Goal: Task Accomplishment & Management: Manage account settings

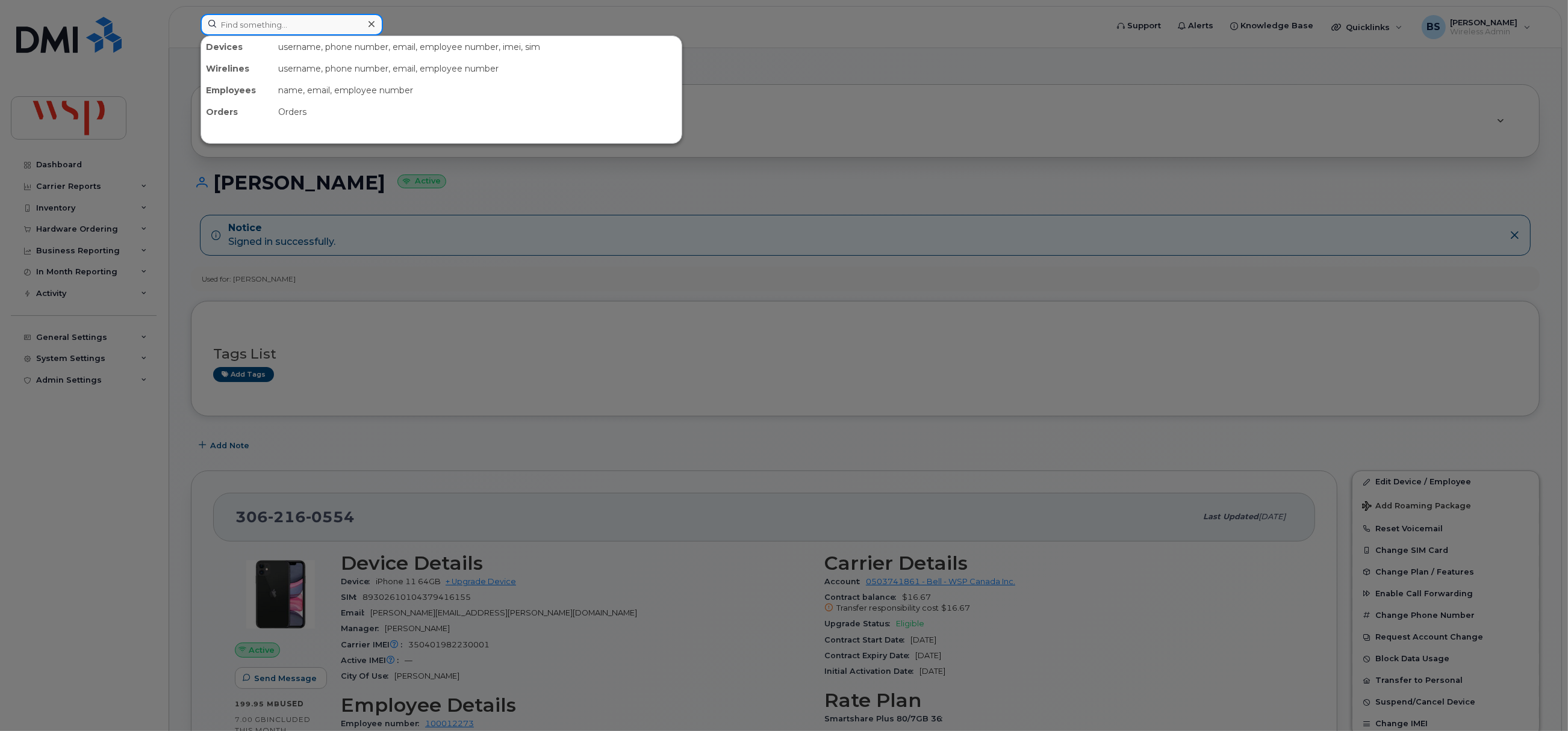
click at [257, 22] on input at bounding box center [291, 24] width 183 height 21
paste input "2042260854"
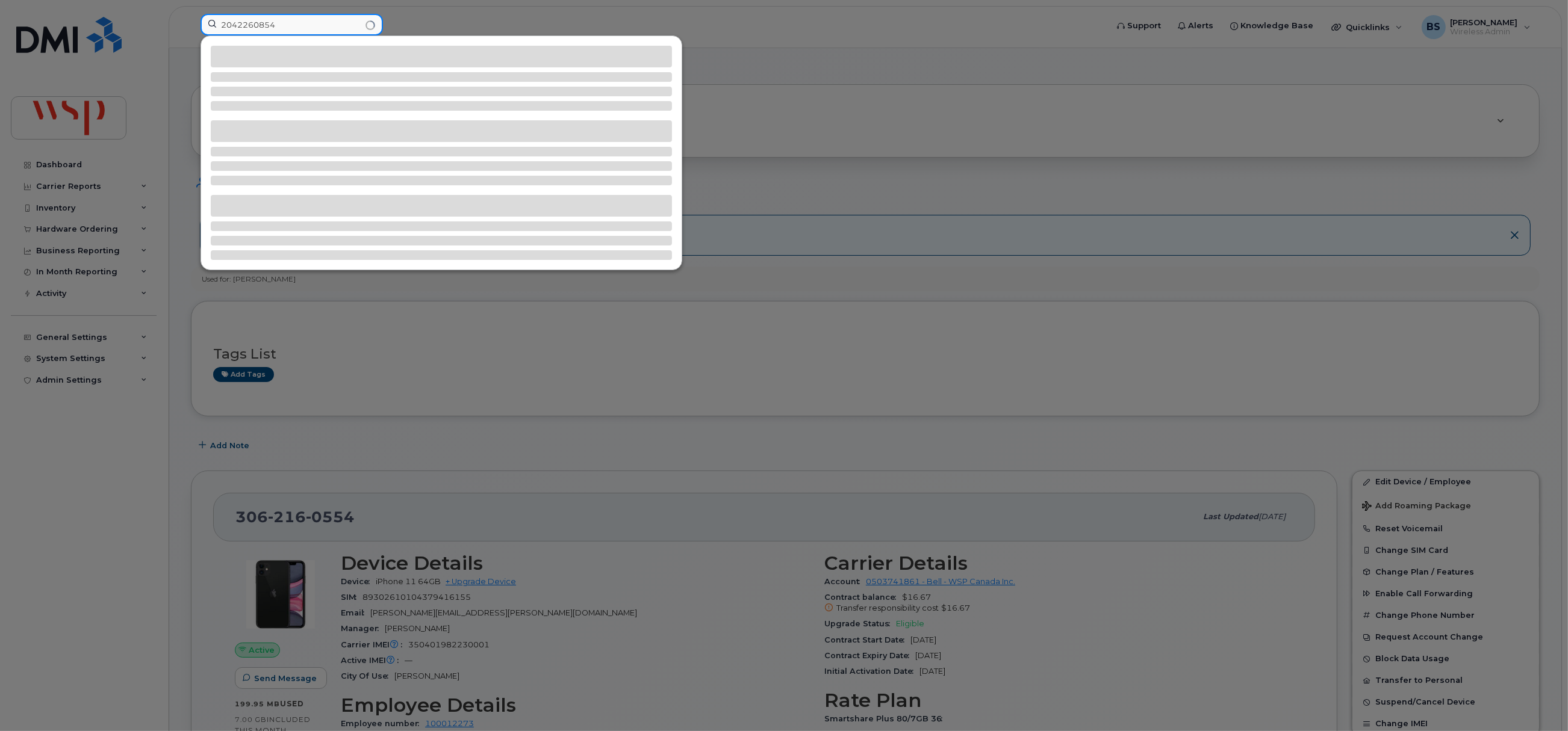
type input "2042260854"
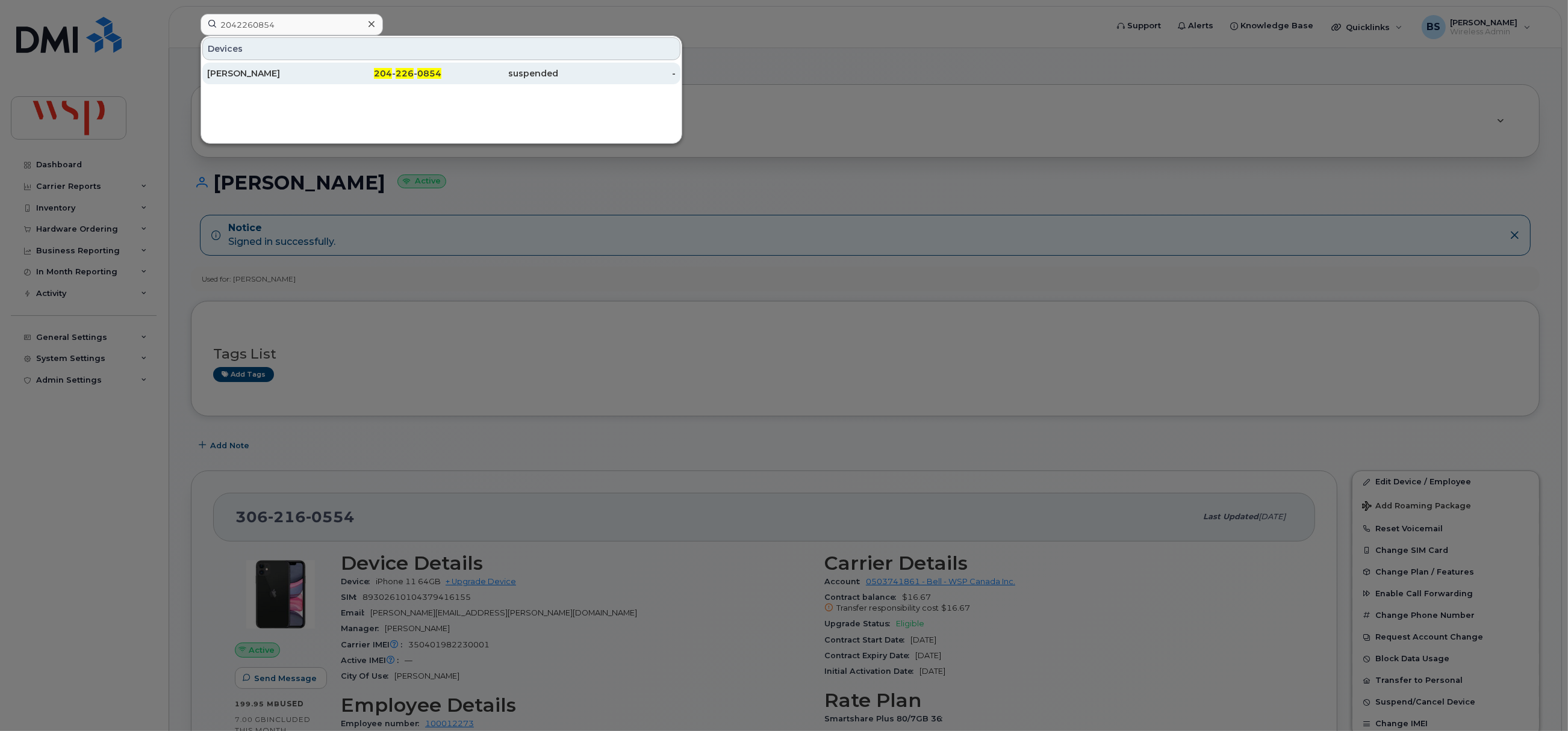
click at [236, 70] on div "Matt Colby" at bounding box center [266, 73] width 118 height 12
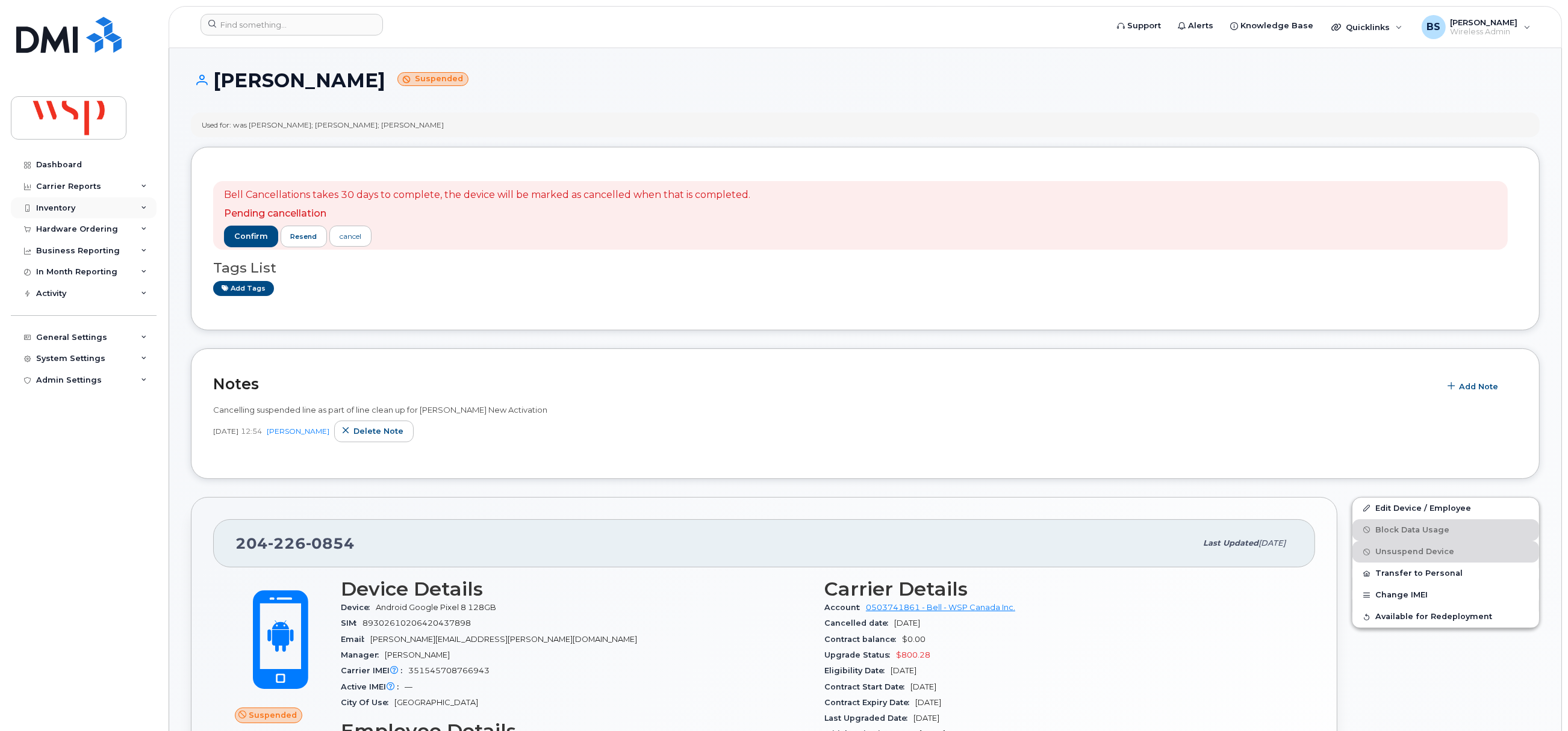
click at [51, 203] on div "Inventory" at bounding box center [56, 208] width 39 height 10
drag, startPoint x: 53, startPoint y: 225, endPoint x: 55, endPoint y: 218, distance: 7.3
click at [53, 224] on div "Mobility Devices" at bounding box center [75, 229] width 68 height 11
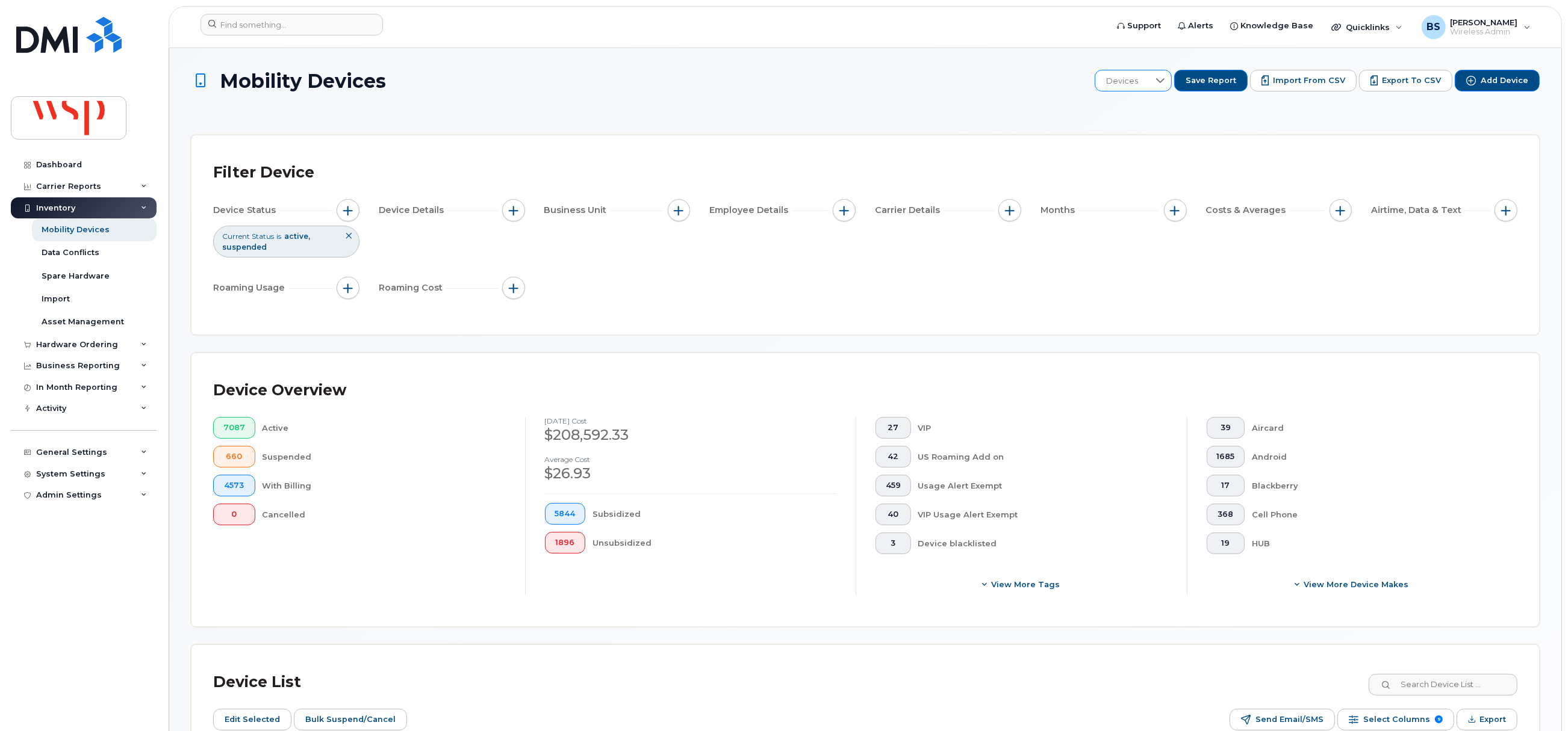
click at [1149, 83] on span "Devices" at bounding box center [1122, 81] width 53 height 21
click at [1130, 142] on span "BRS" at bounding box center [1123, 144] width 17 height 12
click at [1491, 718] on span "Export" at bounding box center [1493, 720] width 27 height 18
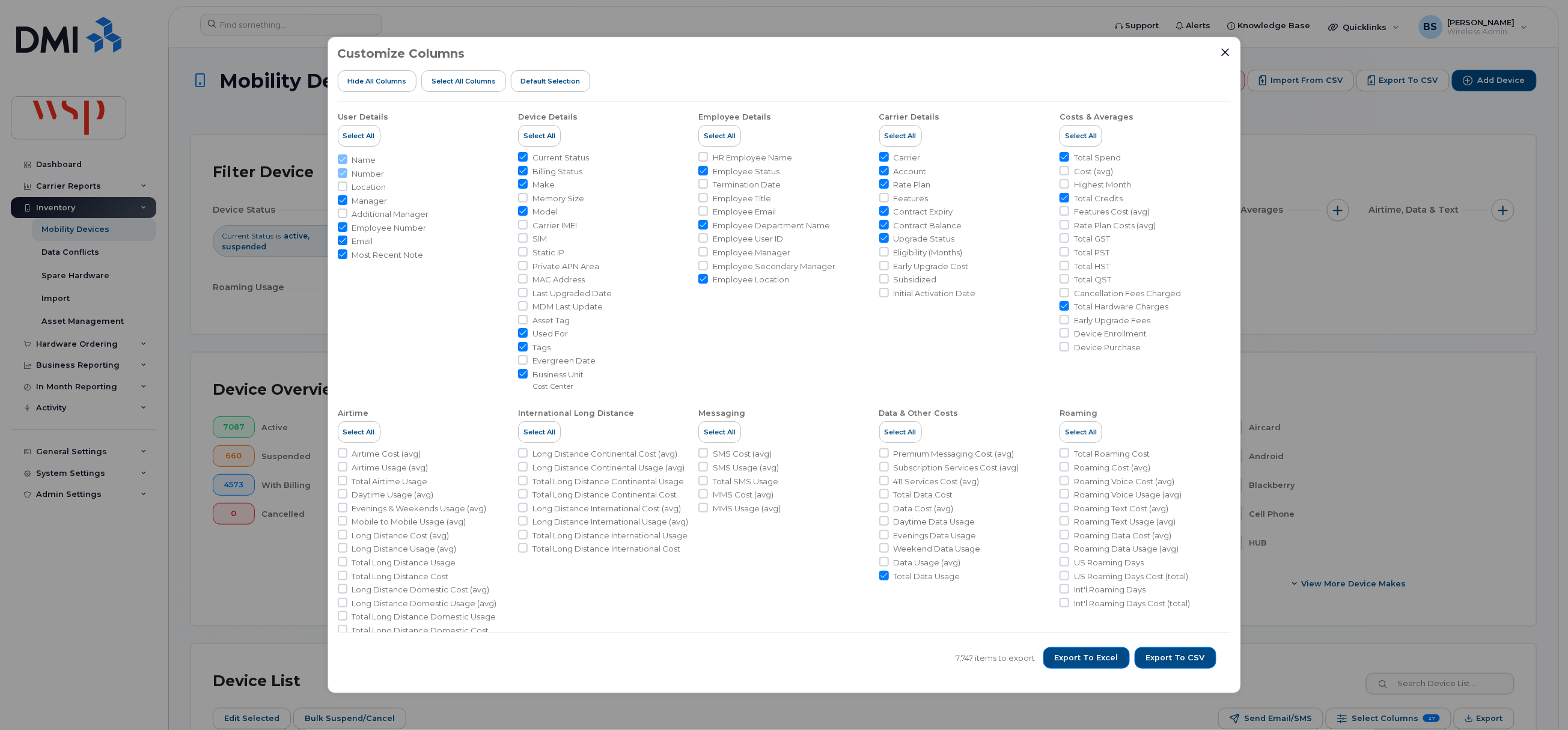
drag, startPoint x: 1084, startPoint y: 655, endPoint x: 1140, endPoint y: 550, distance: 119.0
click at [1084, 655] on span "Export to Excel" at bounding box center [1086, 658] width 64 height 11
drag, startPoint x: 1227, startPoint y: 53, endPoint x: 1222, endPoint y: 63, distance: 11.2
click at [1227, 53] on icon "Close" at bounding box center [1225, 52] width 10 height 10
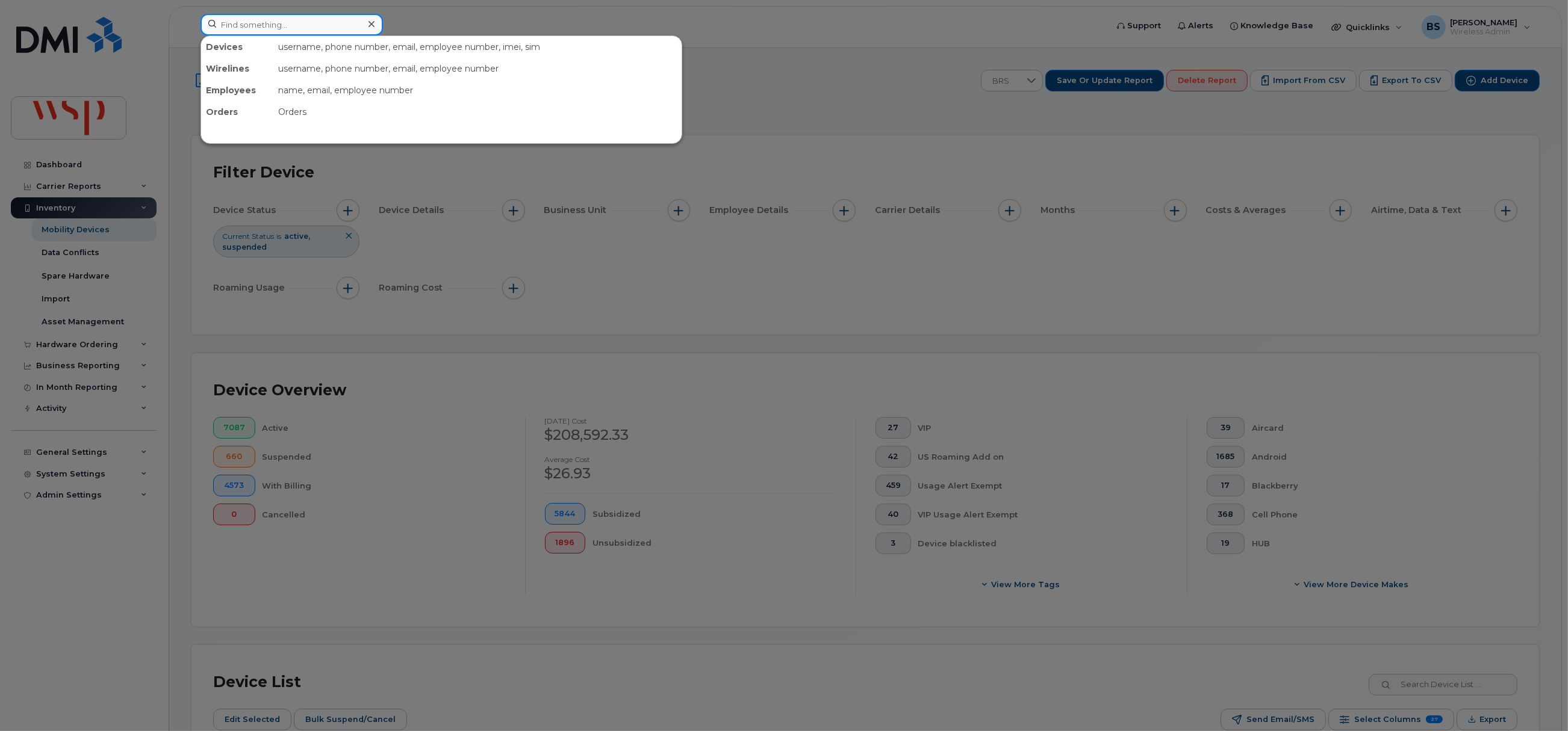
click at [308, 25] on input at bounding box center [291, 24] width 183 height 21
paste input "5142396358"
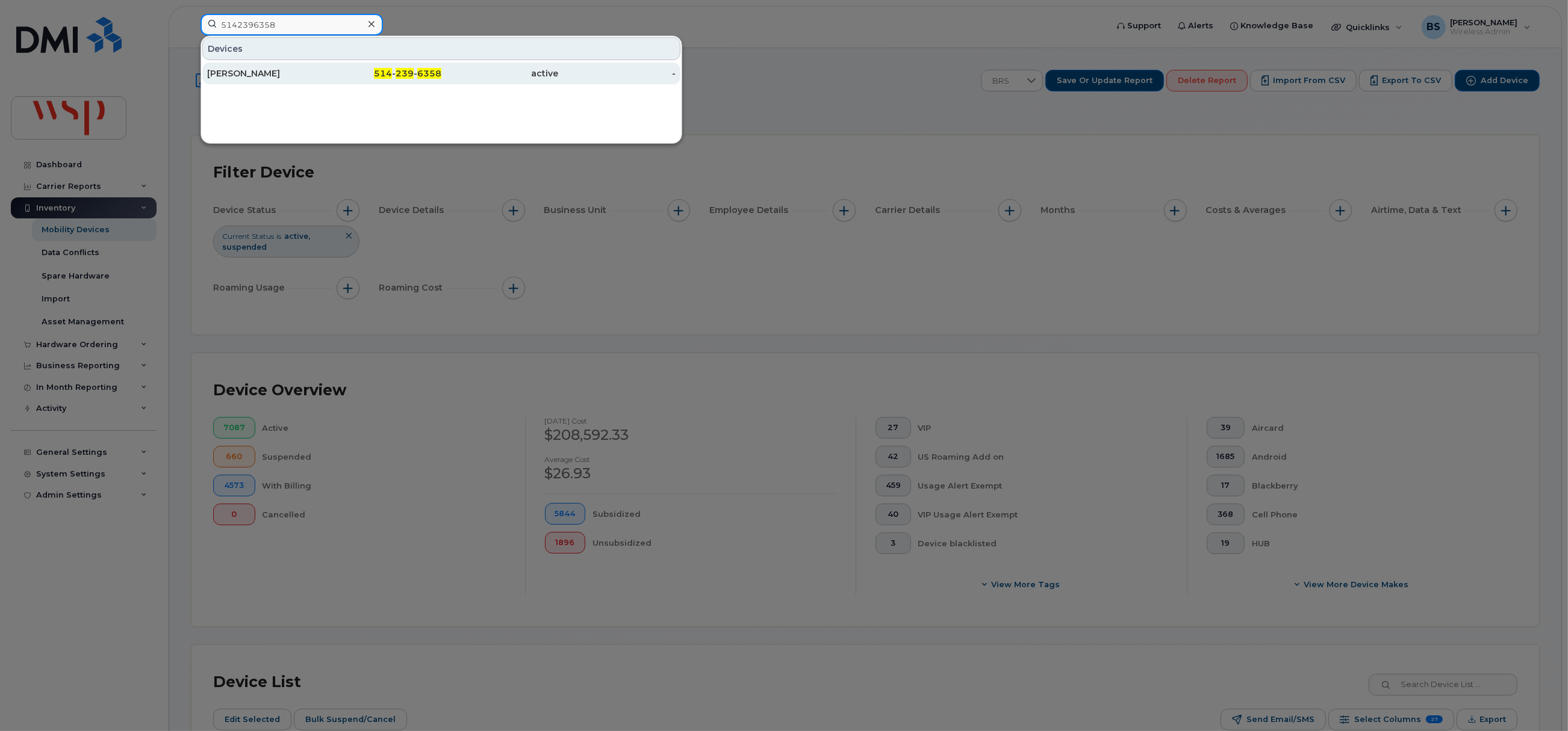
type input "5142396358"
drag, startPoint x: 225, startPoint y: 69, endPoint x: 352, endPoint y: 96, distance: 129.8
click at [225, 69] on div "Sebastien Kameni" at bounding box center [266, 73] width 118 height 12
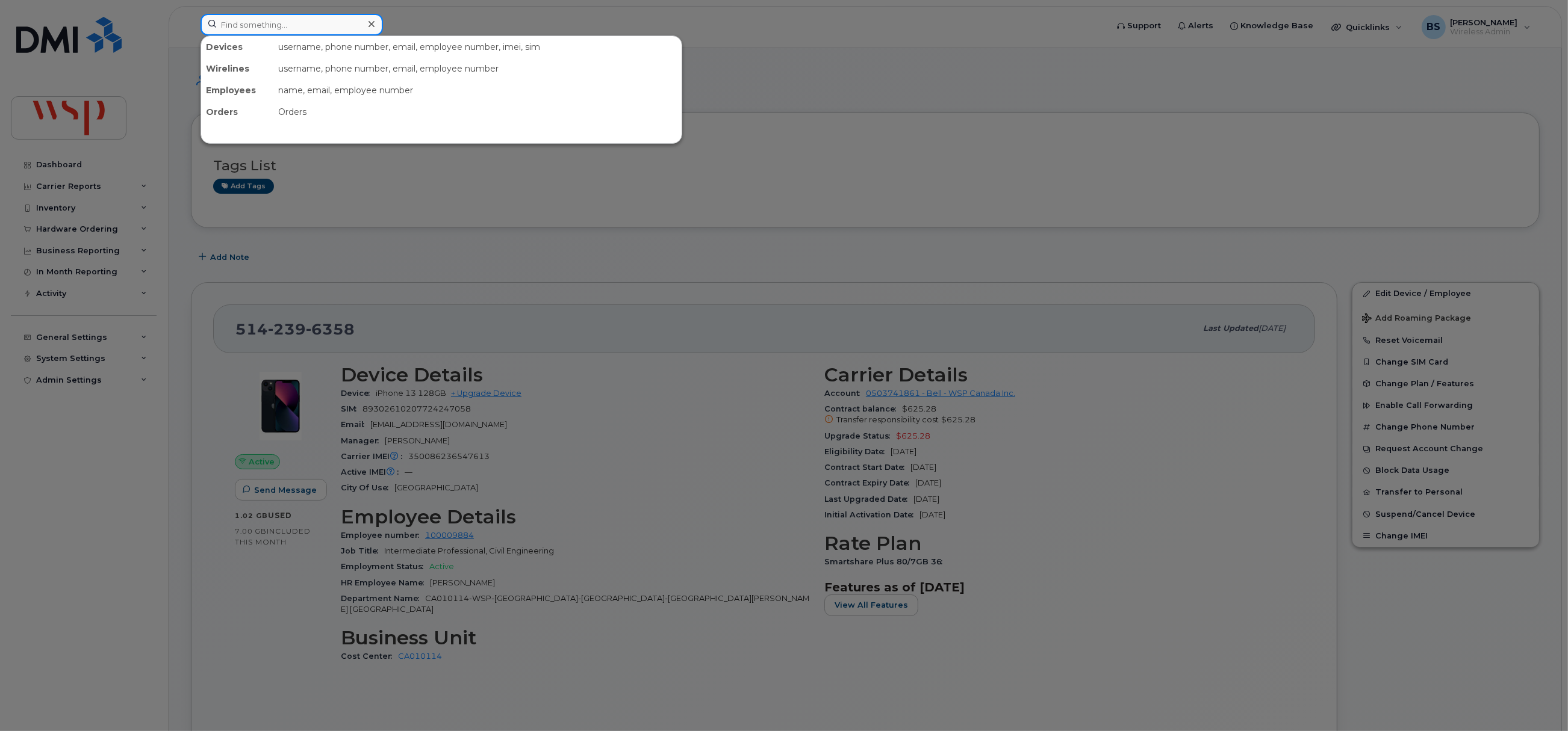
click at [280, 21] on input at bounding box center [291, 24] width 183 height 21
paste input "2043905792"
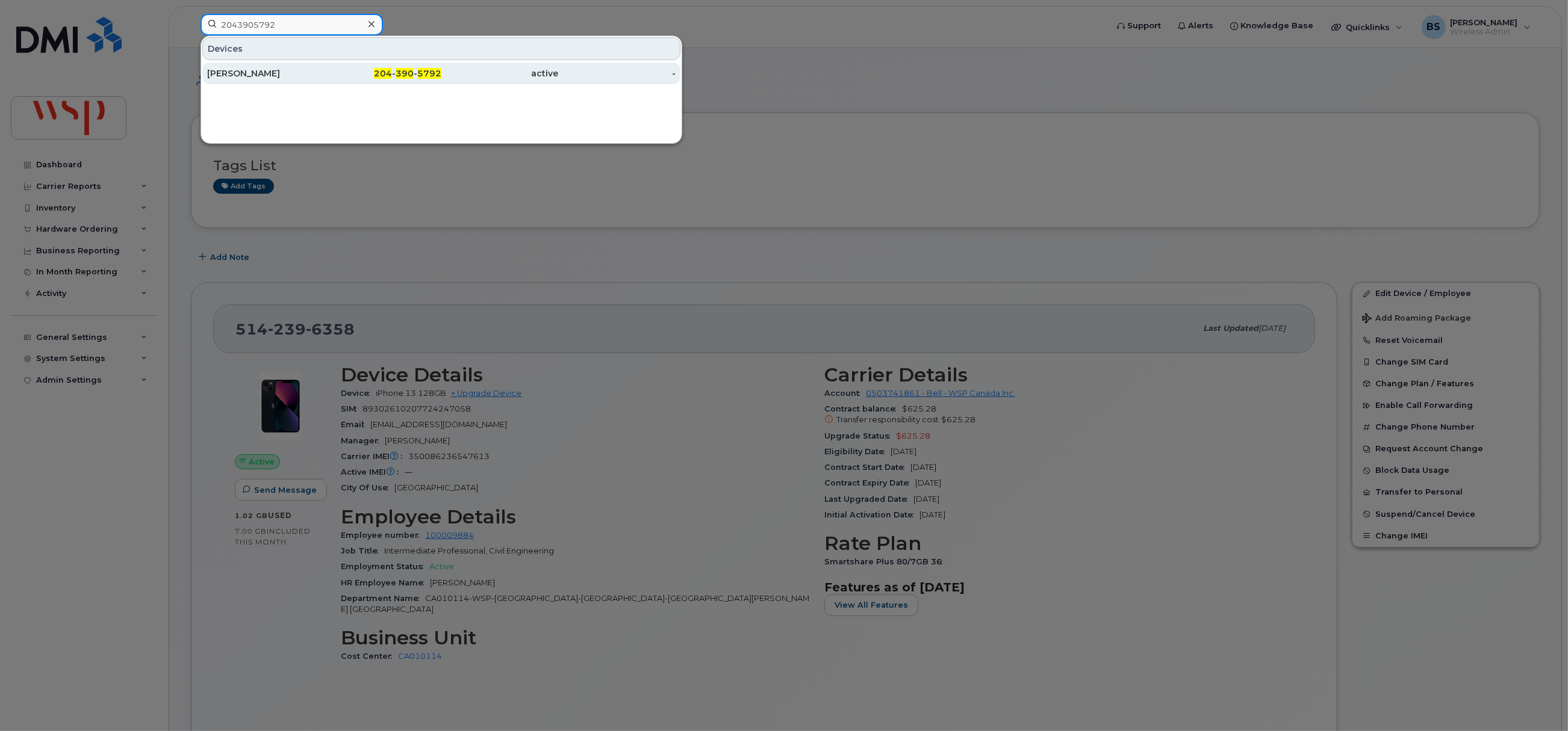
type input "2043905792"
click at [235, 73] on div "Arshdeep Hallan" at bounding box center [266, 73] width 118 height 12
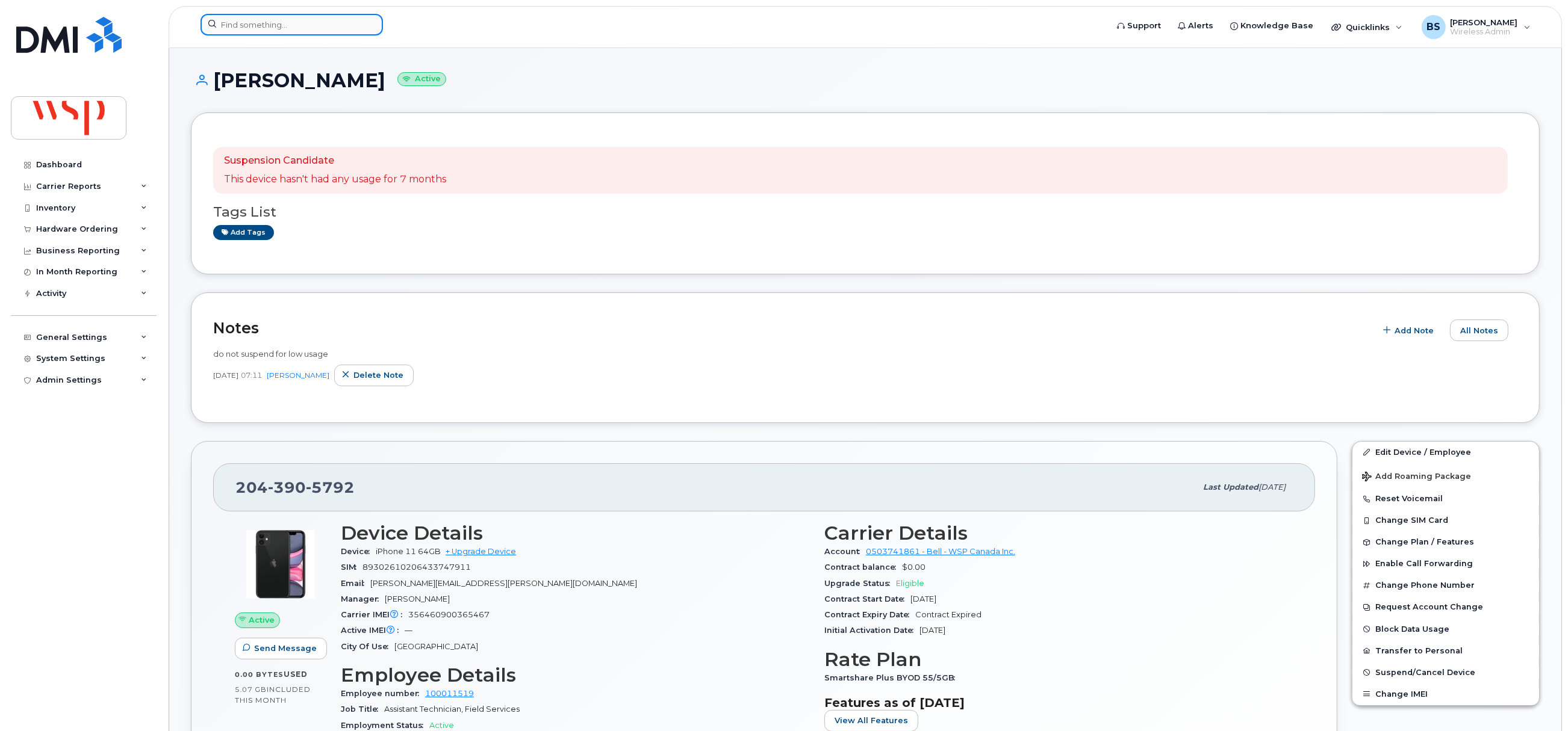
click at [288, 20] on input at bounding box center [291, 24] width 183 height 21
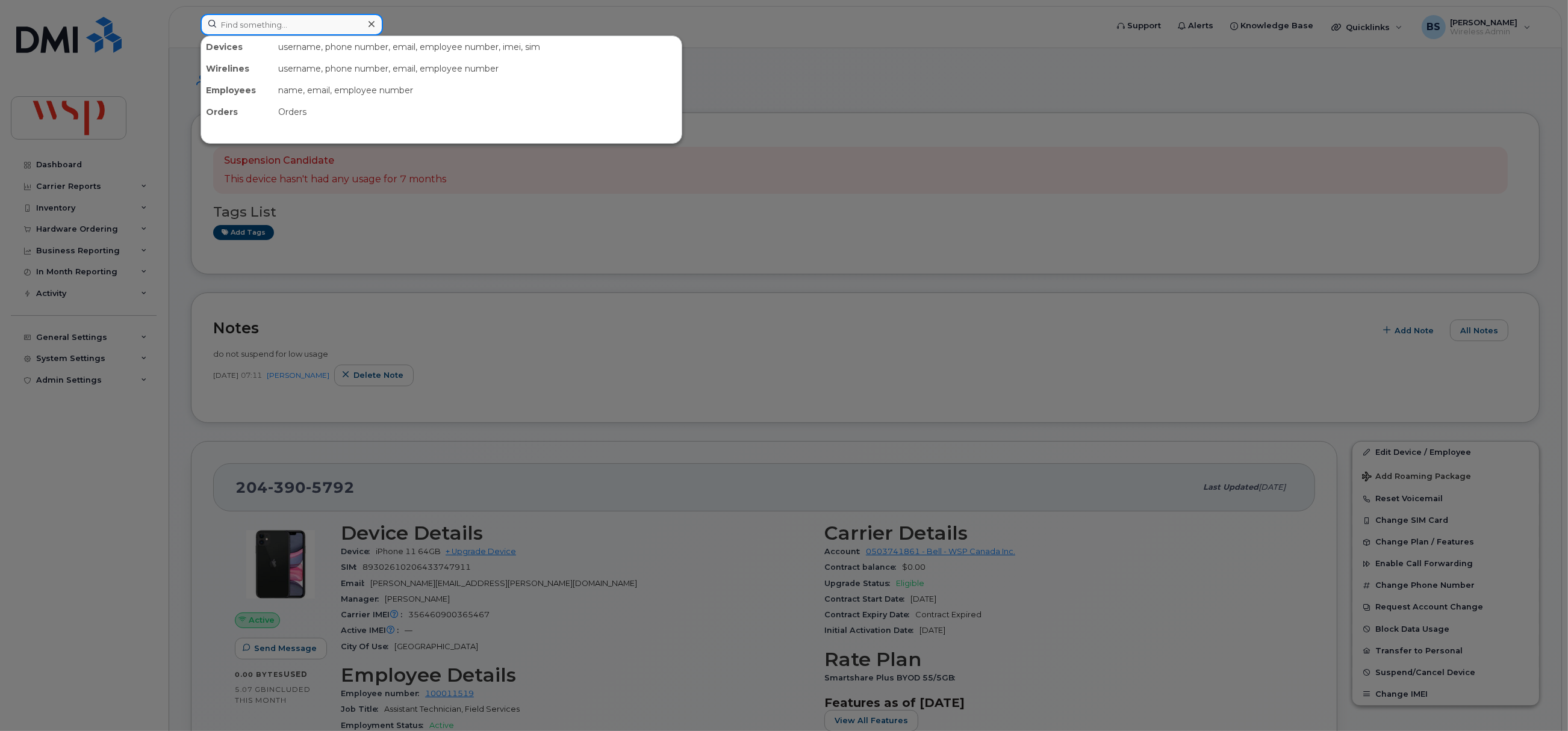
paste input "2043908714"
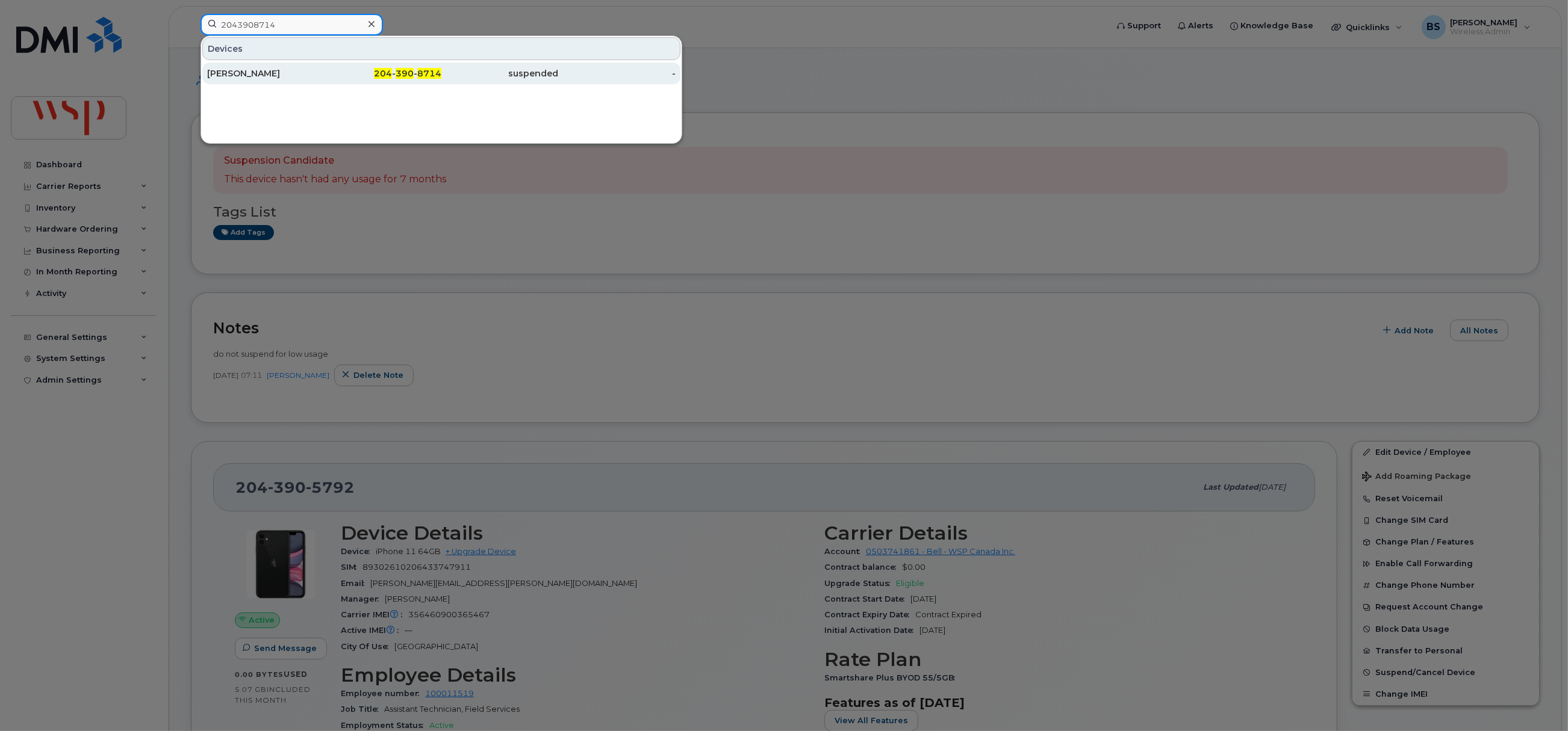
type input "2043908714"
click at [237, 70] on div "Lawrence Halayko" at bounding box center [266, 73] width 118 height 12
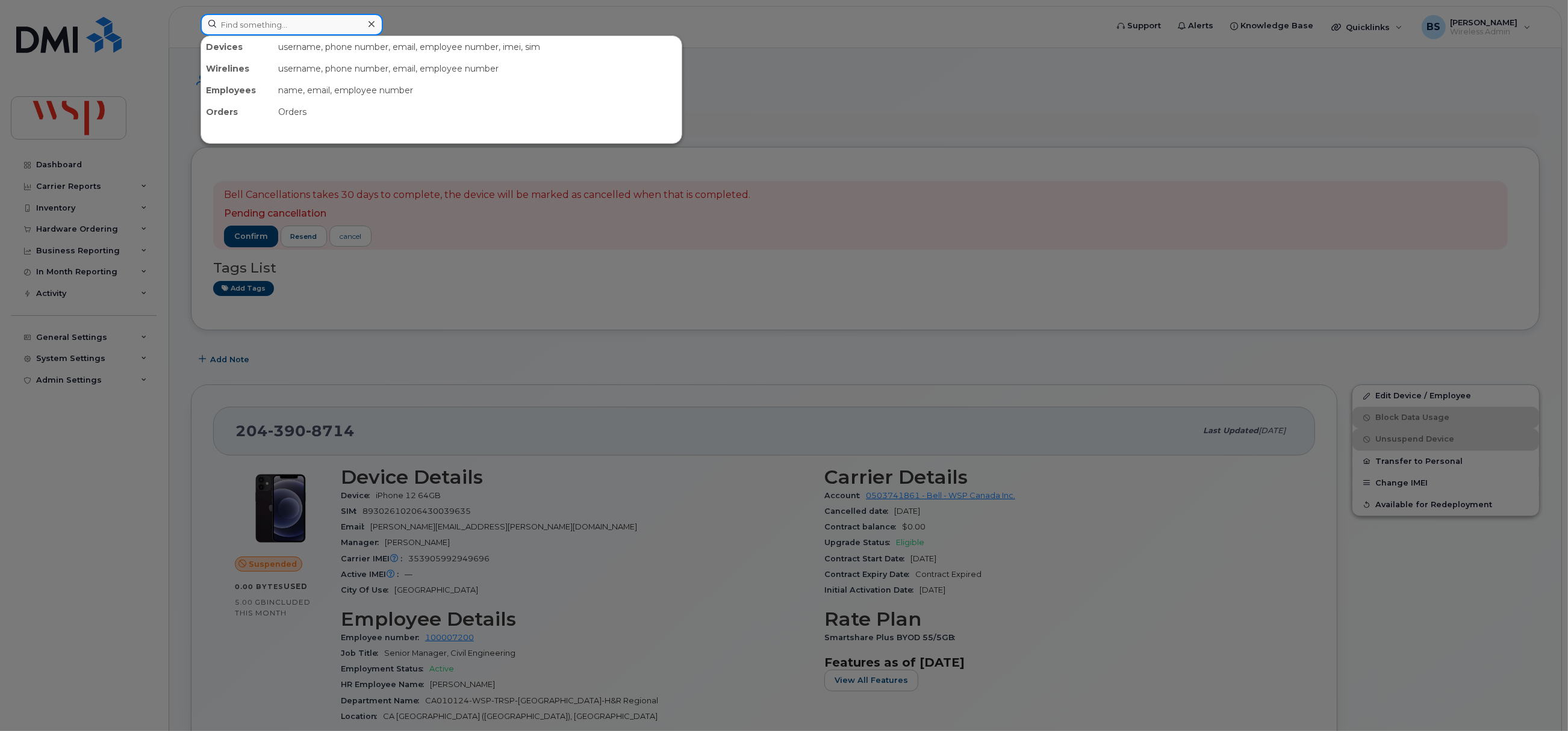
paste input "2267525271"
drag, startPoint x: 267, startPoint y: 32, endPoint x: 257, endPoint y: 27, distance: 11.2
click at [267, 32] on input at bounding box center [291, 24] width 183 height 21
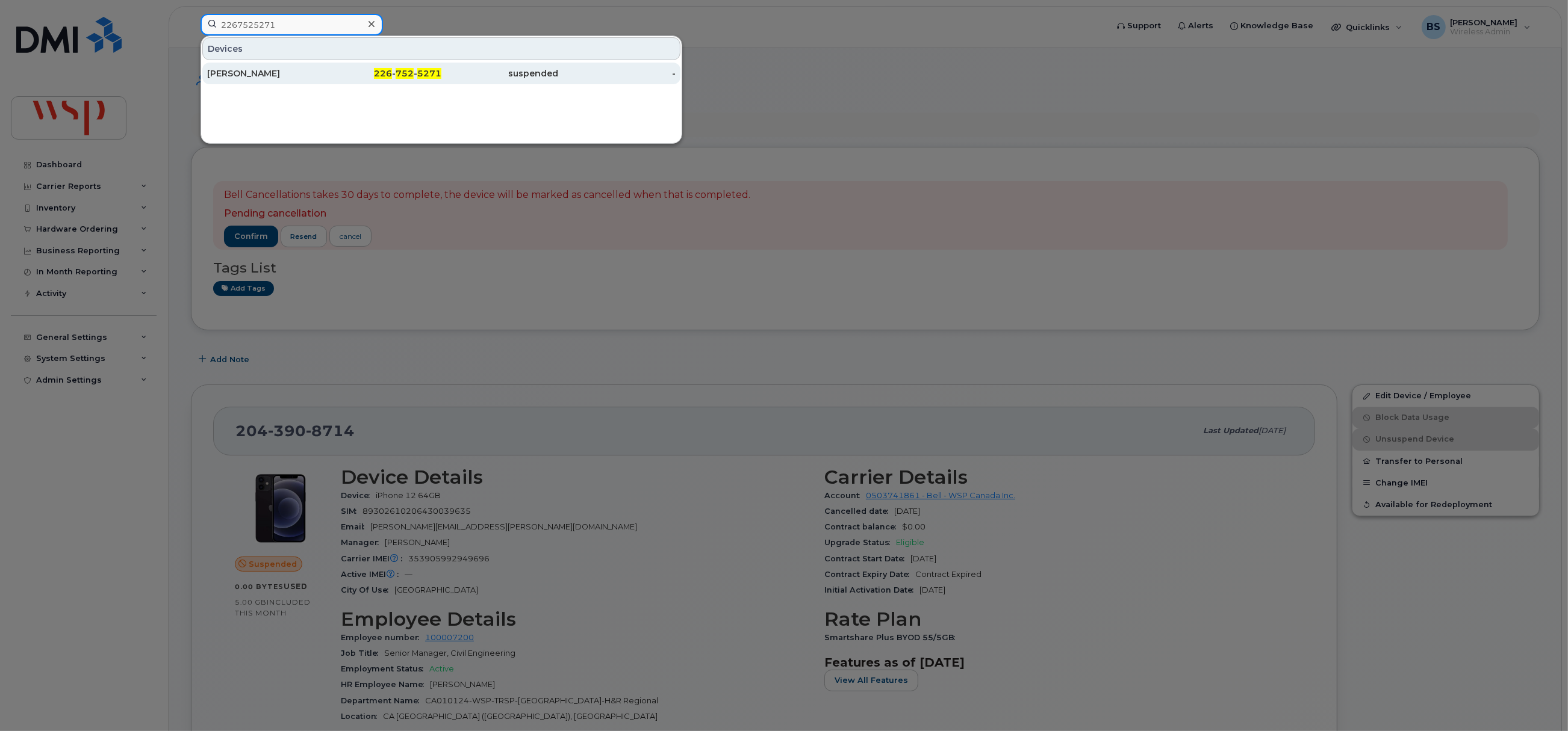
type input "2267525271"
click at [240, 70] on div "Michael Godard" at bounding box center [266, 73] width 118 height 12
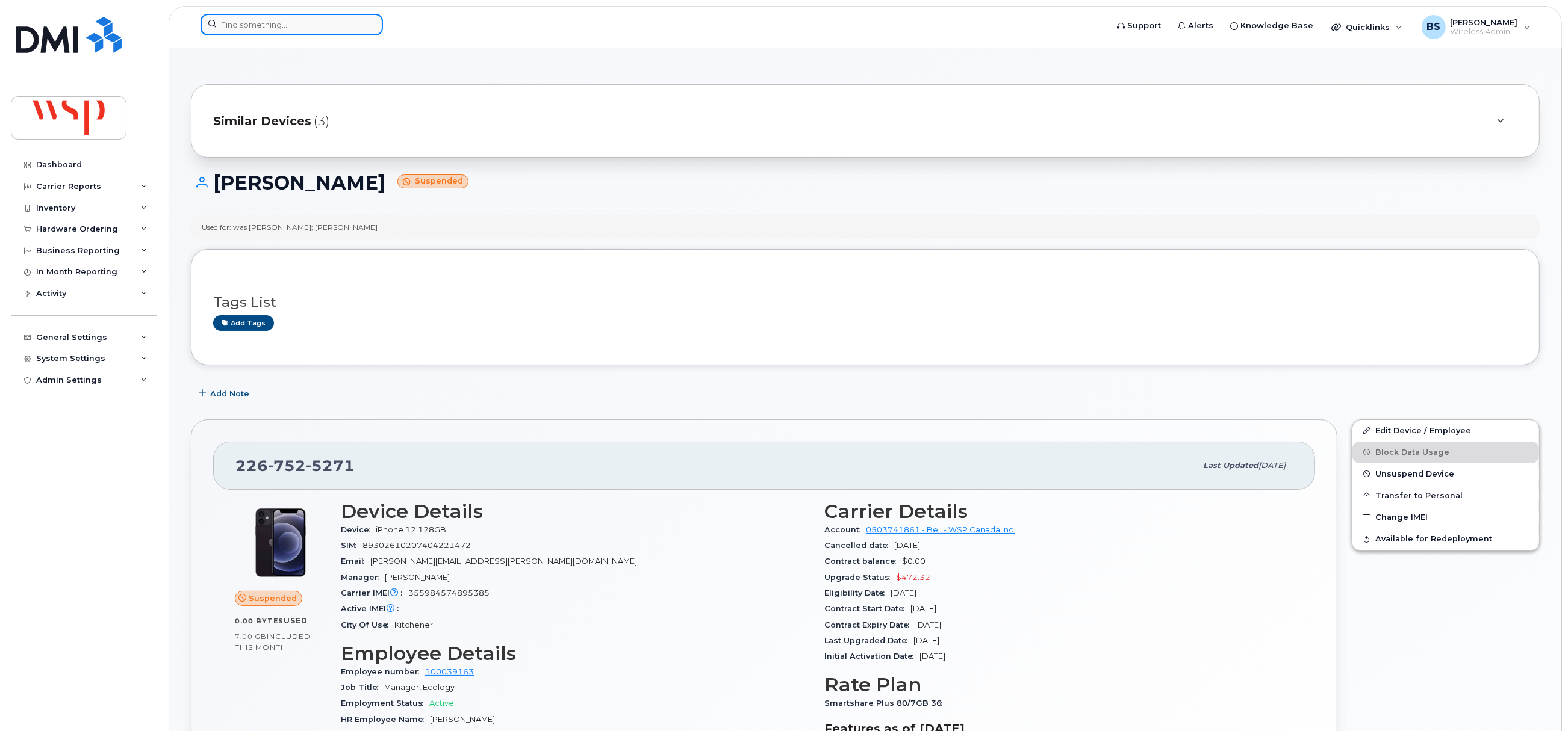
click at [315, 25] on input at bounding box center [291, 24] width 183 height 21
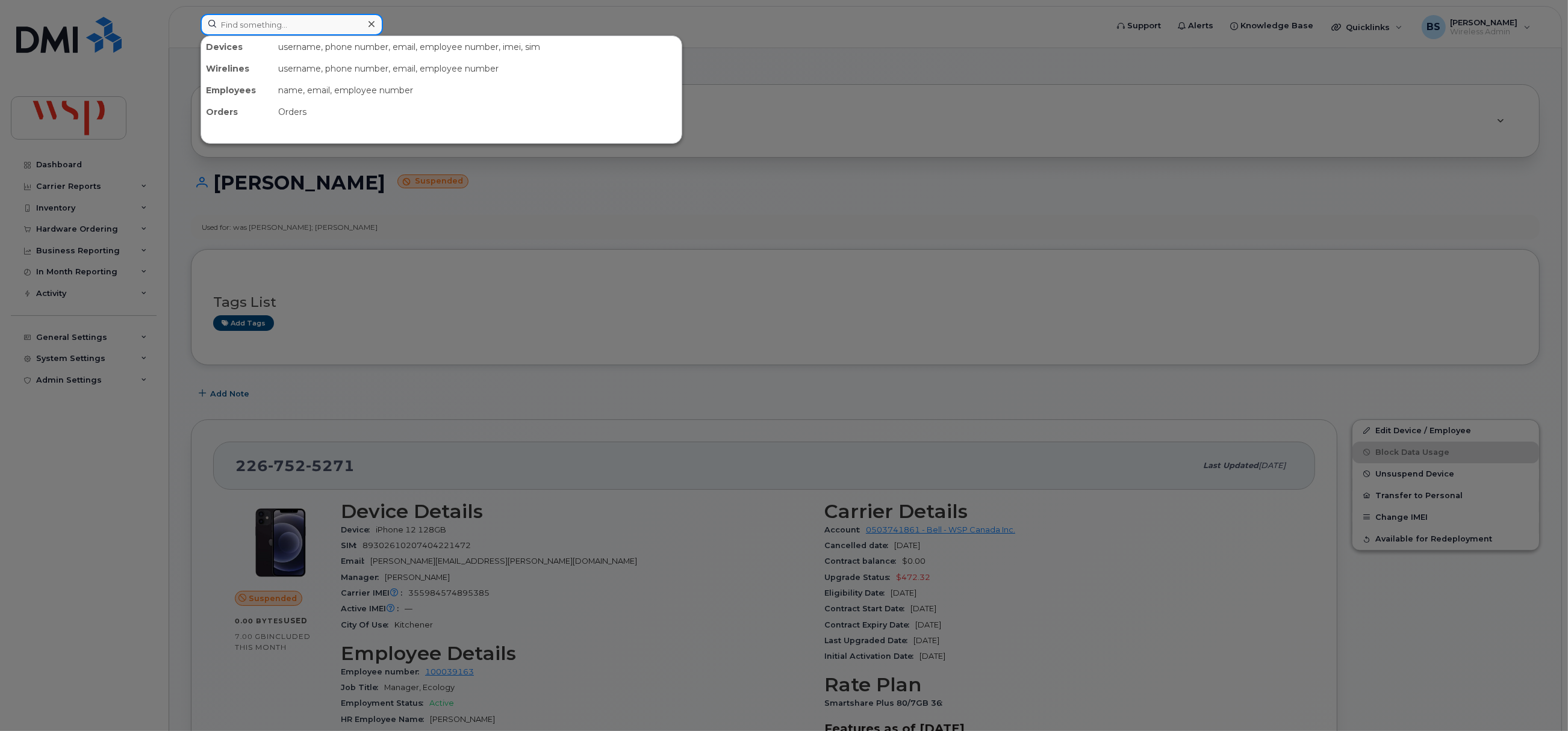
paste input "3062167165"
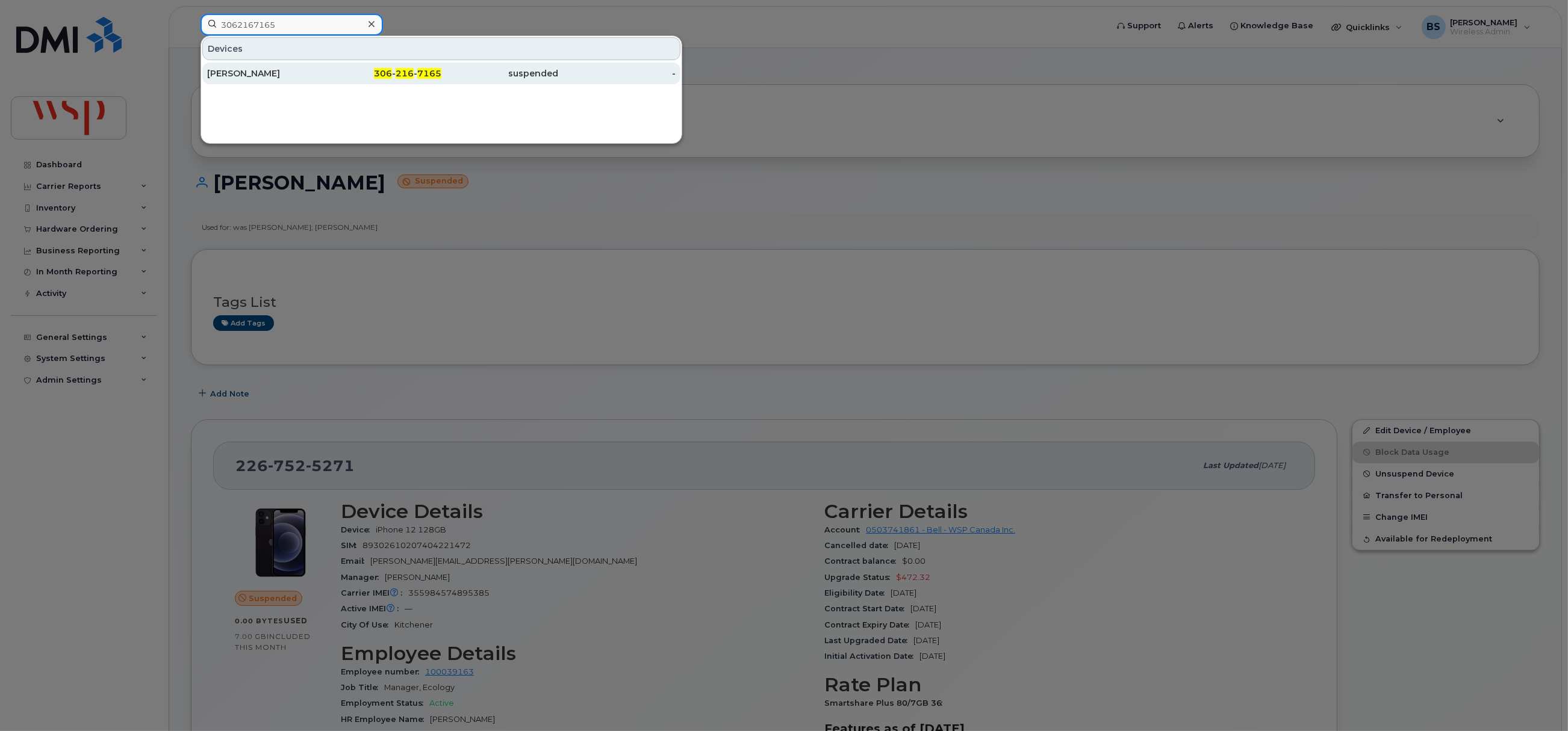
type input "3062167165"
drag, startPoint x: 247, startPoint y: 69, endPoint x: 361, endPoint y: 125, distance: 127.0
click at [247, 69] on div "Stephanie Huber" at bounding box center [266, 73] width 118 height 12
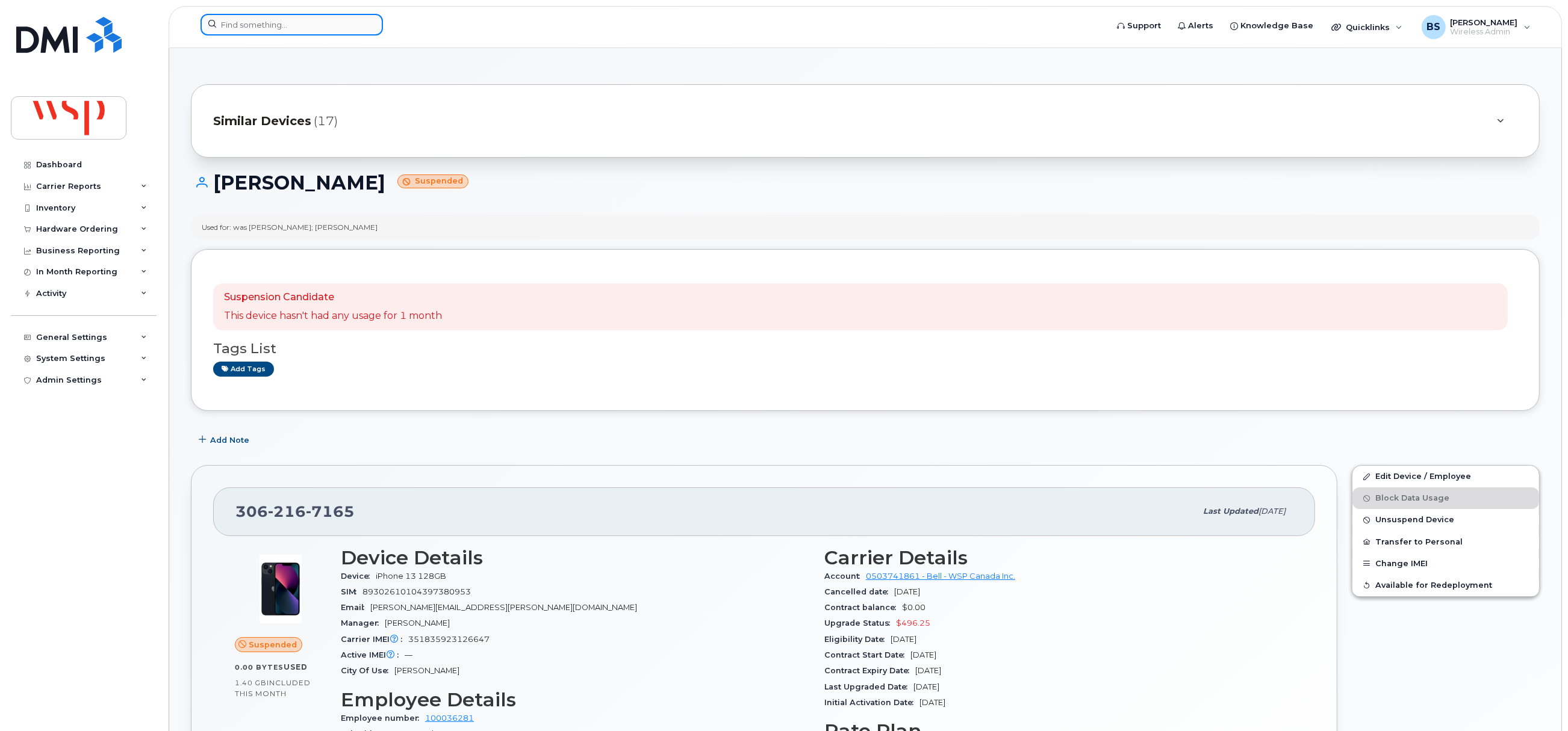
click at [313, 34] on input at bounding box center [291, 24] width 183 height 21
paste input "2043908714"
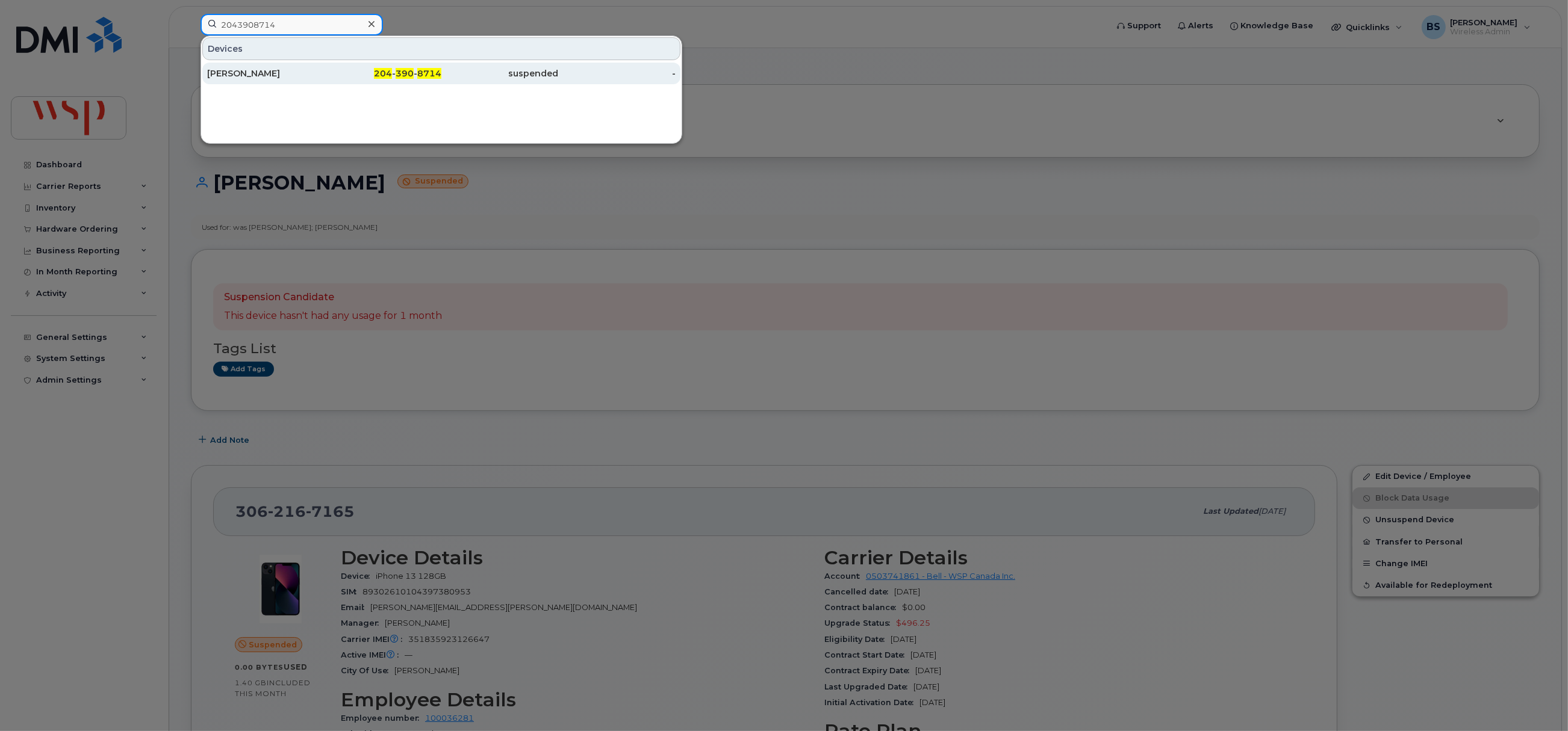
type input "2043908714"
drag, startPoint x: 252, startPoint y: 70, endPoint x: 529, endPoint y: 158, distance: 290.6
click at [252, 70] on div "[PERSON_NAME]" at bounding box center [266, 73] width 118 height 12
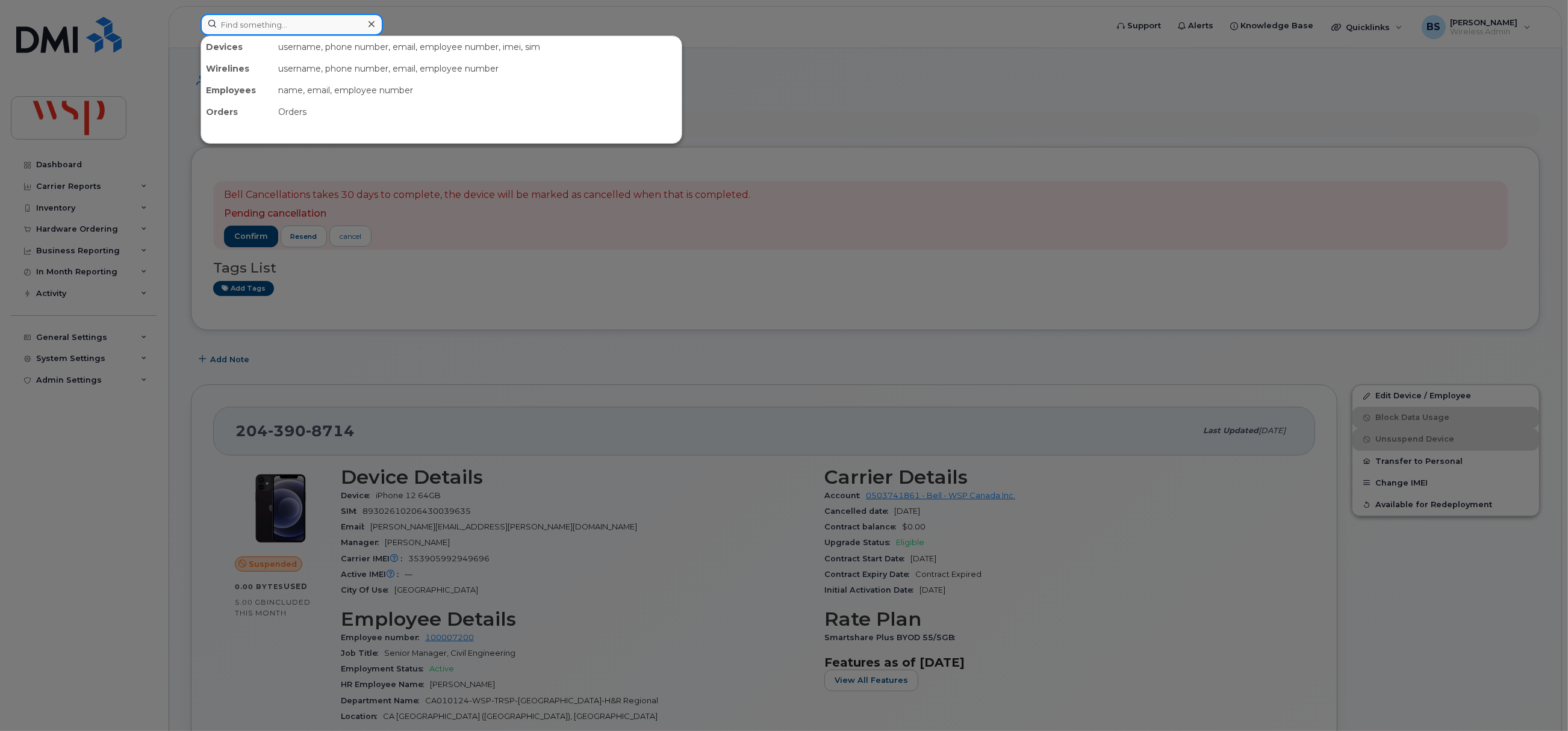
click at [307, 30] on input at bounding box center [291, 24] width 183 height 21
paste input "2267525271"
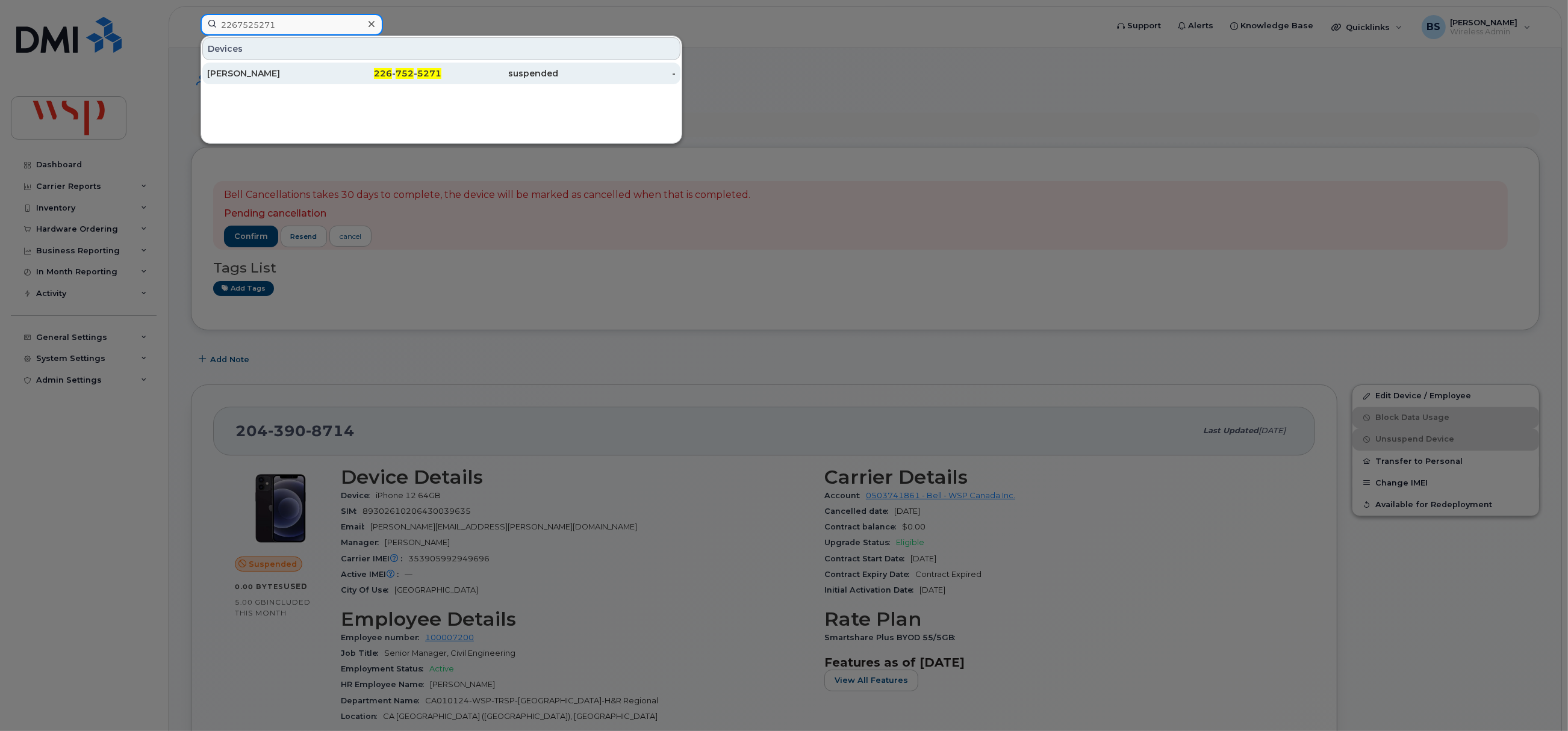
type input "2267525271"
click at [249, 70] on div "[PERSON_NAME]" at bounding box center [266, 73] width 118 height 12
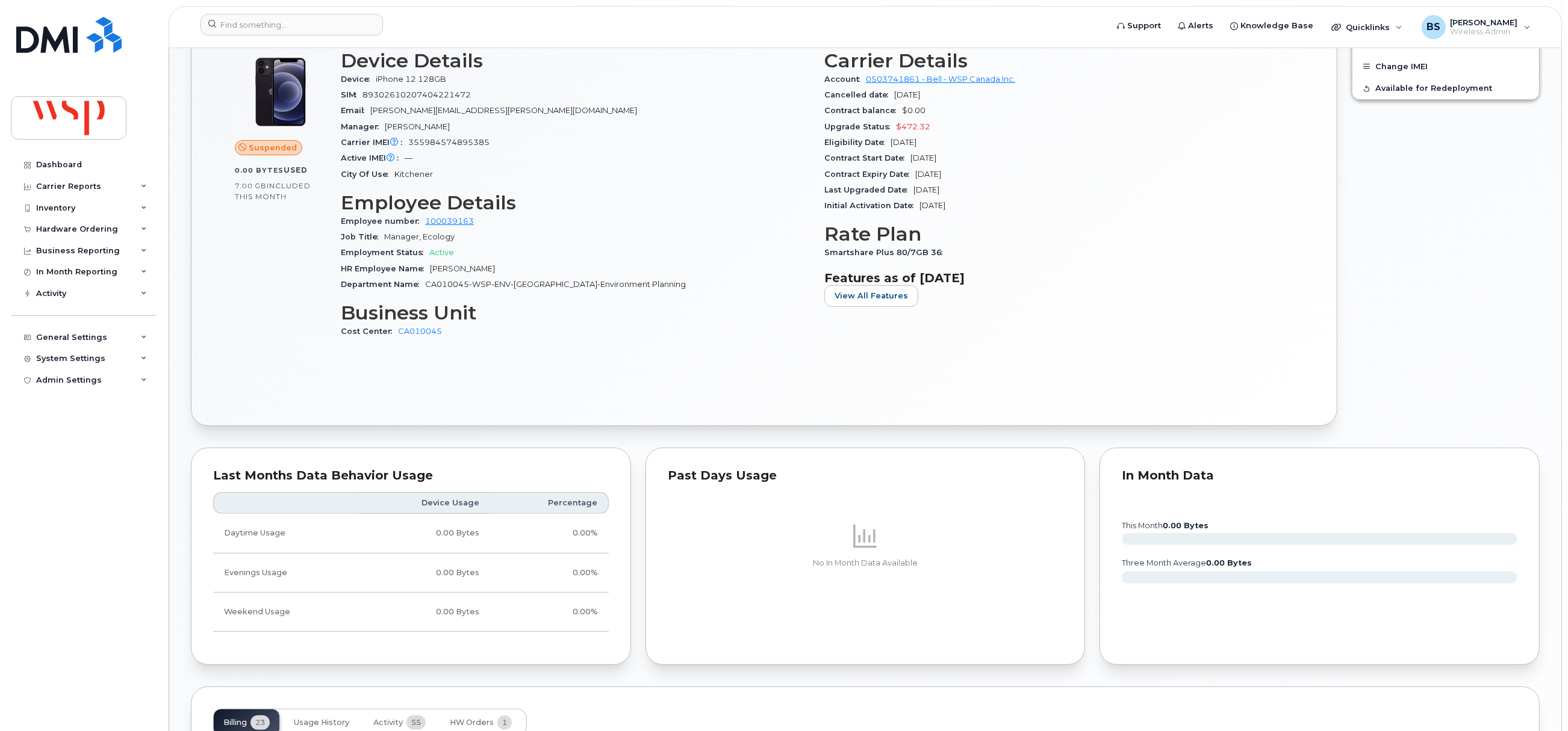
scroll to position [721, 0]
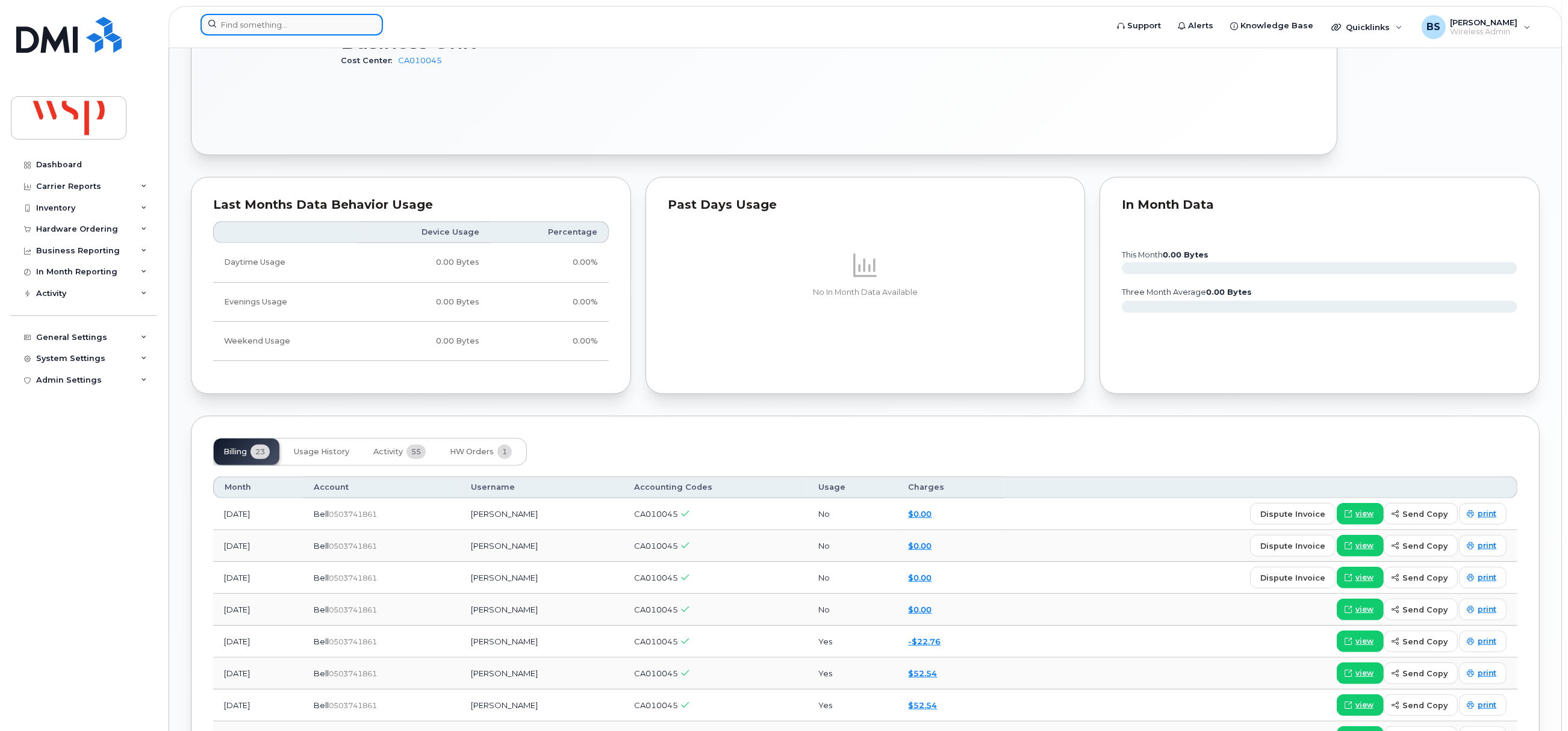
paste input "2268210837"
click at [305, 23] on input at bounding box center [291, 24] width 183 height 21
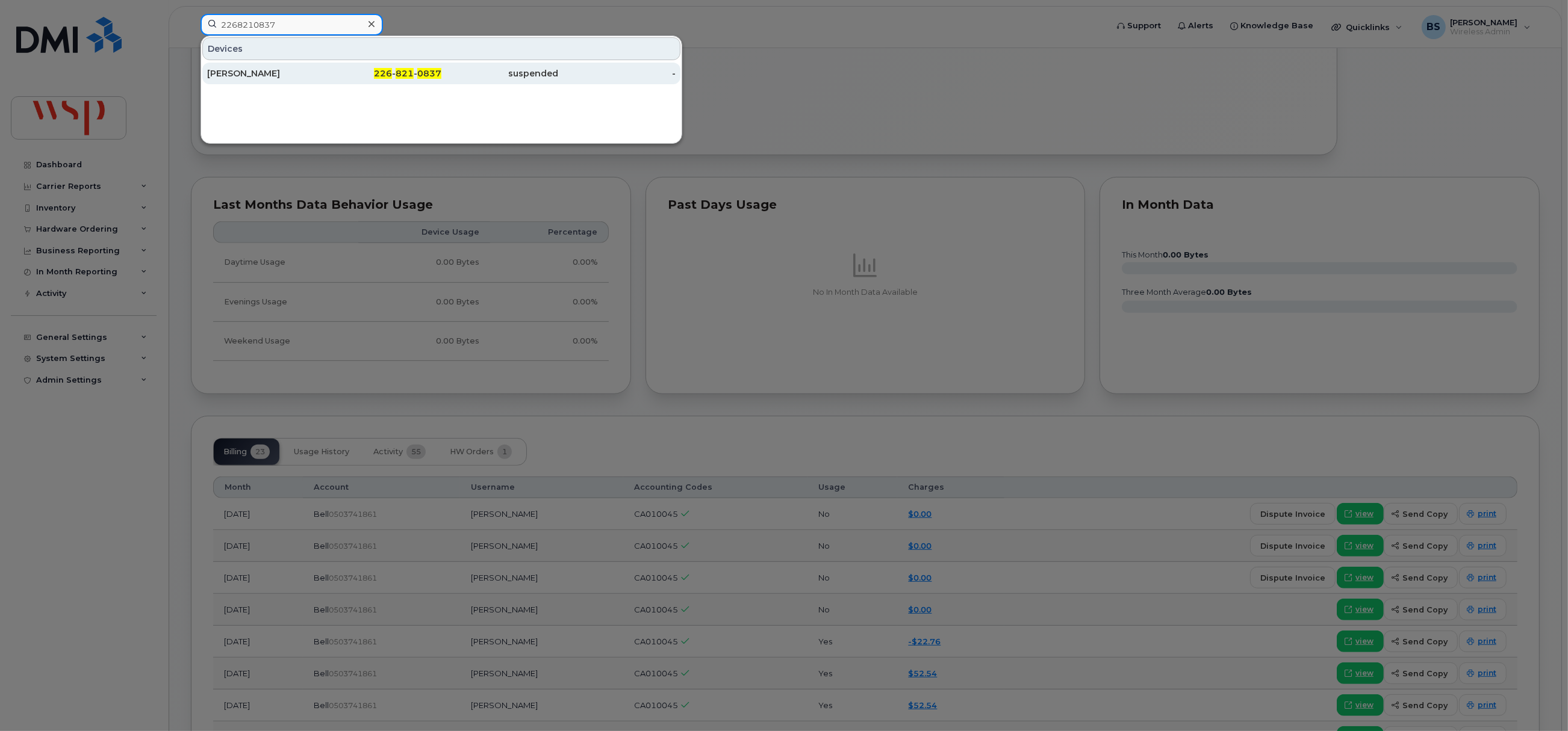
type input "2268210837"
click at [234, 72] on div "[PERSON_NAME]" at bounding box center [266, 73] width 118 height 12
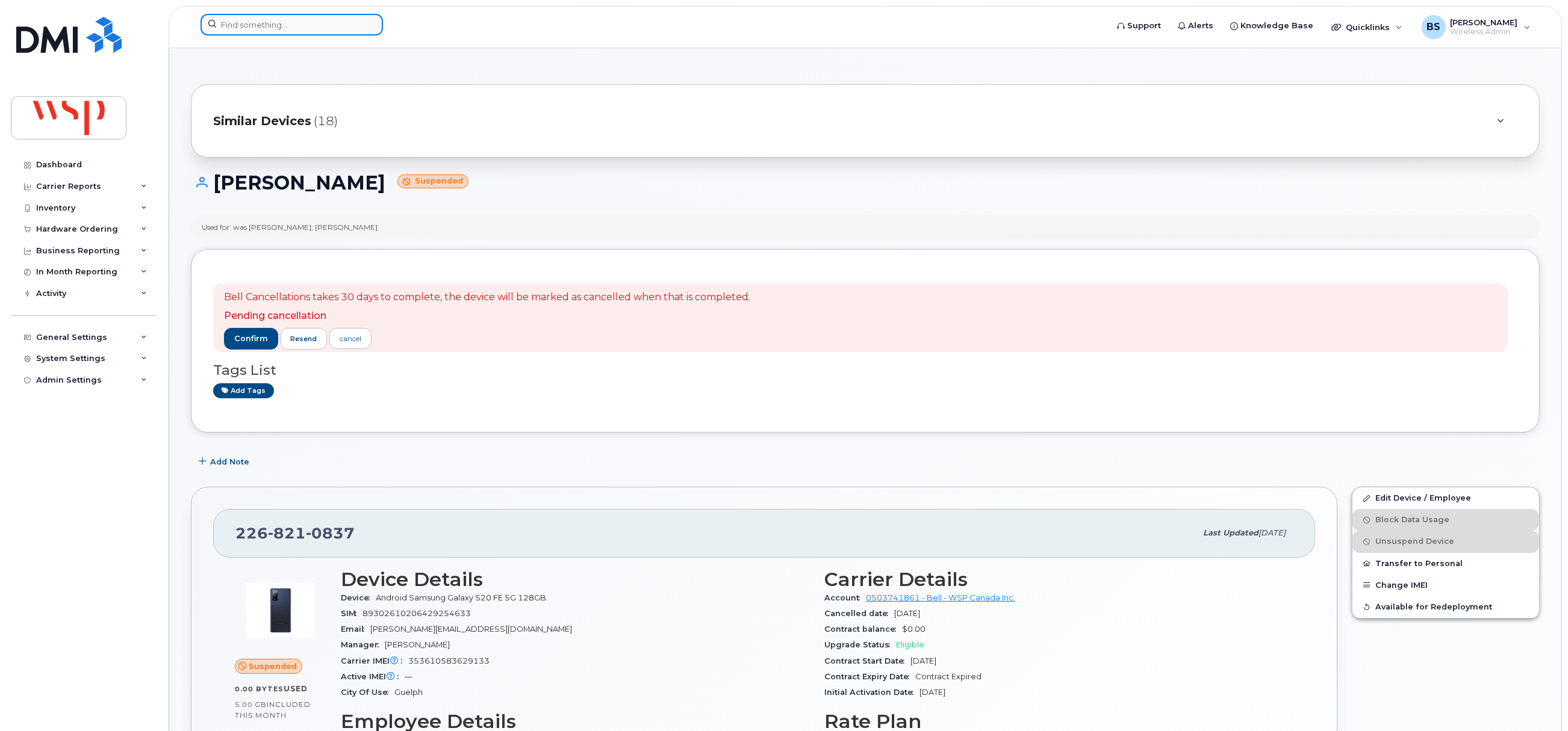
click at [306, 20] on input at bounding box center [291, 24] width 183 height 21
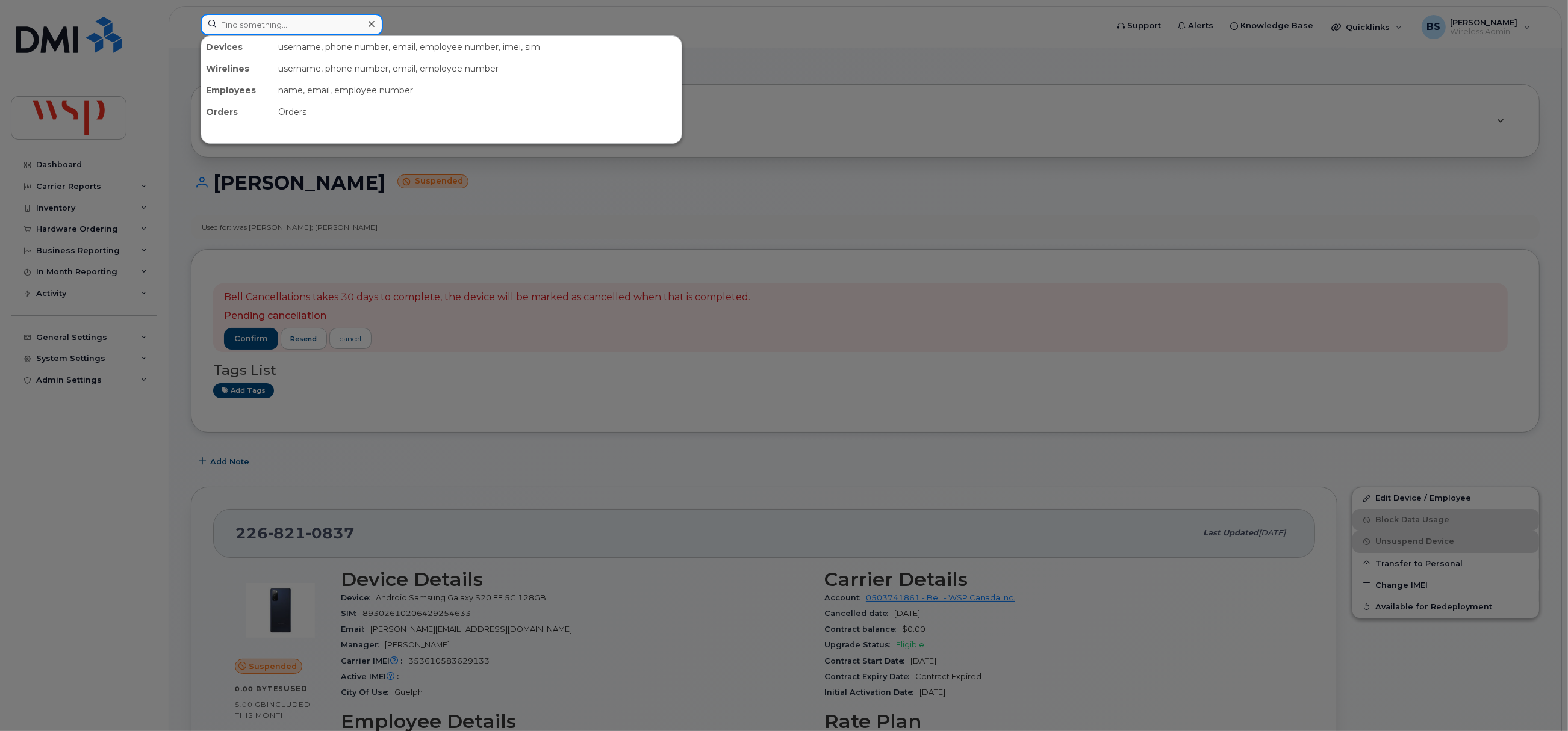
paste input "2363305696"
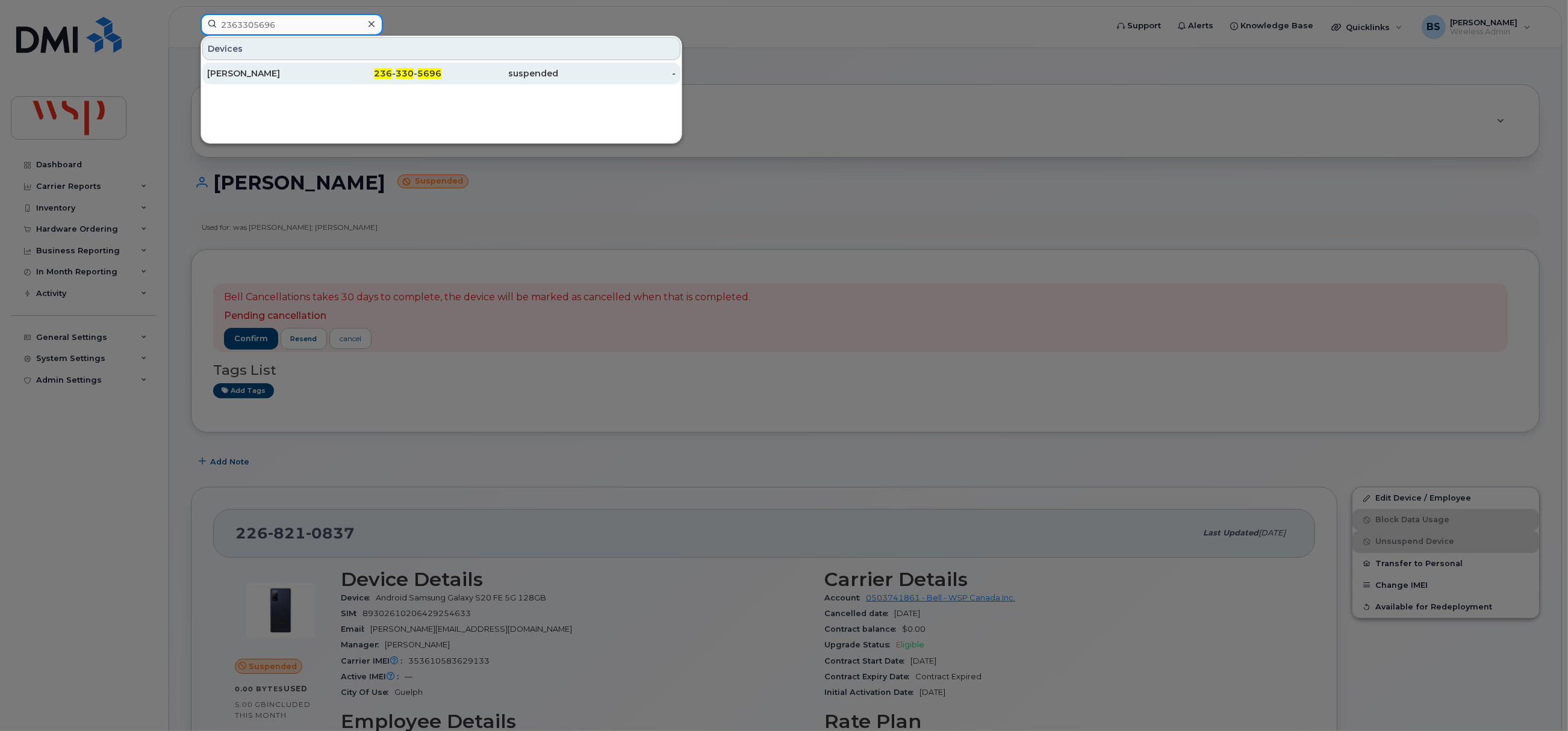
type input "2363305696"
click at [246, 69] on div "[PERSON_NAME]" at bounding box center [266, 73] width 118 height 12
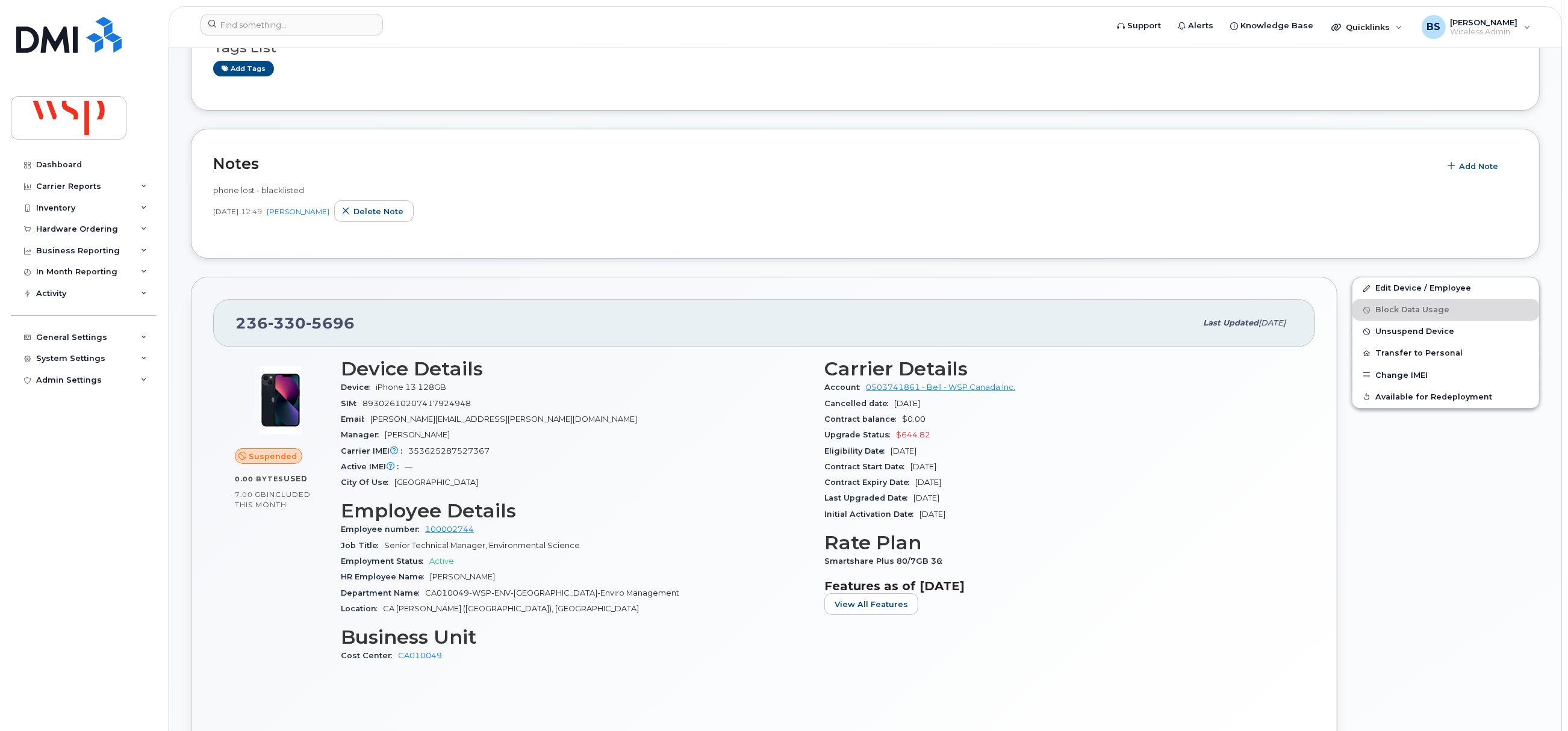
scroll to position [90, 0]
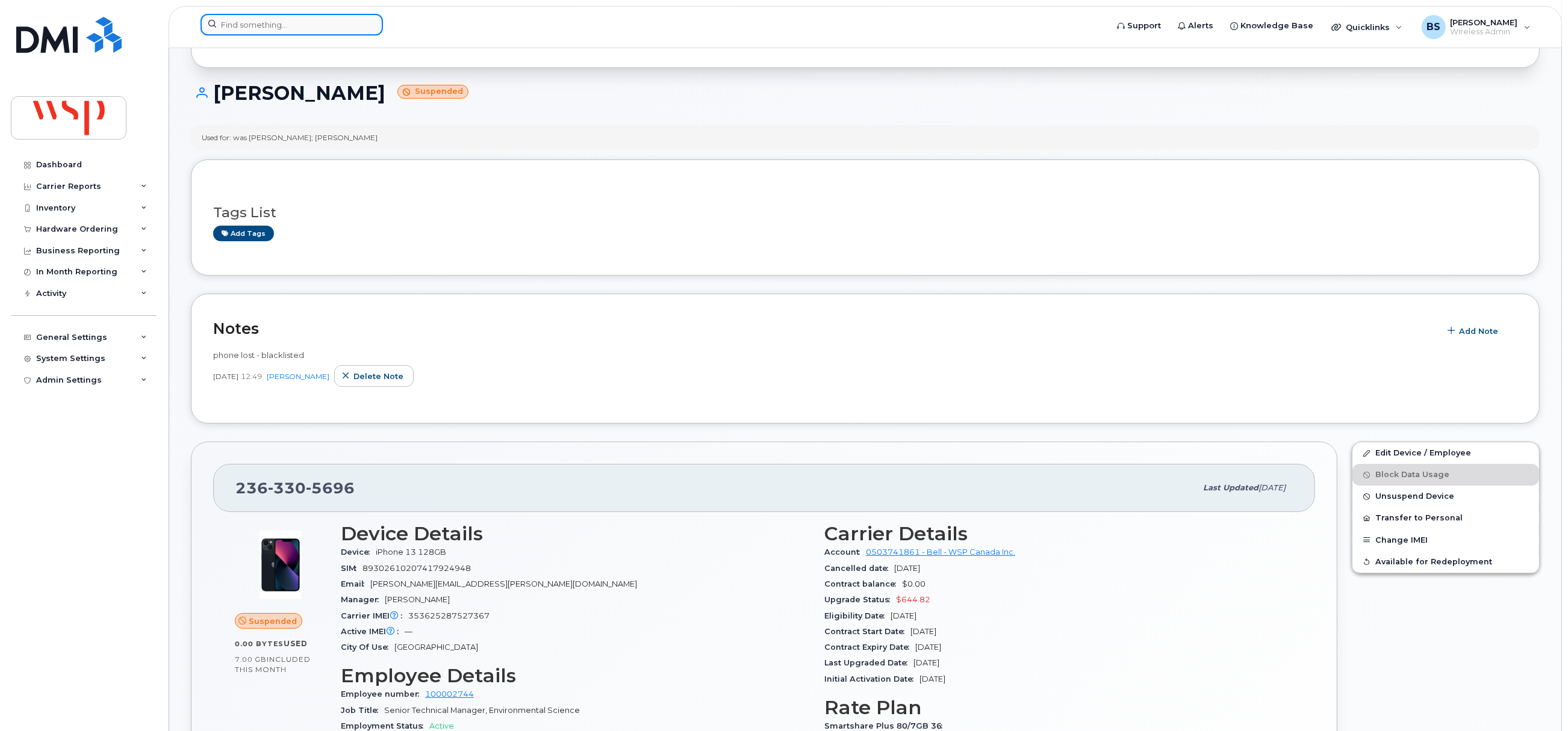
drag, startPoint x: 258, startPoint y: 19, endPoint x: 261, endPoint y: 25, distance: 6.7
click at [258, 19] on input at bounding box center [291, 24] width 183 height 21
paste input "2363356741"
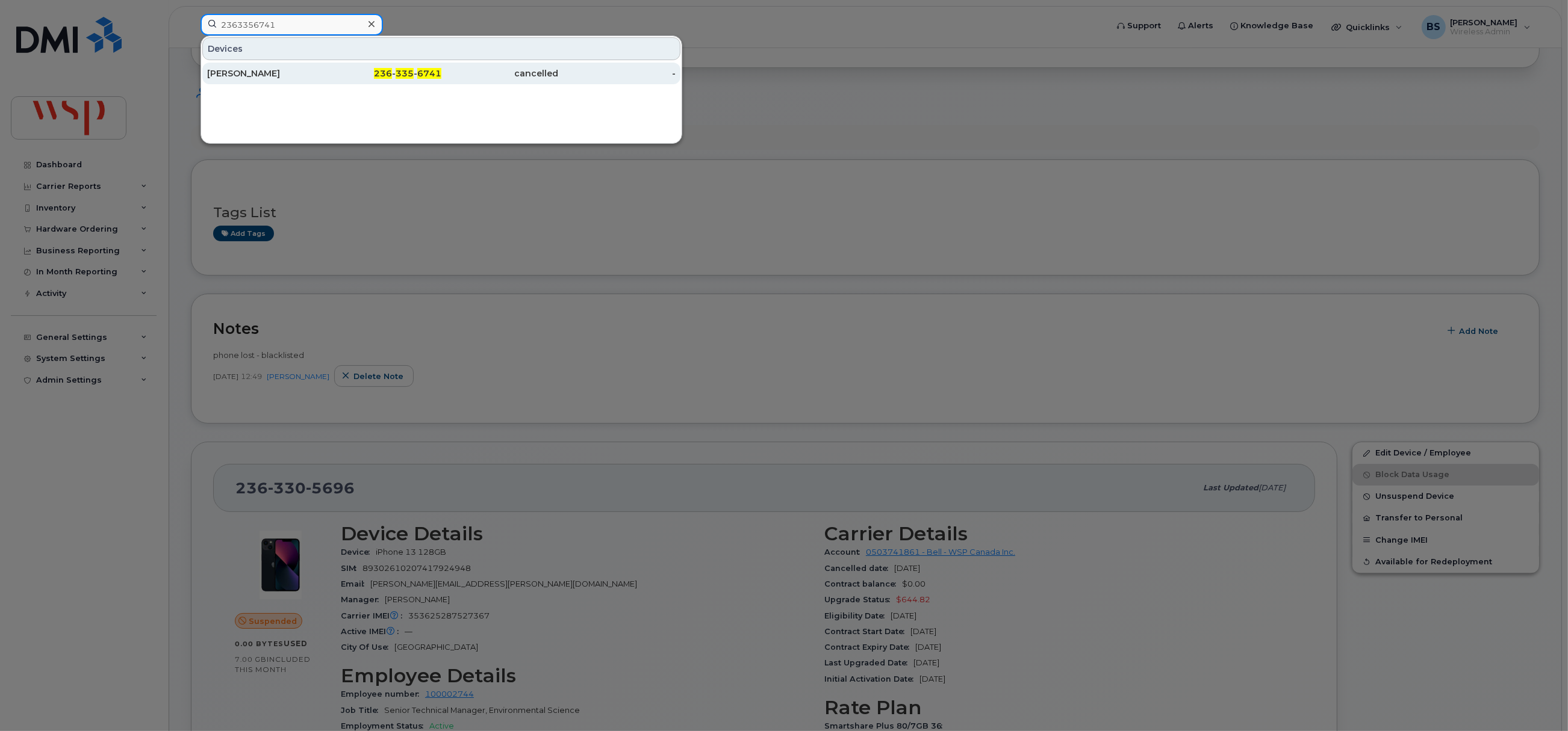
type input "2363356741"
drag, startPoint x: 226, startPoint y: 72, endPoint x: 277, endPoint y: 57, distance: 53.2
click at [226, 73] on div "[PERSON_NAME]" at bounding box center [266, 73] width 118 height 12
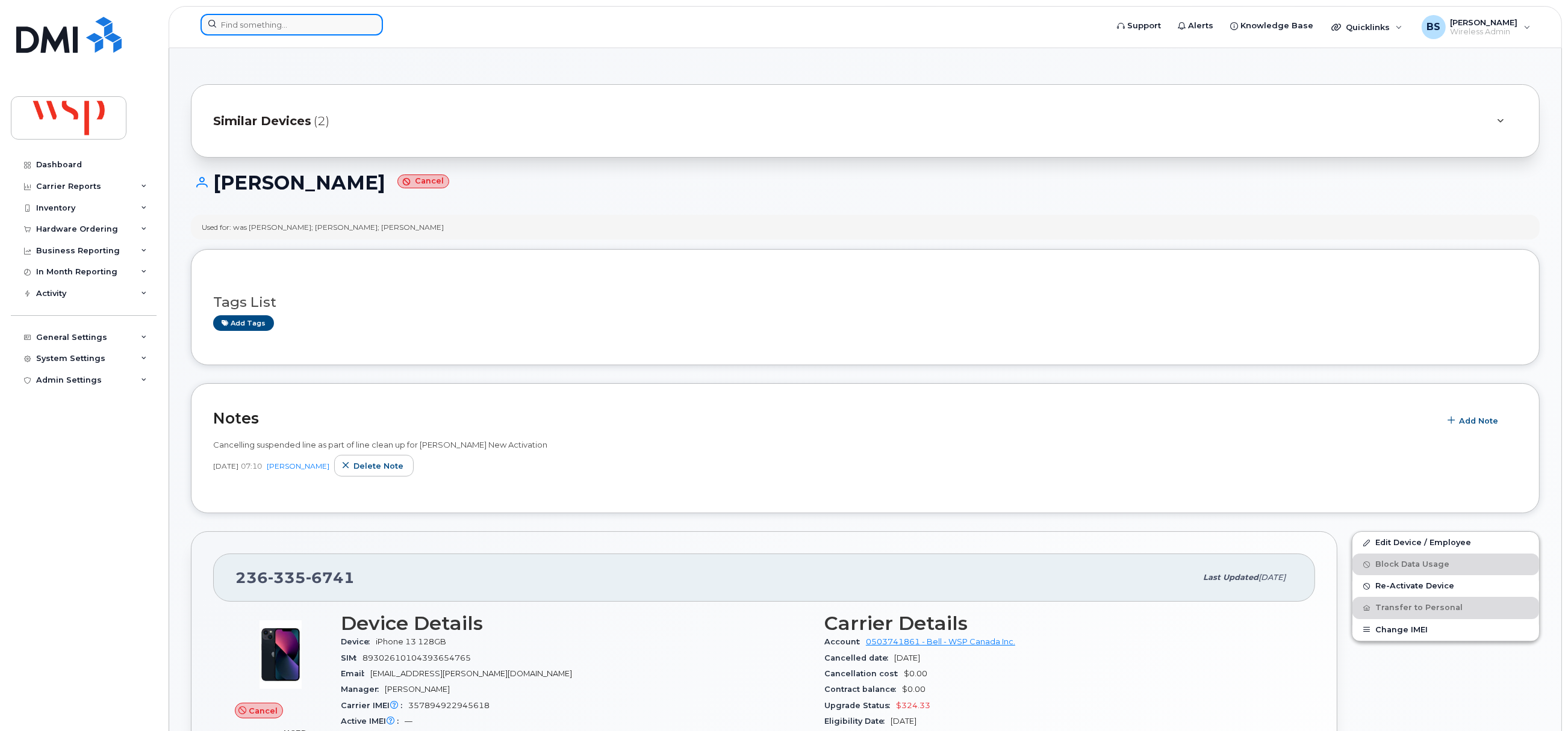
drag, startPoint x: 255, startPoint y: 20, endPoint x: 260, endPoint y: 23, distance: 5.8
click at [255, 20] on input at bounding box center [291, 24] width 183 height 21
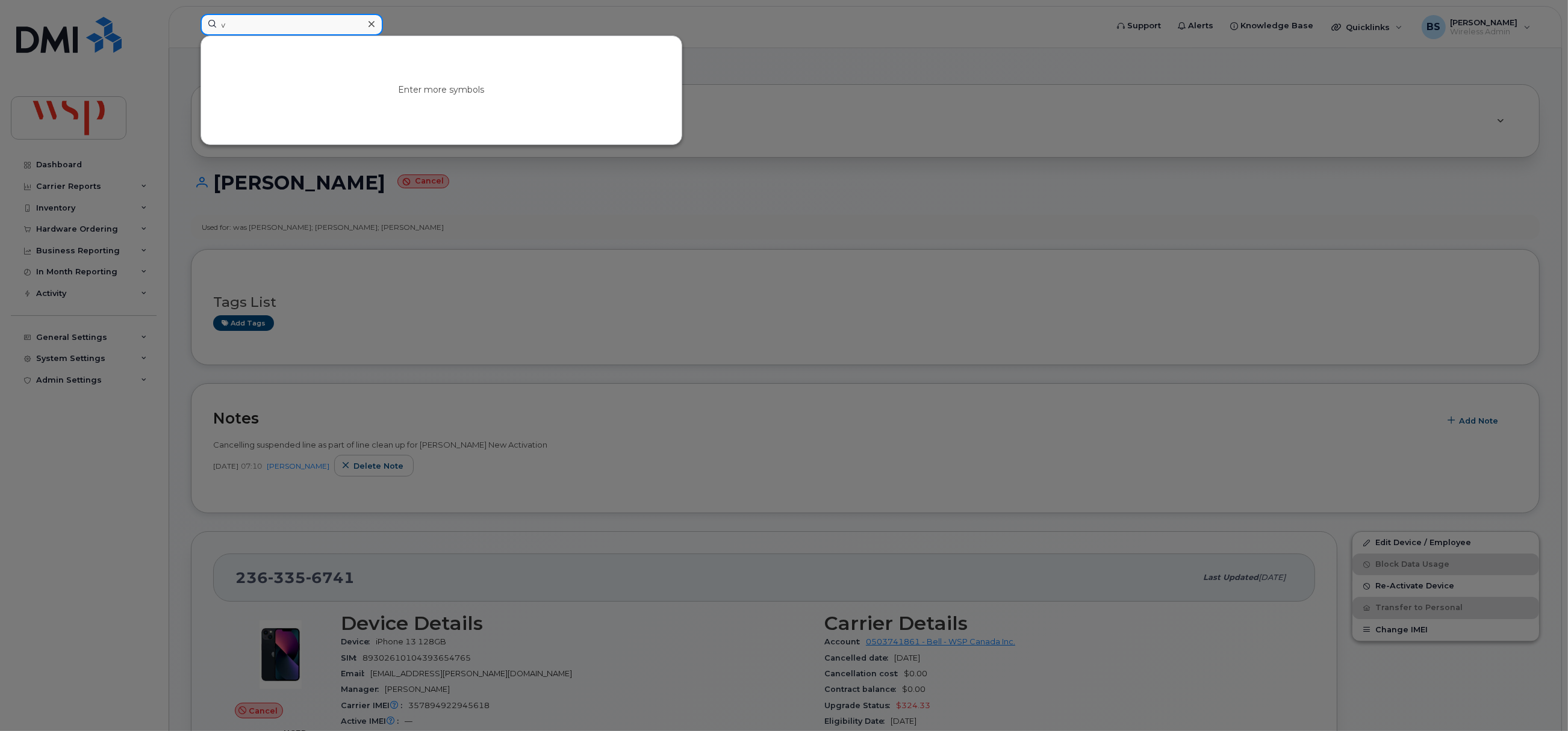
drag, startPoint x: 190, startPoint y: 28, endPoint x: 179, endPoint y: 28, distance: 11.0
click at [191, 28] on div "v Enter more symbols" at bounding box center [649, 27] width 917 height 27
paste input "2363357433"
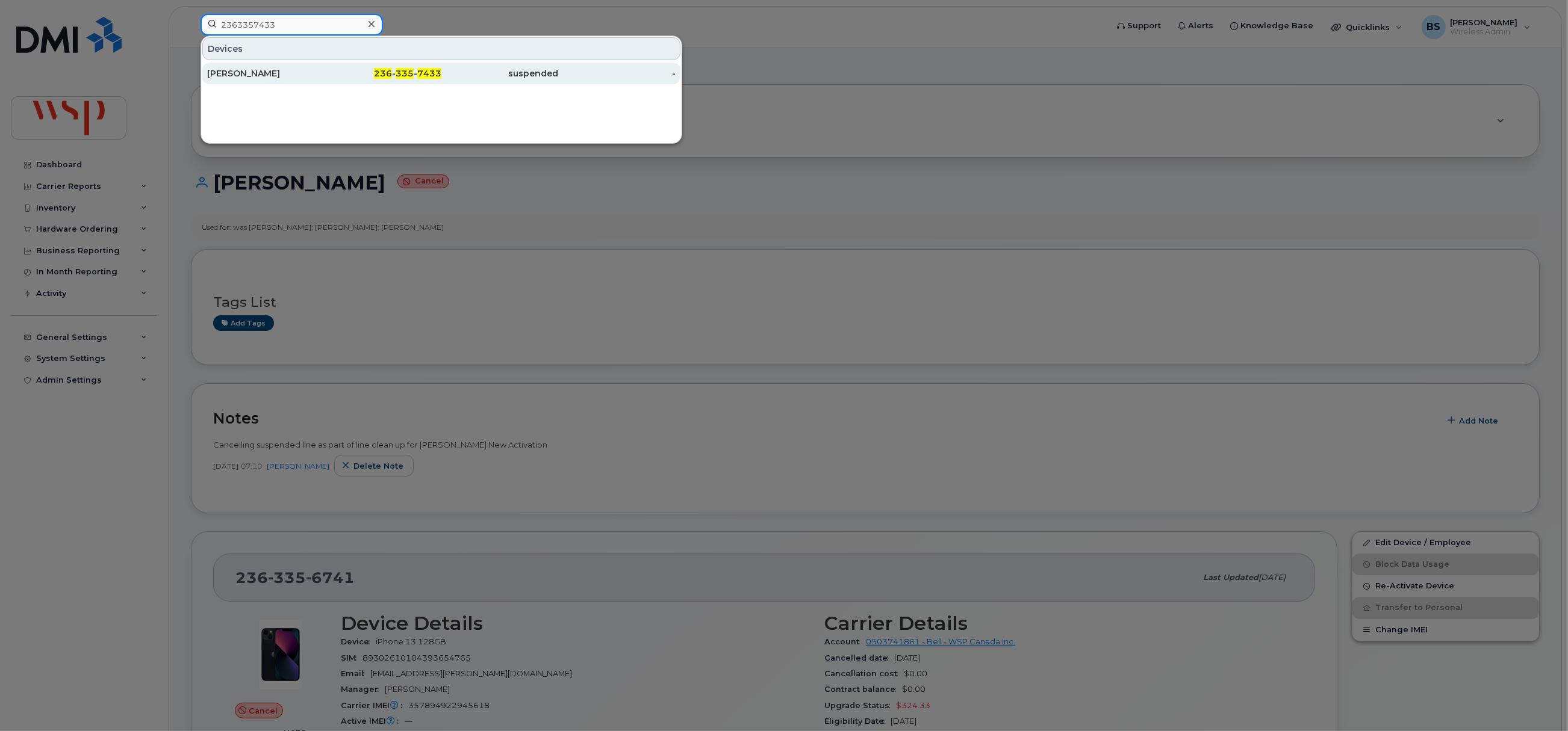
type input "2363357433"
drag, startPoint x: 231, startPoint y: 72, endPoint x: 256, endPoint y: 70, distance: 25.1
click at [231, 72] on div "[PERSON_NAME]" at bounding box center [266, 73] width 118 height 12
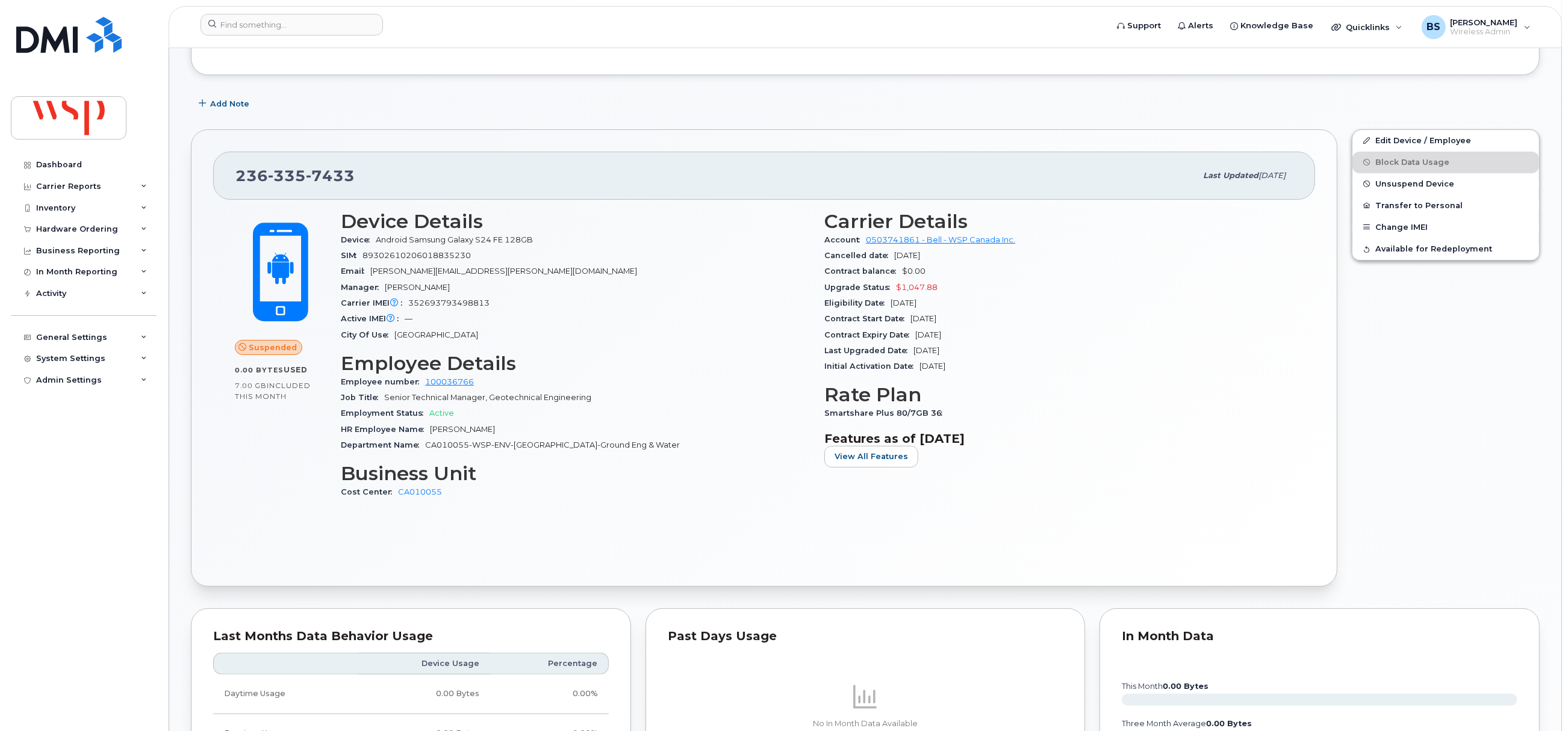
scroll to position [90, 0]
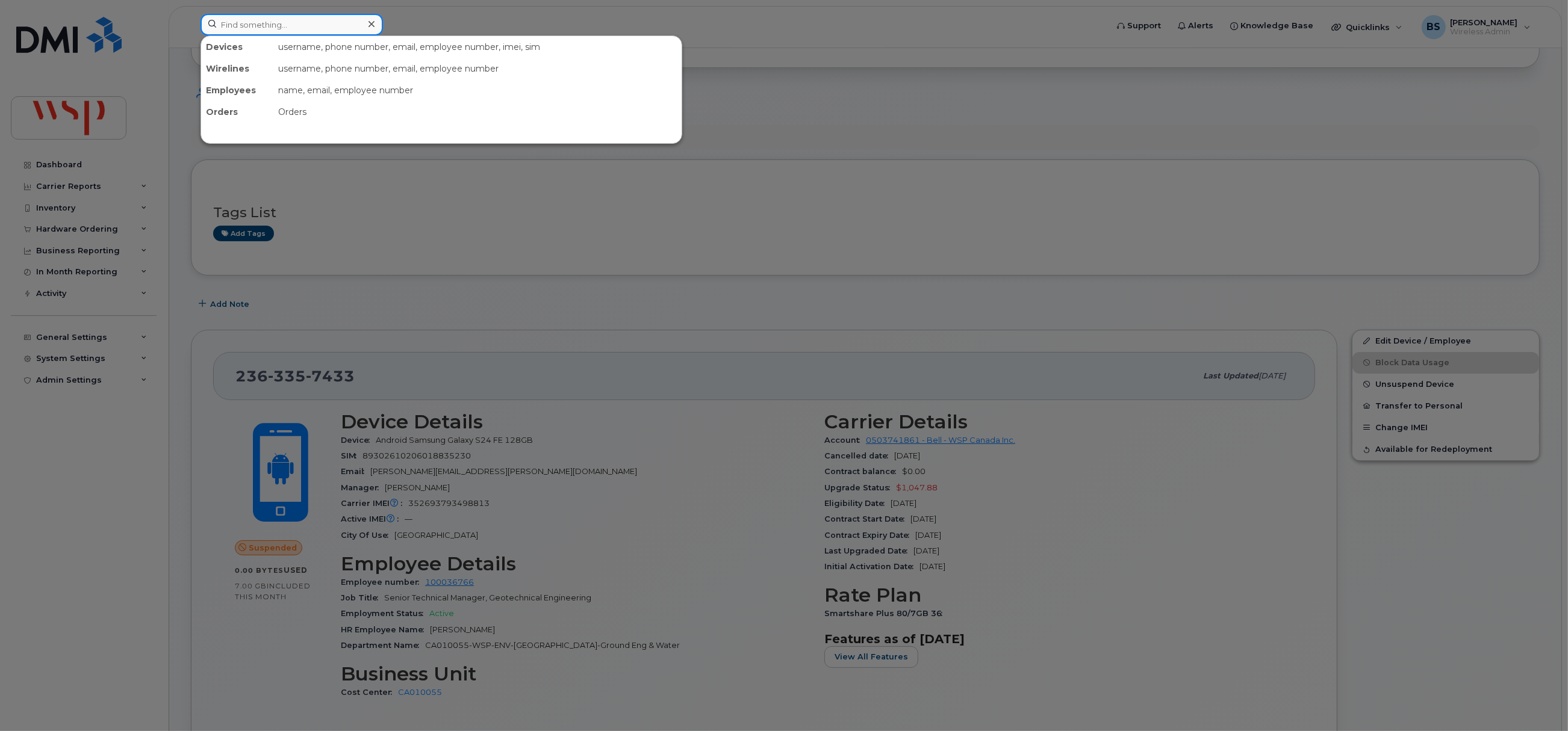
click at [283, 16] on input at bounding box center [291, 24] width 183 height 21
paste input "2363390661"
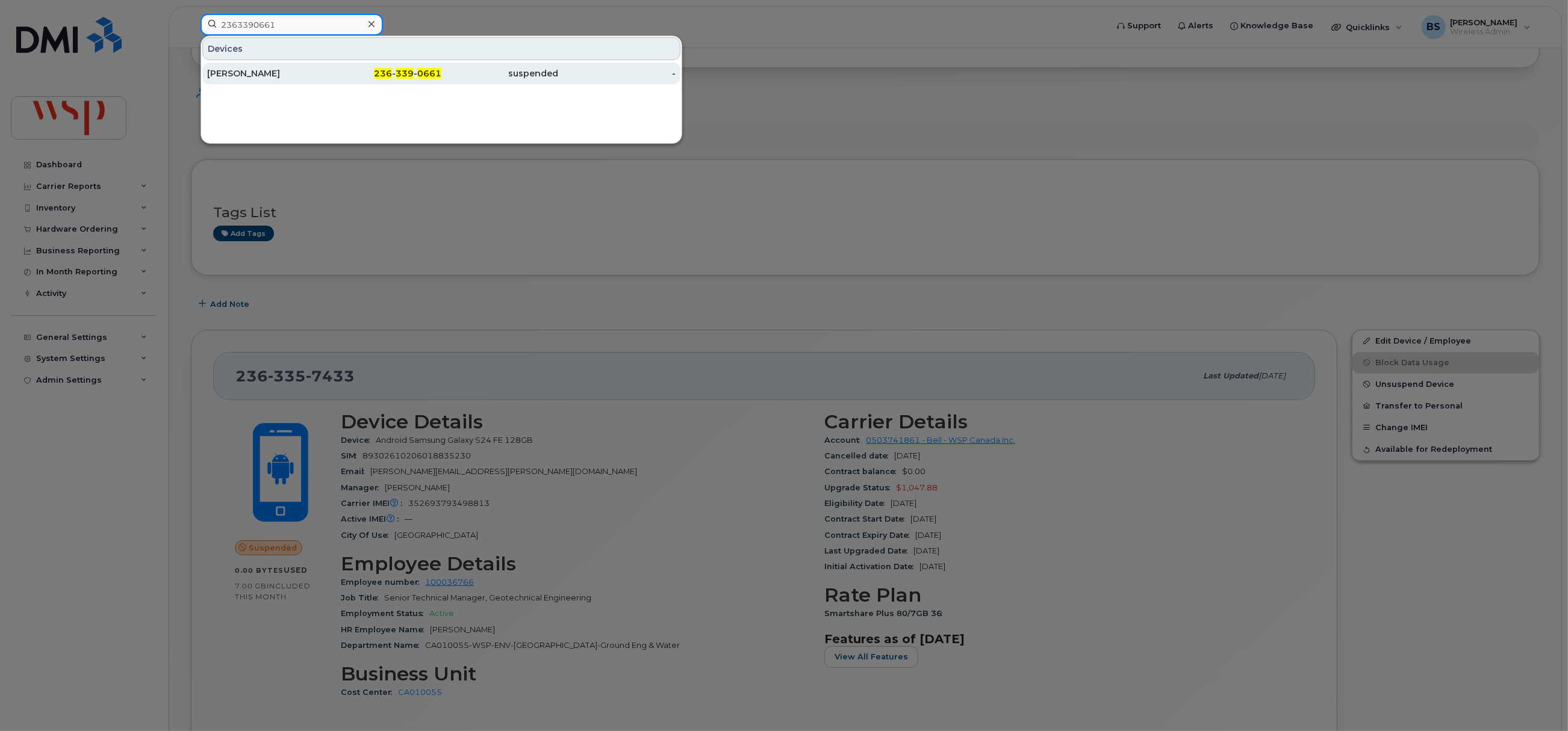
type input "2363390661"
drag, startPoint x: 228, startPoint y: 70, endPoint x: 233, endPoint y: 64, distance: 7.8
click at [228, 70] on div "Jessica Garzke" at bounding box center [266, 73] width 118 height 12
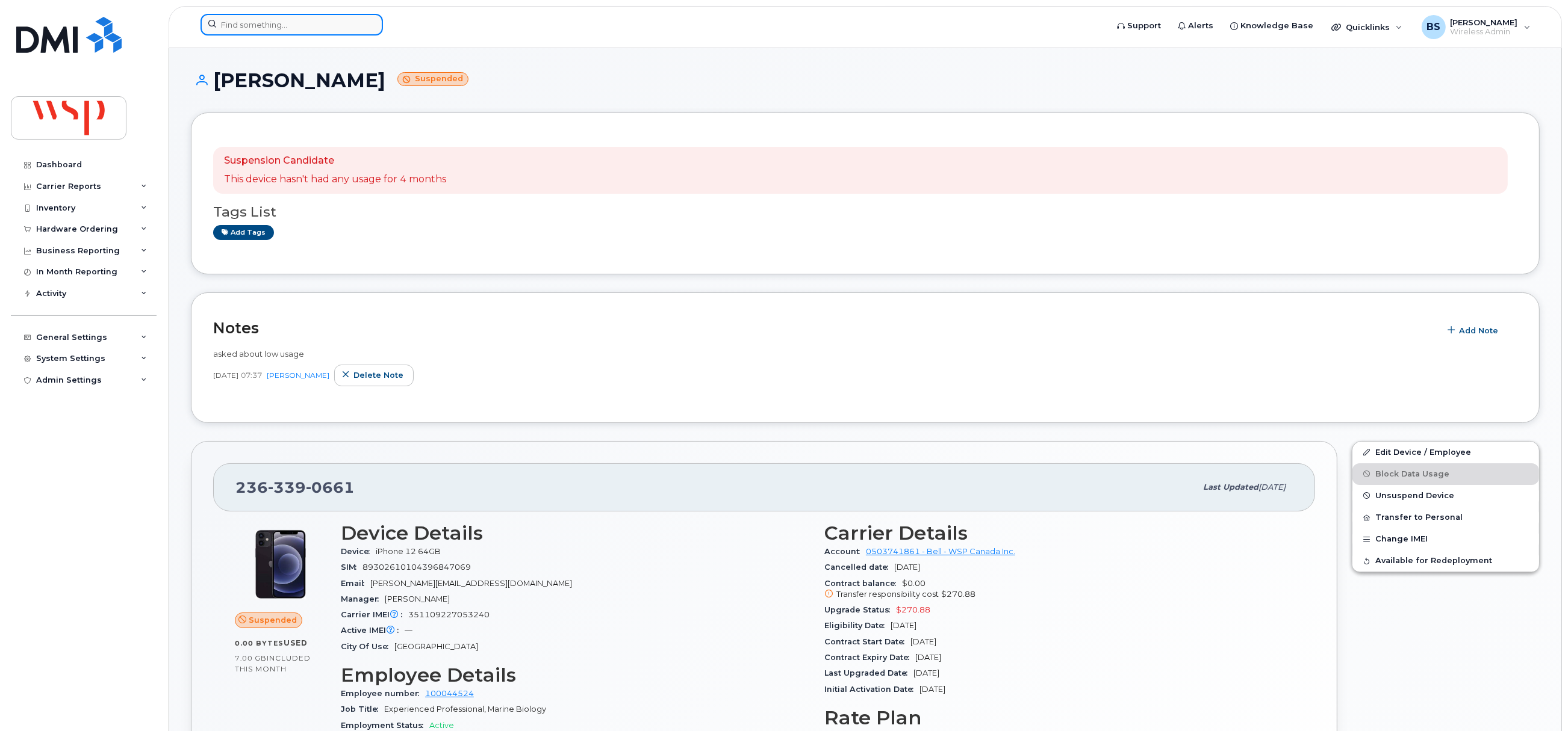
click at [302, 30] on input at bounding box center [291, 24] width 183 height 21
paste input "2893565462"
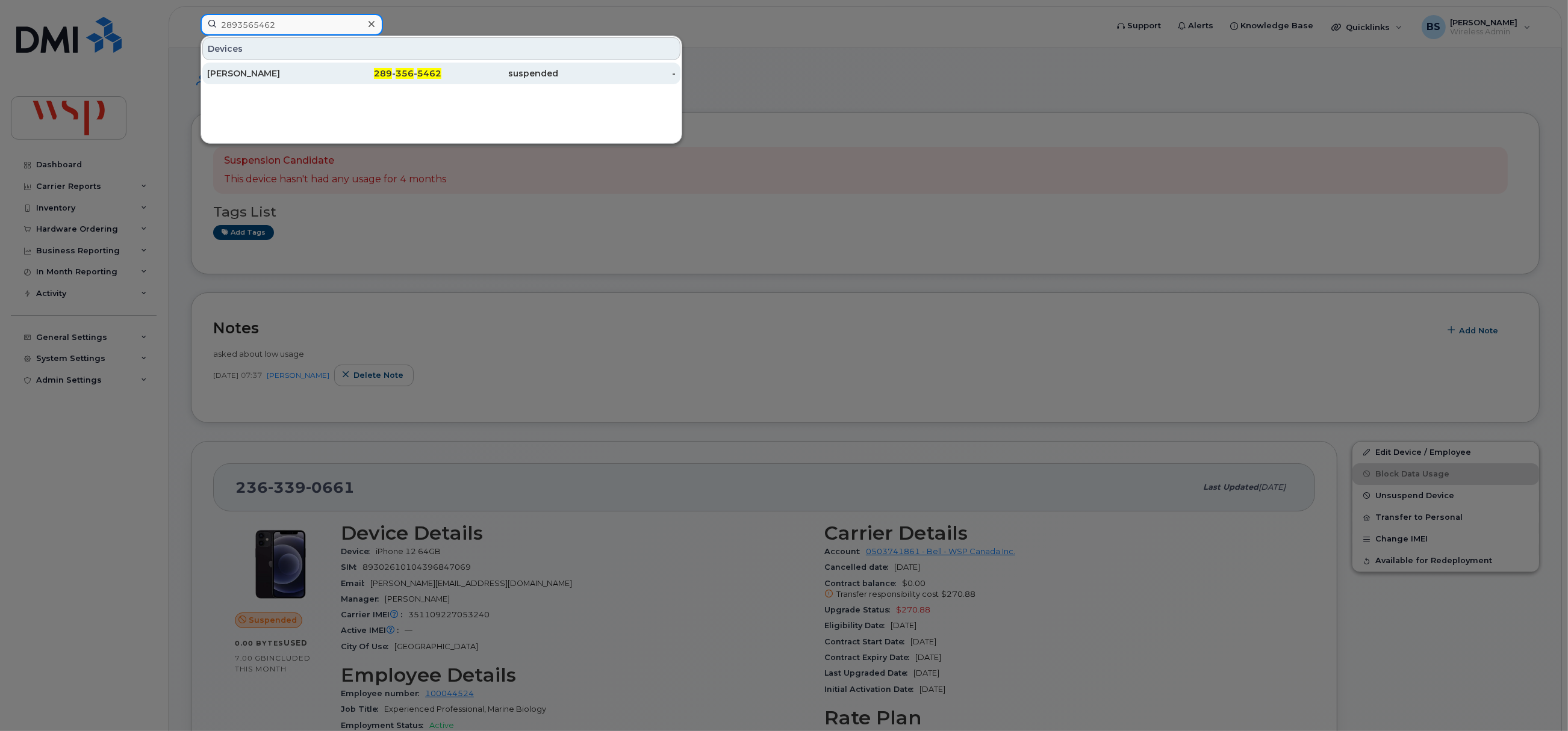
type input "2893565462"
drag, startPoint x: 238, startPoint y: 71, endPoint x: 413, endPoint y: 125, distance: 183.1
click at [238, 71] on div "PETER CANE" at bounding box center [266, 73] width 118 height 12
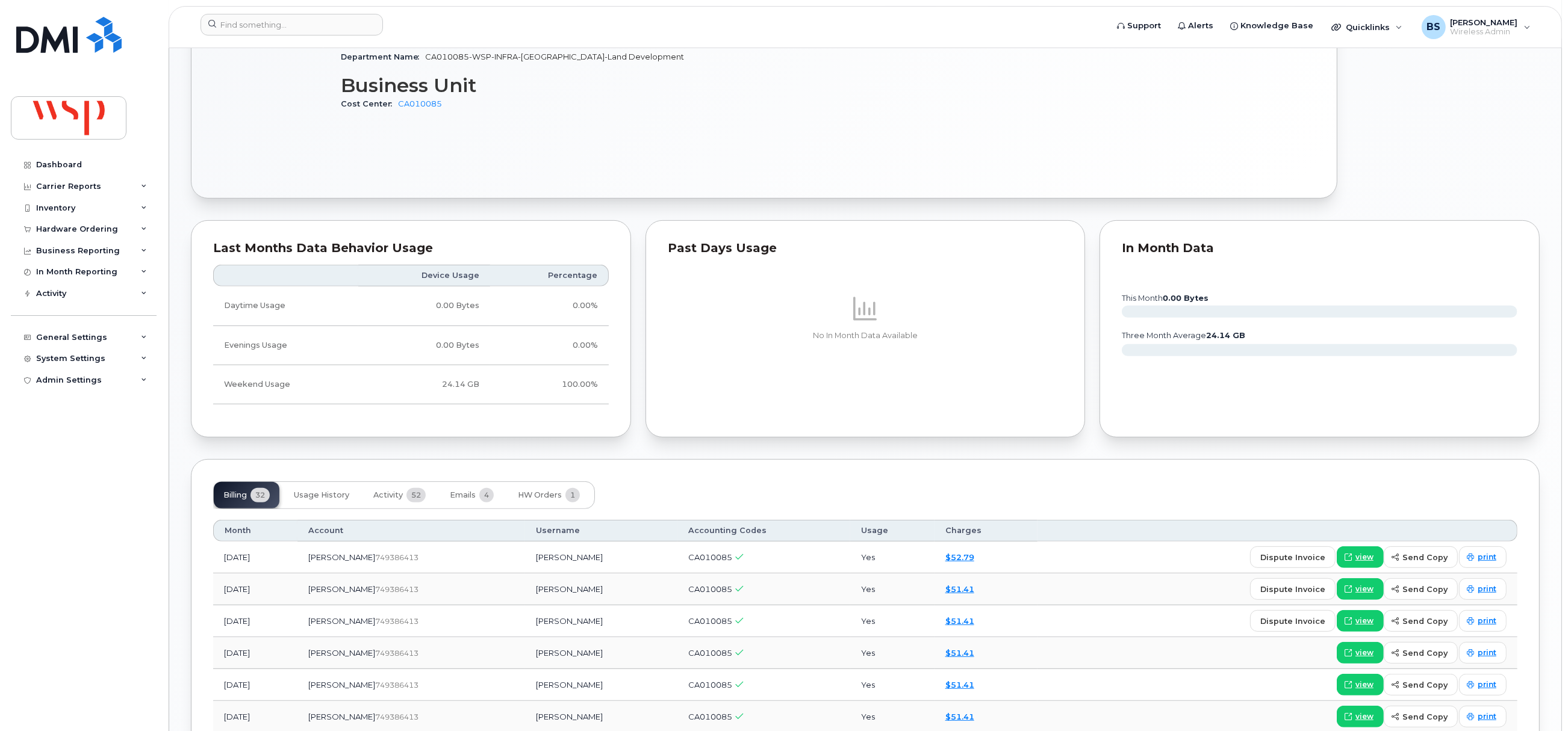
scroll to position [632, 0]
click at [307, 496] on span "Usage History" at bounding box center [321, 494] width 55 height 10
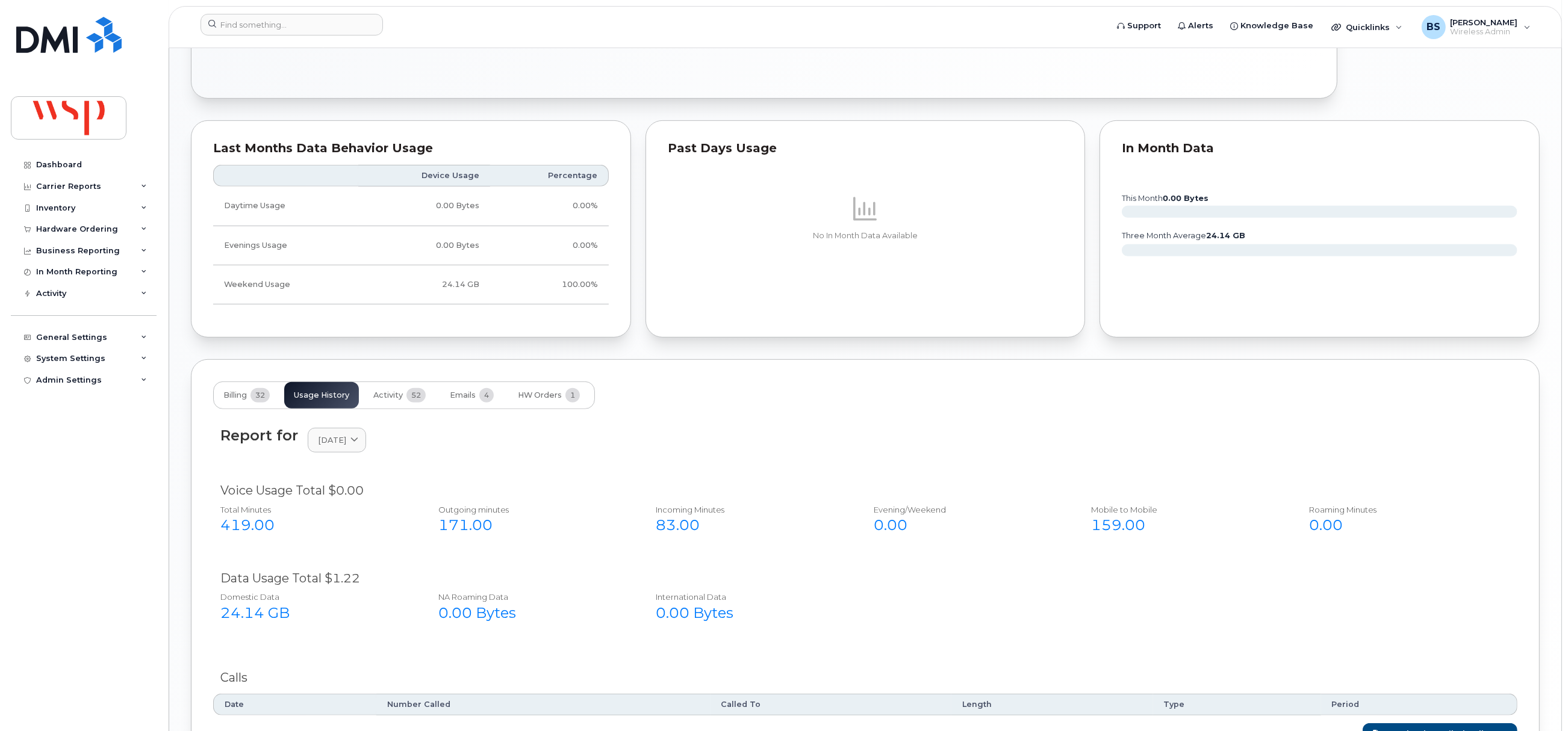
scroll to position [812, 0]
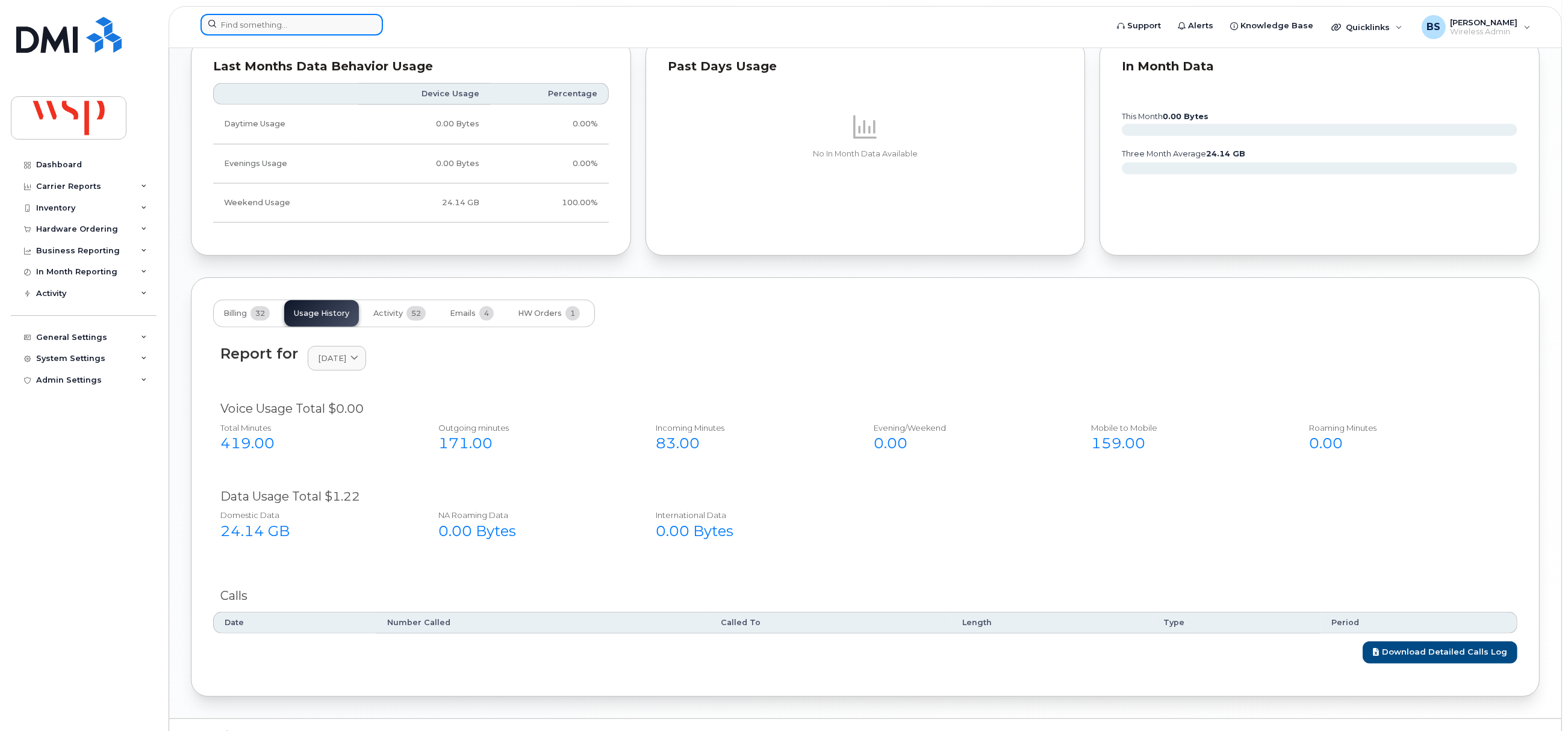
click at [300, 31] on input at bounding box center [291, 24] width 183 height 21
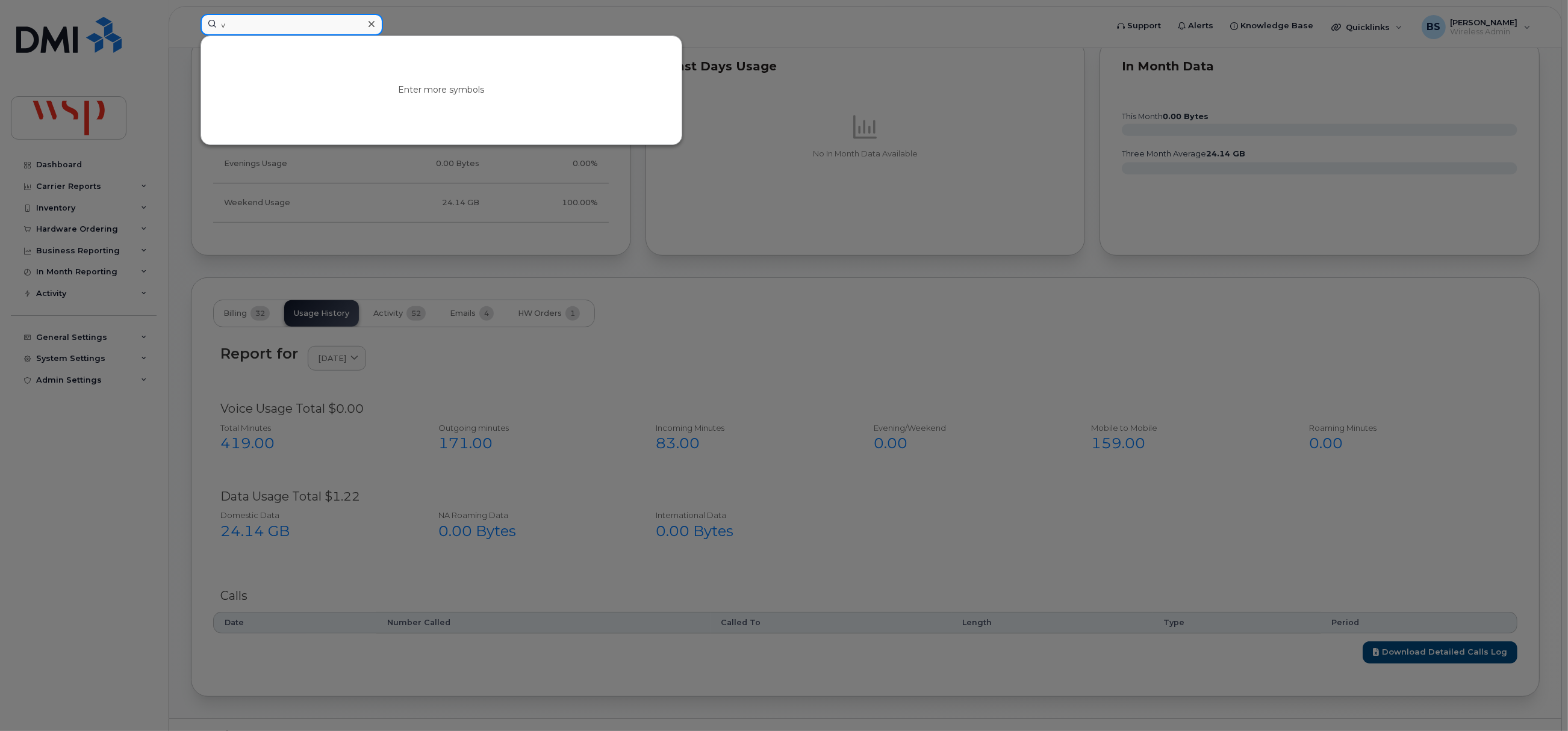
drag, startPoint x: 223, startPoint y: 23, endPoint x: 178, endPoint y: 25, distance: 45.0
click at [191, 25] on div "v Enter more symbols" at bounding box center [649, 27] width 917 height 27
paste input "4377712290"
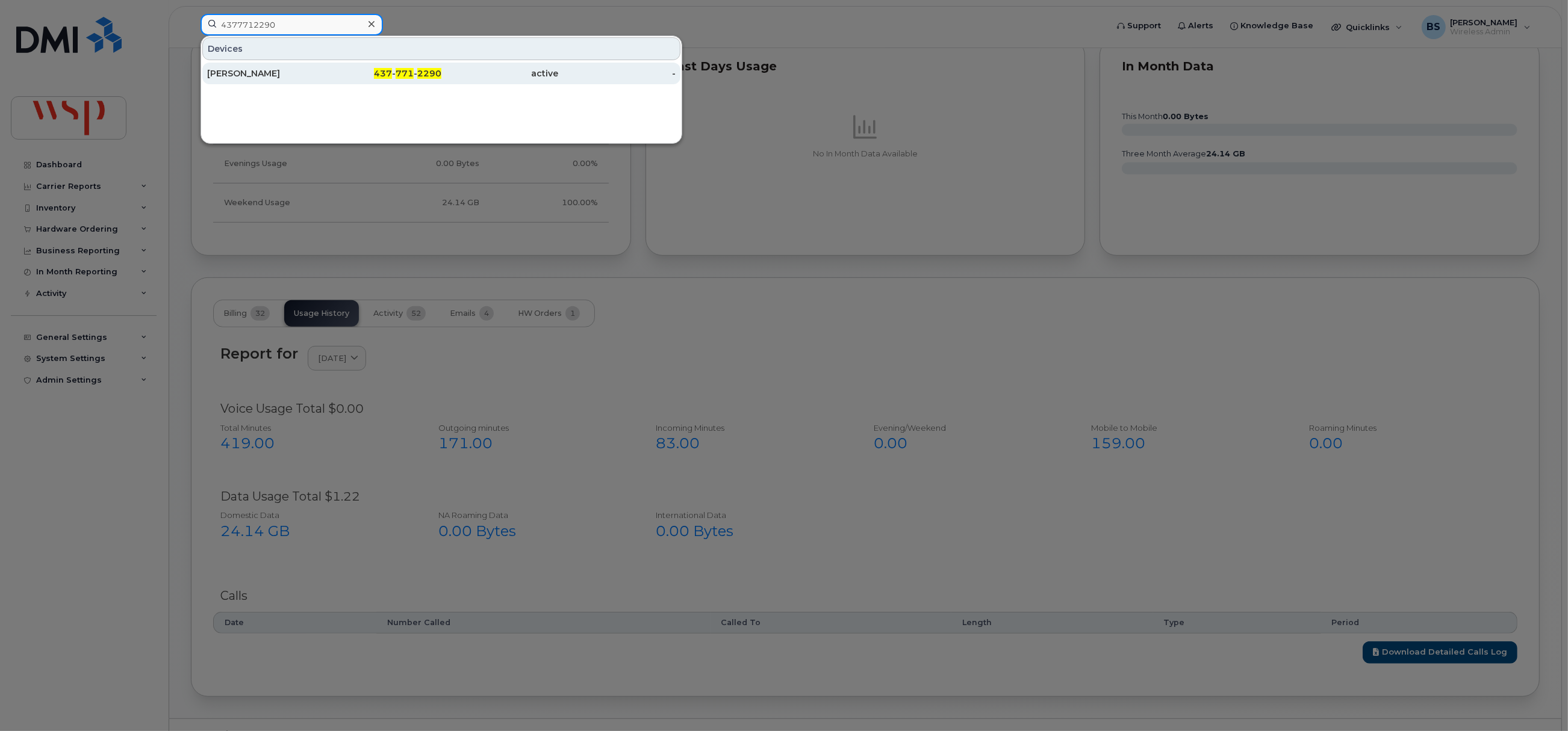
type input "4377712290"
click at [238, 70] on div "GERMEEN IBRAHIM" at bounding box center [266, 73] width 118 height 12
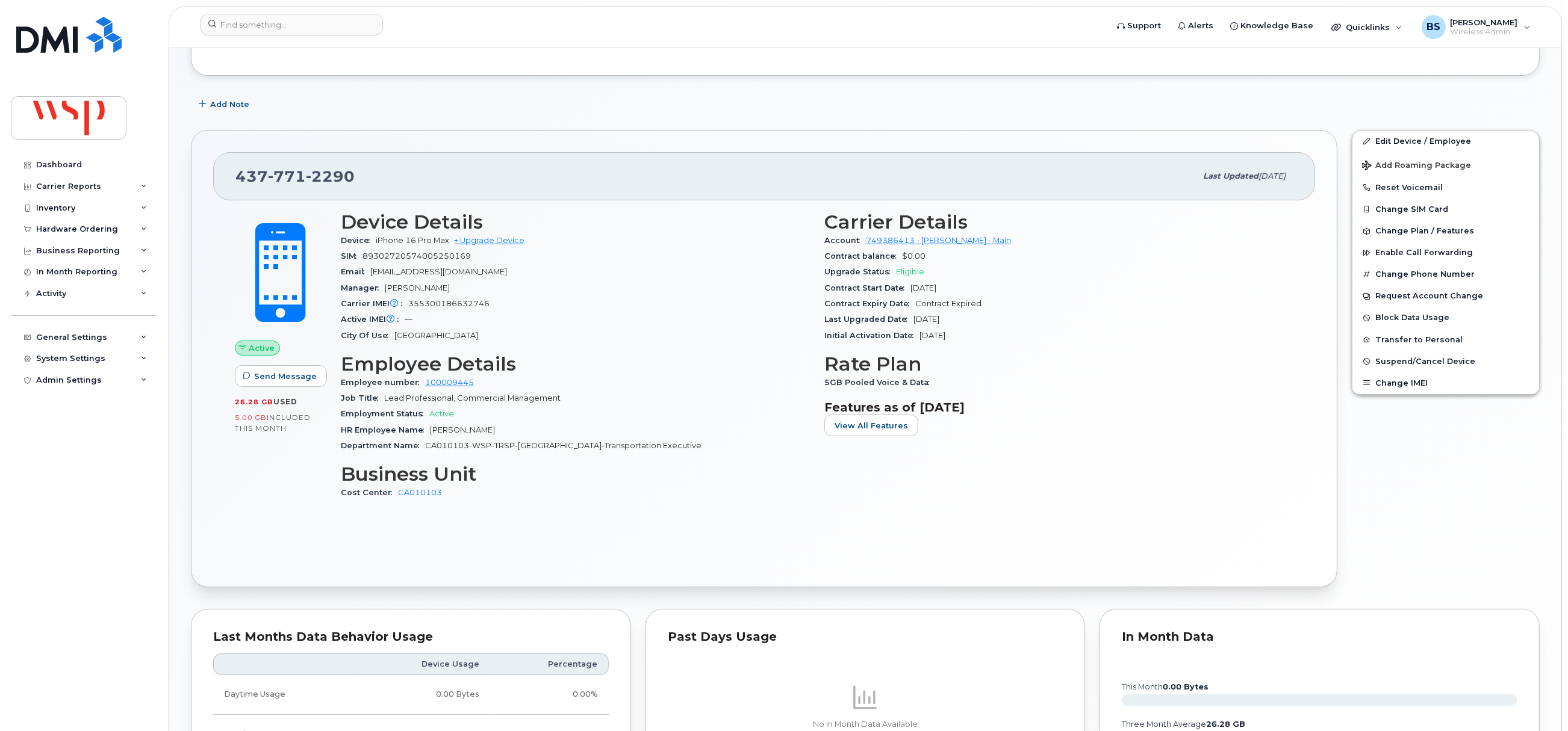
scroll to position [625, 0]
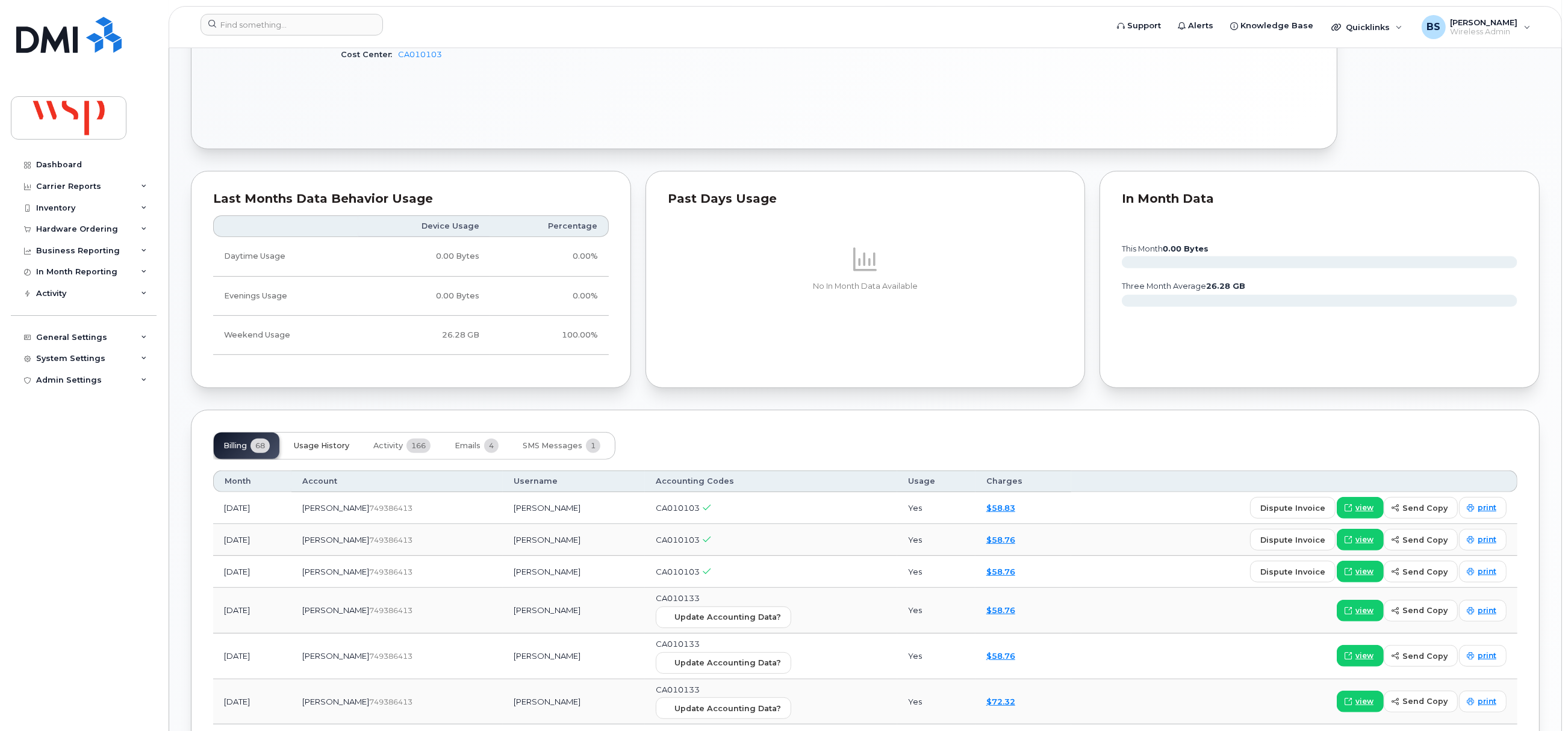
click at [330, 448] on span "Usage History" at bounding box center [321, 446] width 55 height 10
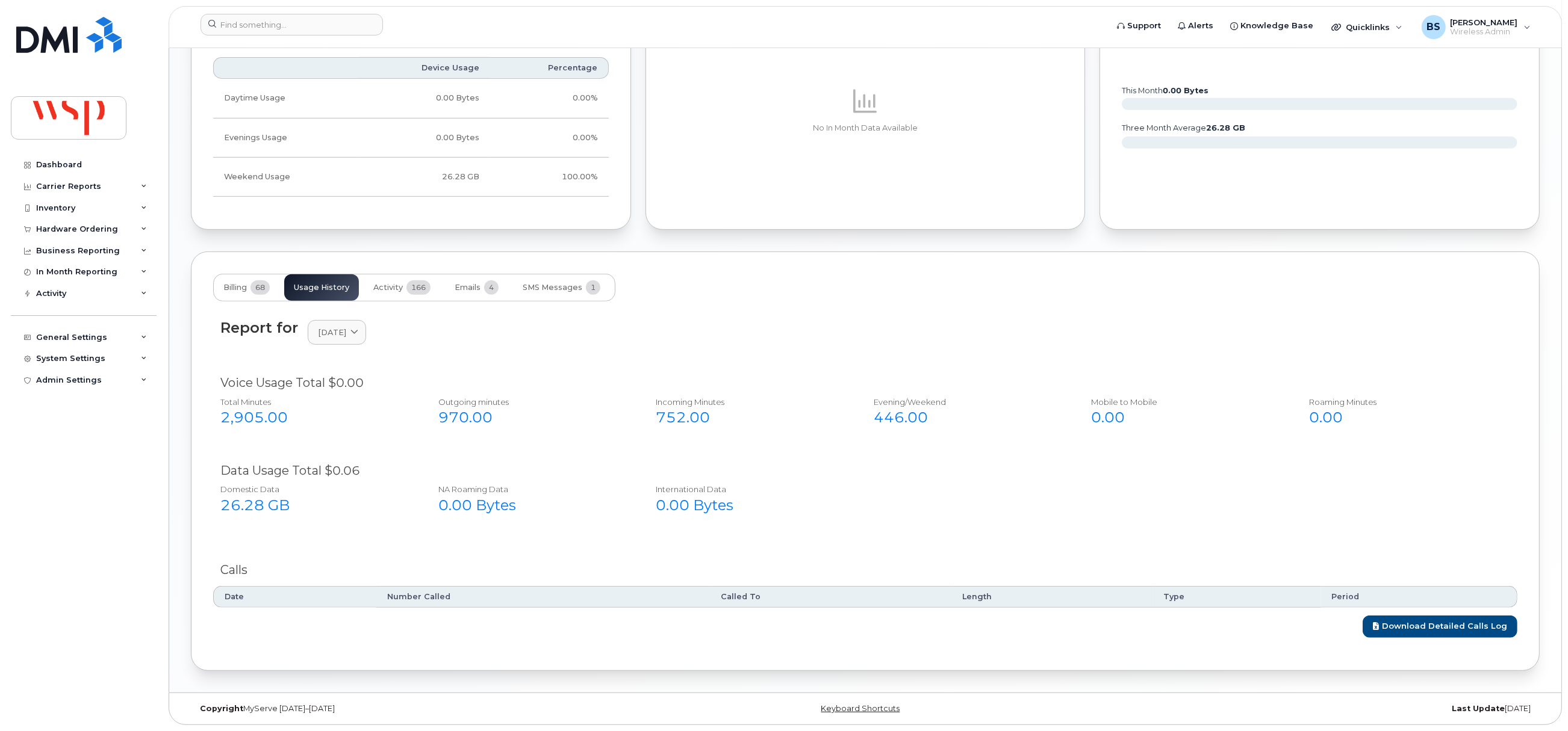
scroll to position [787, 0]
click at [360, 333] on span at bounding box center [354, 333] width 12 height 12
click at [516, 388] on div "Voice Usage Total $0.00" at bounding box center [865, 383] width 1290 height 18
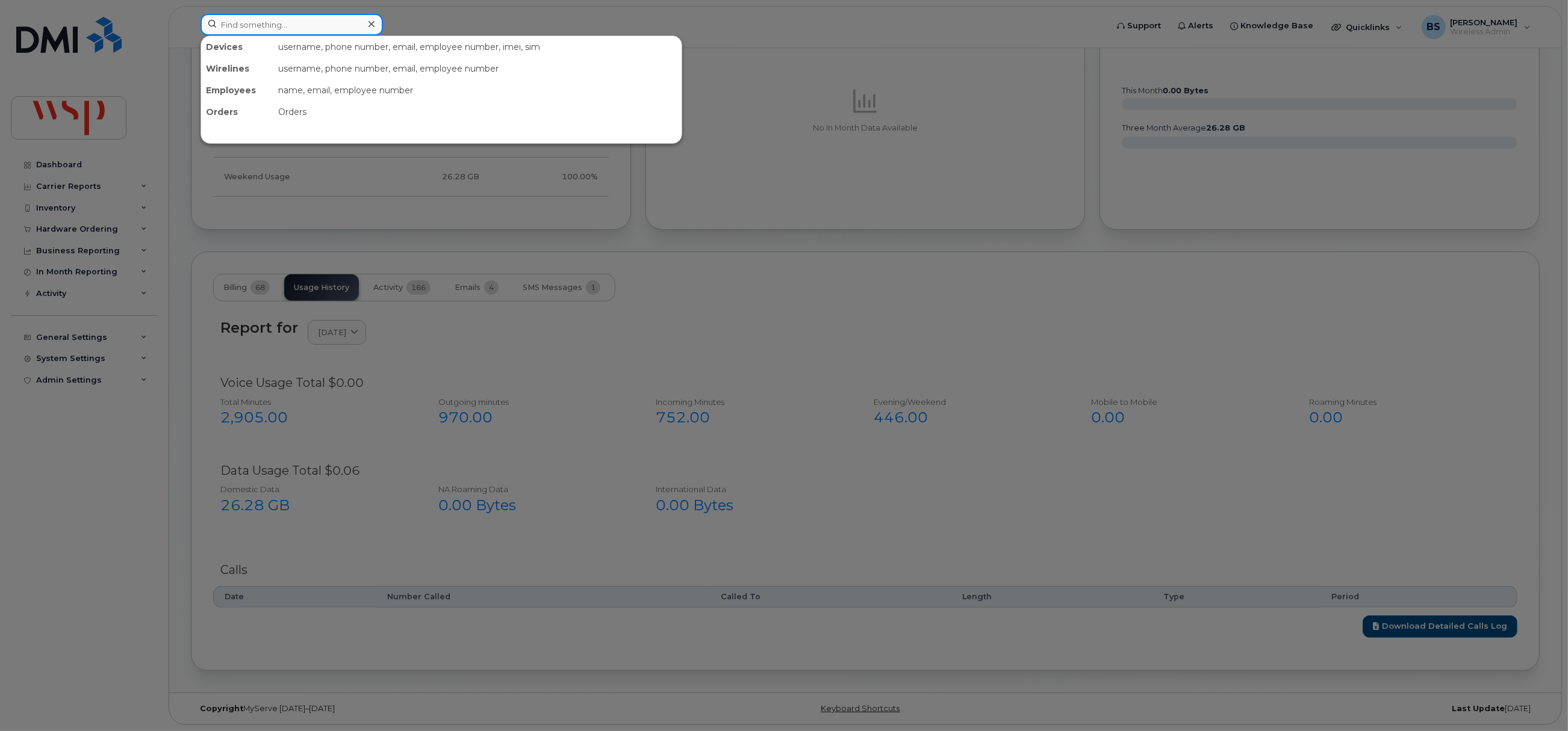
drag, startPoint x: 276, startPoint y: 23, endPoint x: 290, endPoint y: 25, distance: 14.1
click at [275, 23] on input at bounding box center [291, 24] width 183 height 21
paste input "2363396772"
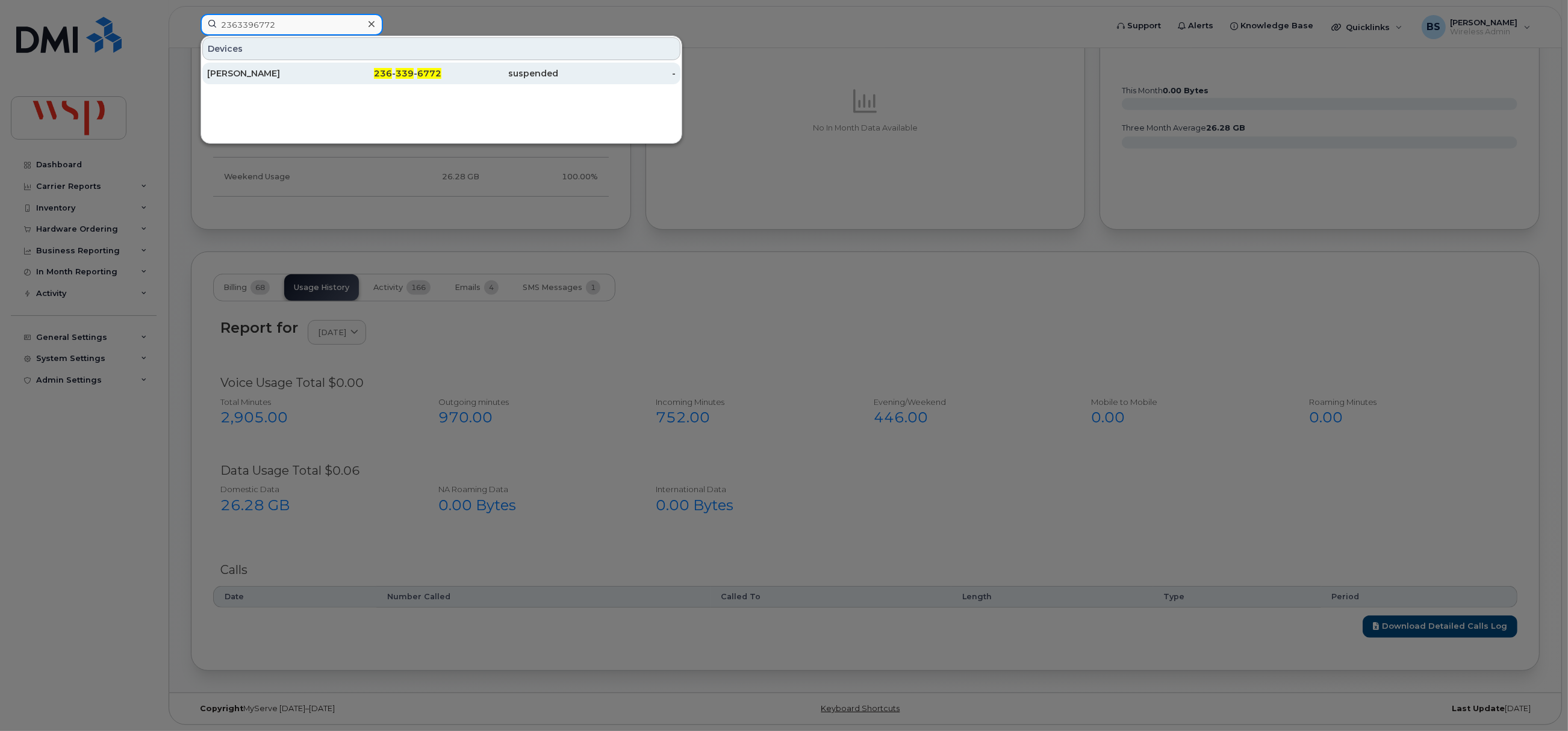
type input "2363396772"
click at [235, 69] on div "Megan Atkinson" at bounding box center [266, 73] width 118 height 12
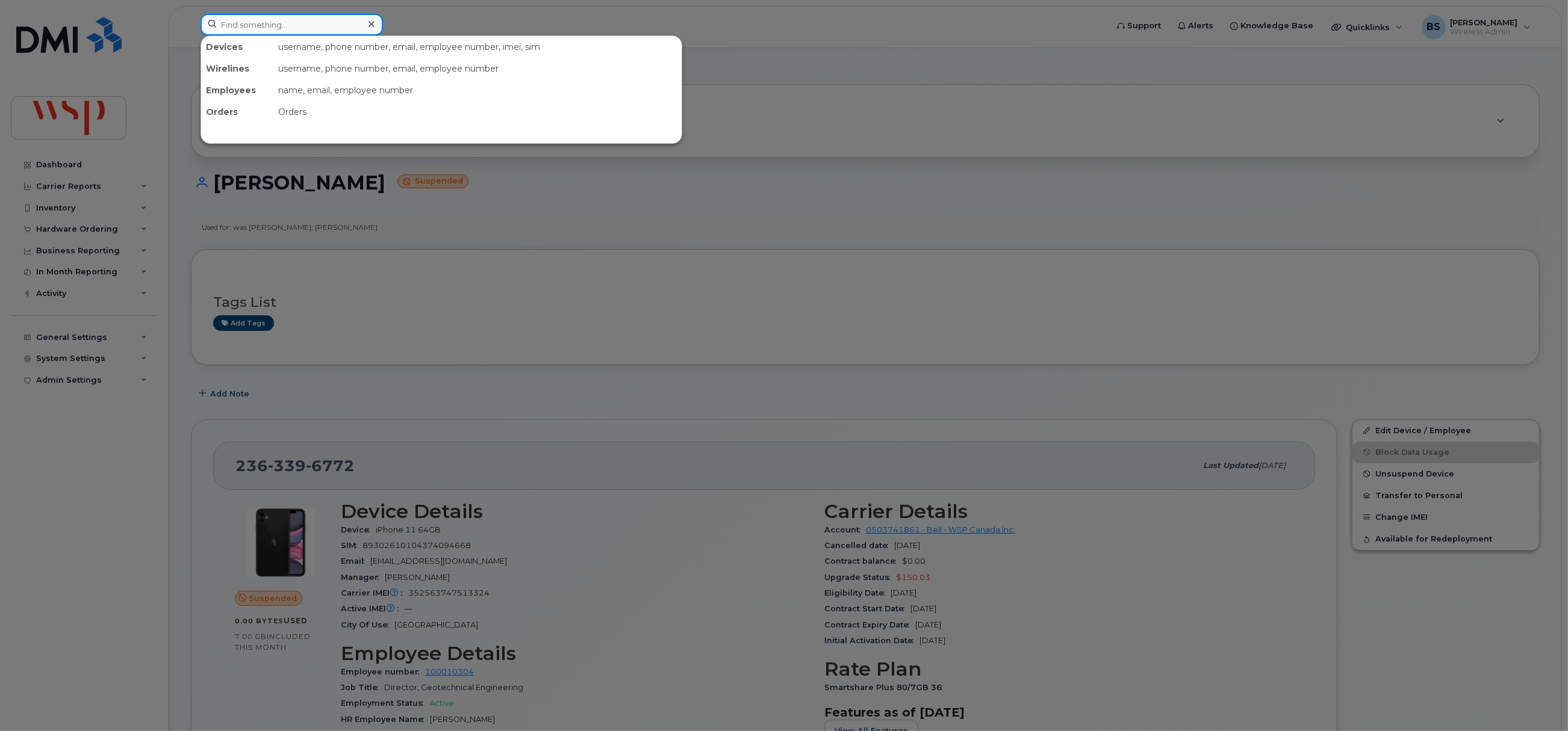
click at [263, 32] on input at bounding box center [291, 24] width 183 height 21
paste input "2364640408"
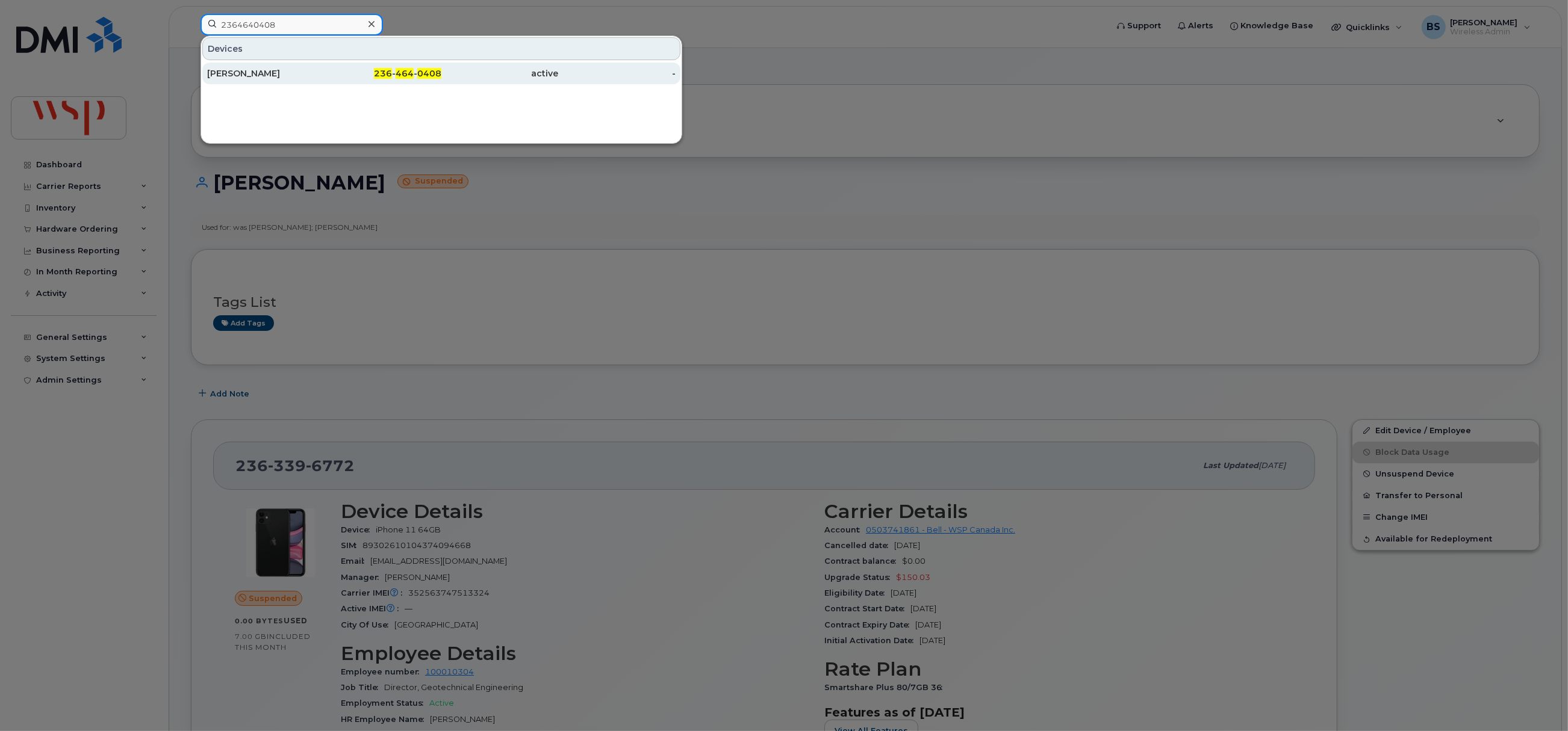
type input "2364640408"
click at [324, 64] on div "Tanya Seebacher" at bounding box center [383, 73] width 118 height 21
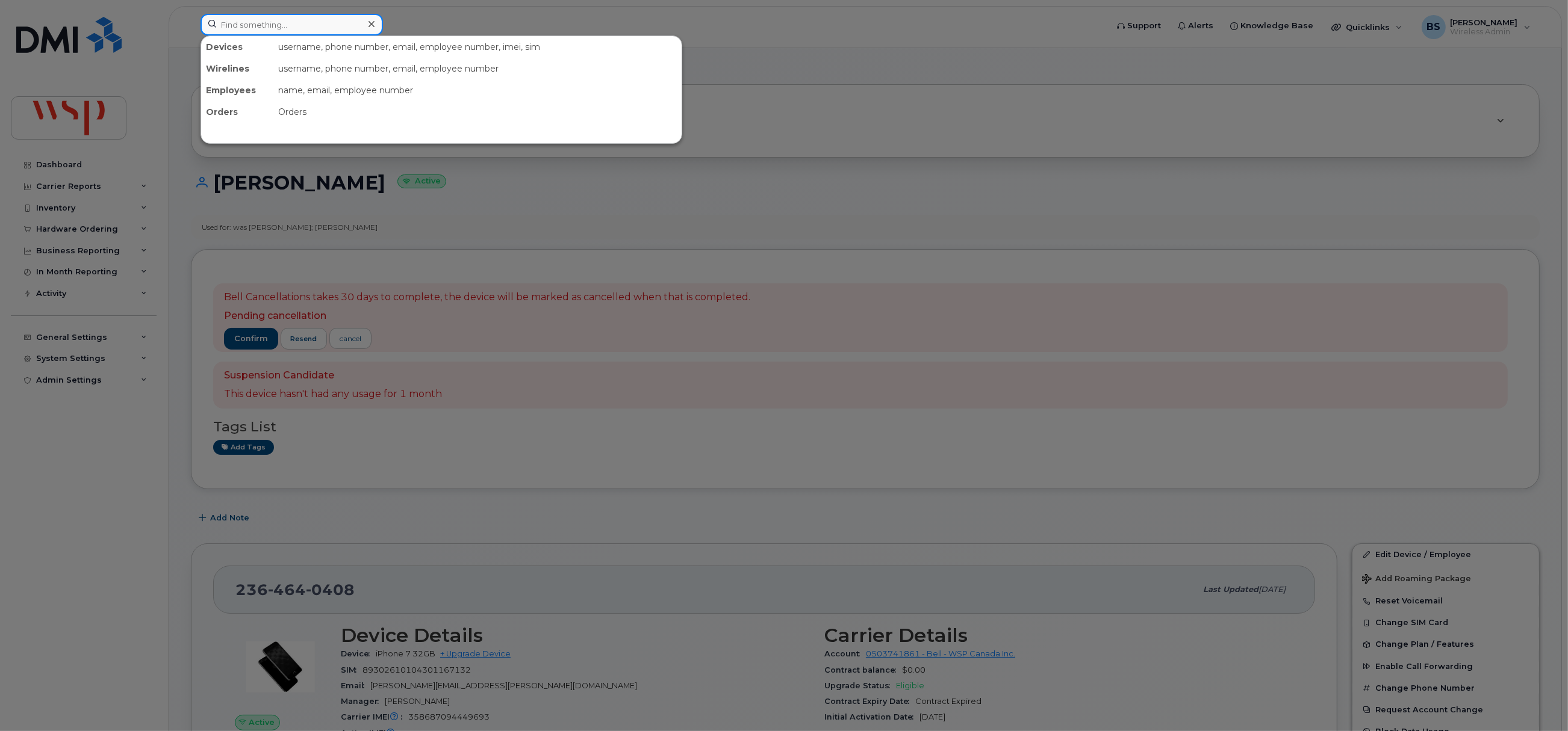
click at [263, 18] on input at bounding box center [291, 24] width 183 height 21
paste input "2364640680"
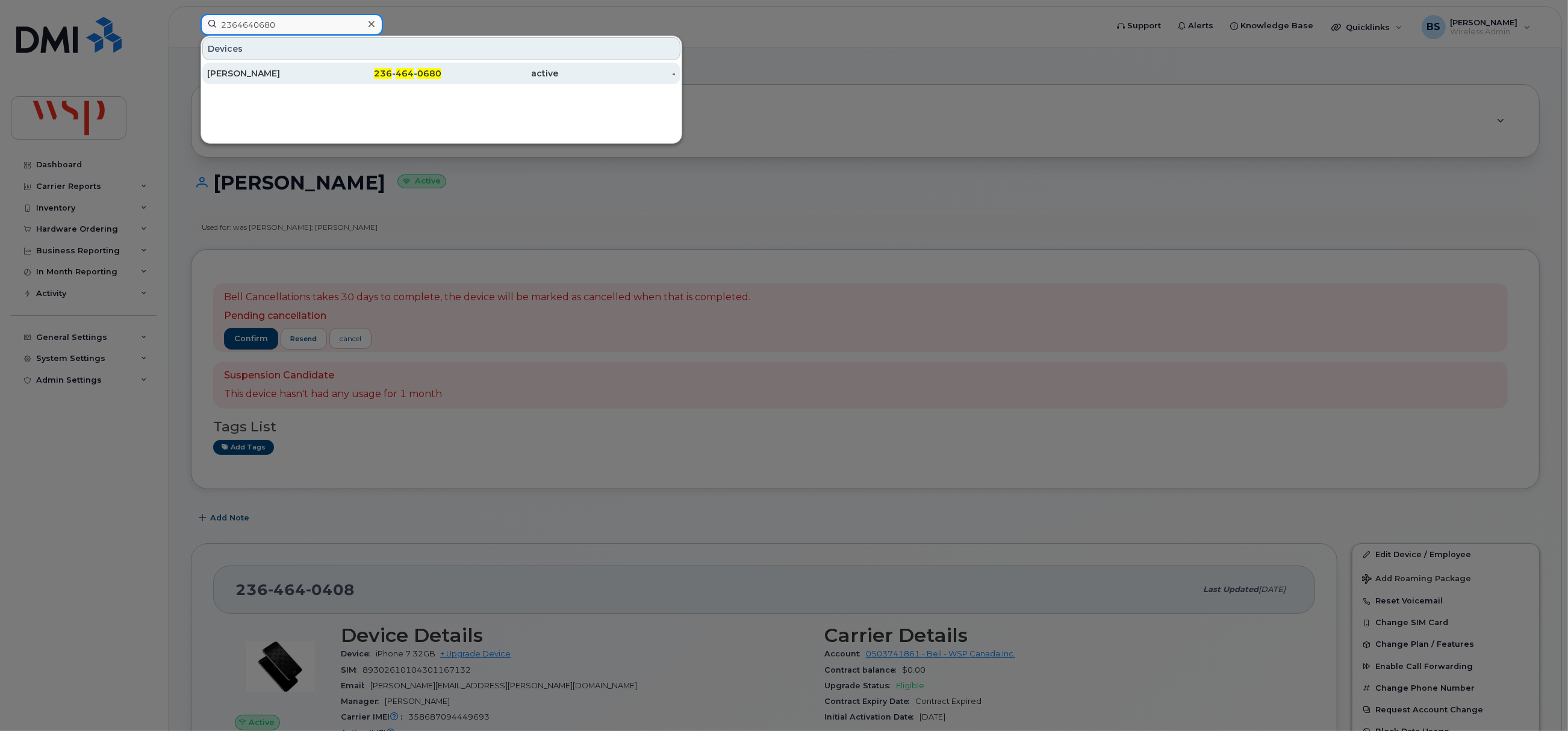
type input "2364640680"
click at [245, 71] on div "[PERSON_NAME]" at bounding box center [266, 73] width 118 height 12
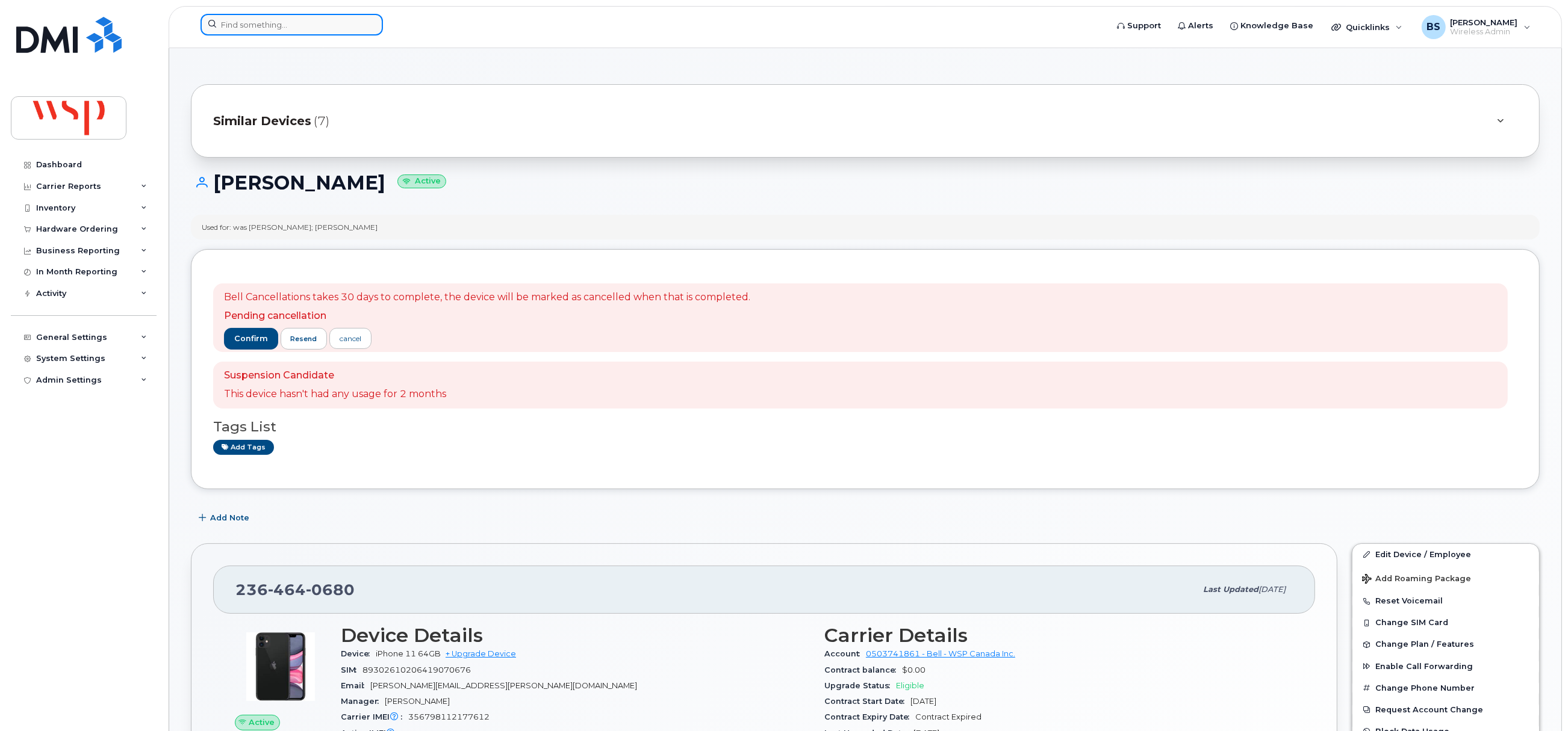
drag, startPoint x: 258, startPoint y: 29, endPoint x: 244, endPoint y: 29, distance: 14.0
click at [258, 29] on input at bounding box center [291, 24] width 183 height 21
paste input "2366608696"
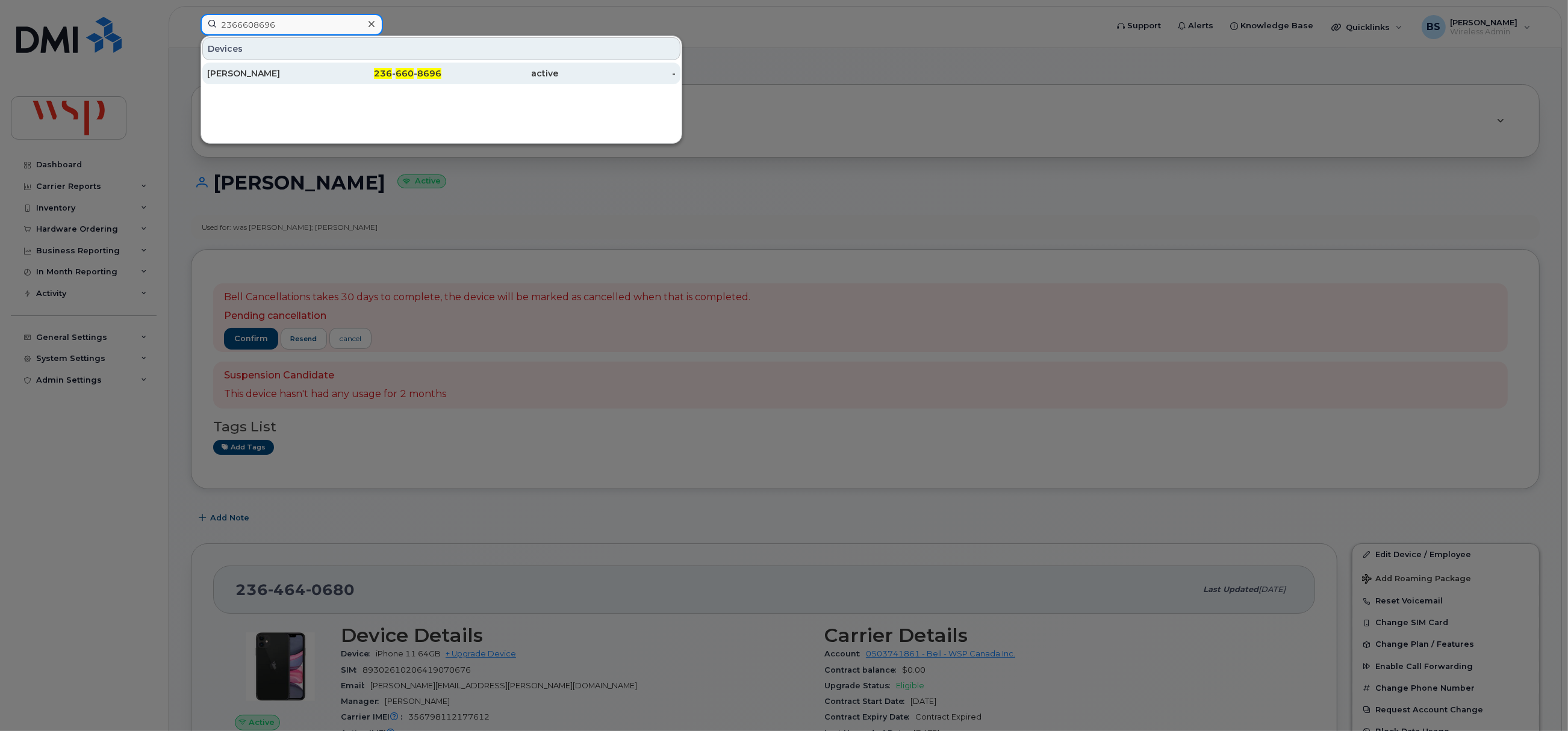
type input "2366608696"
click at [224, 73] on div "[PERSON_NAME]" at bounding box center [266, 73] width 118 height 12
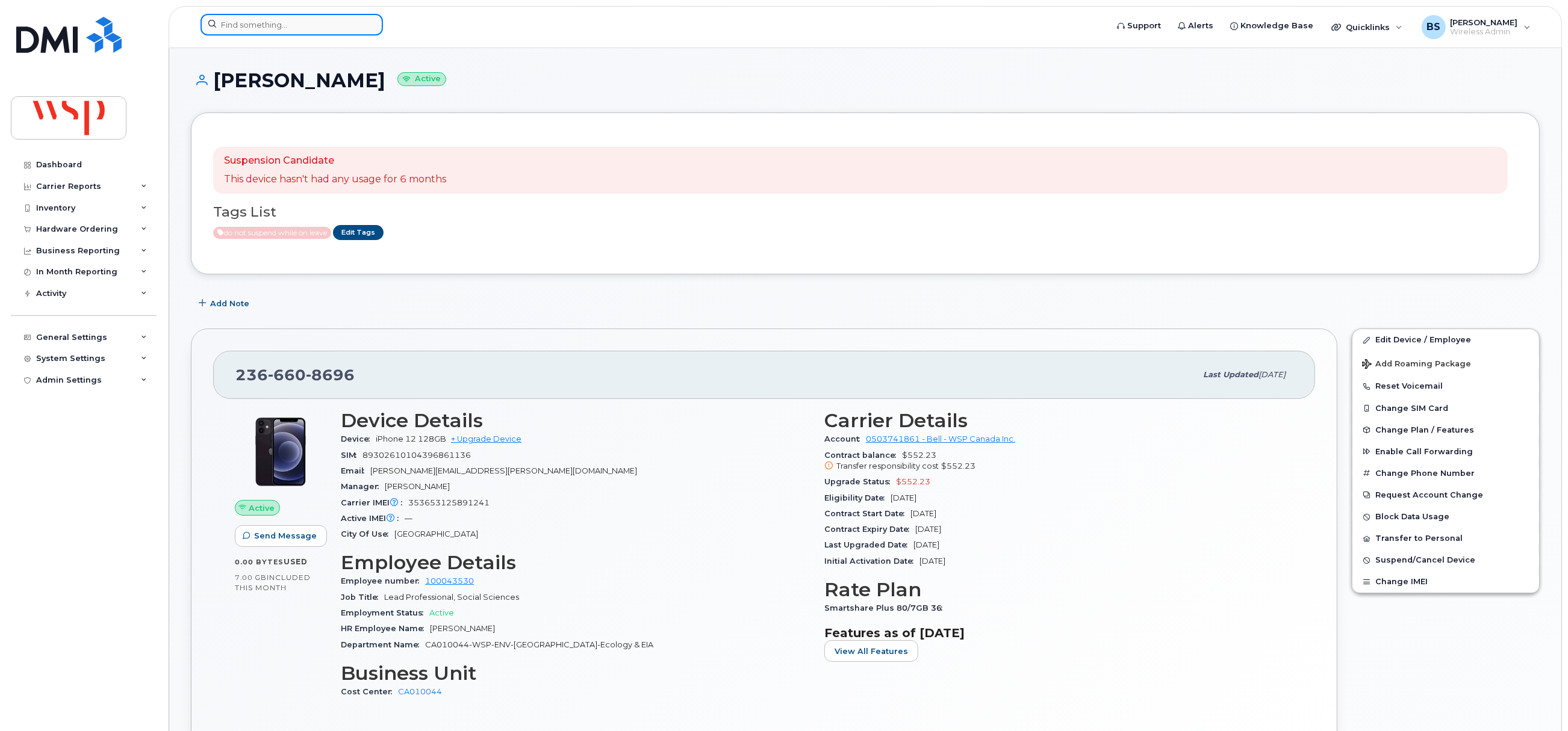
click at [290, 21] on input at bounding box center [291, 24] width 183 height 21
paste input "2369984486"
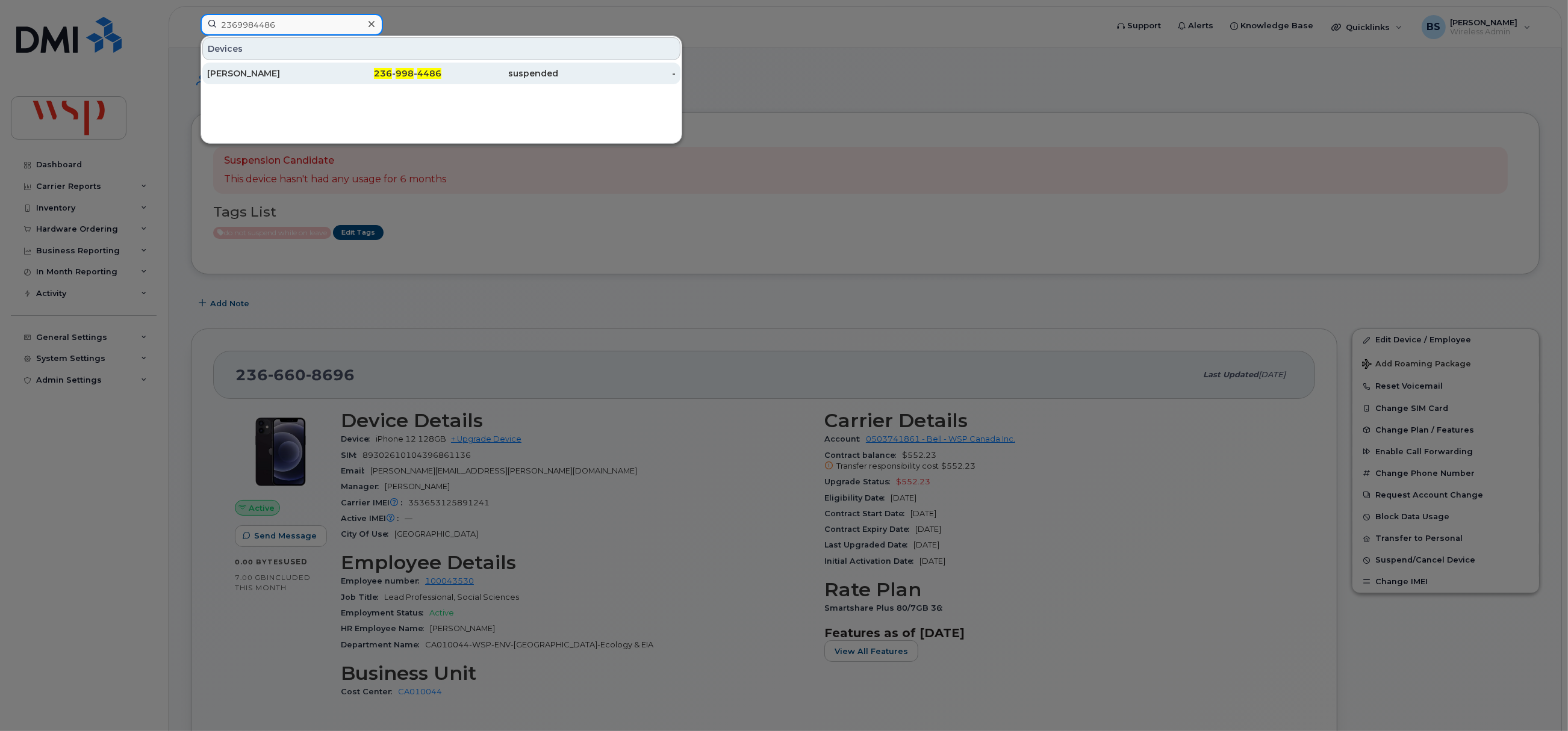
type input "2369984486"
click at [236, 70] on div "[PERSON_NAME]" at bounding box center [266, 73] width 118 height 12
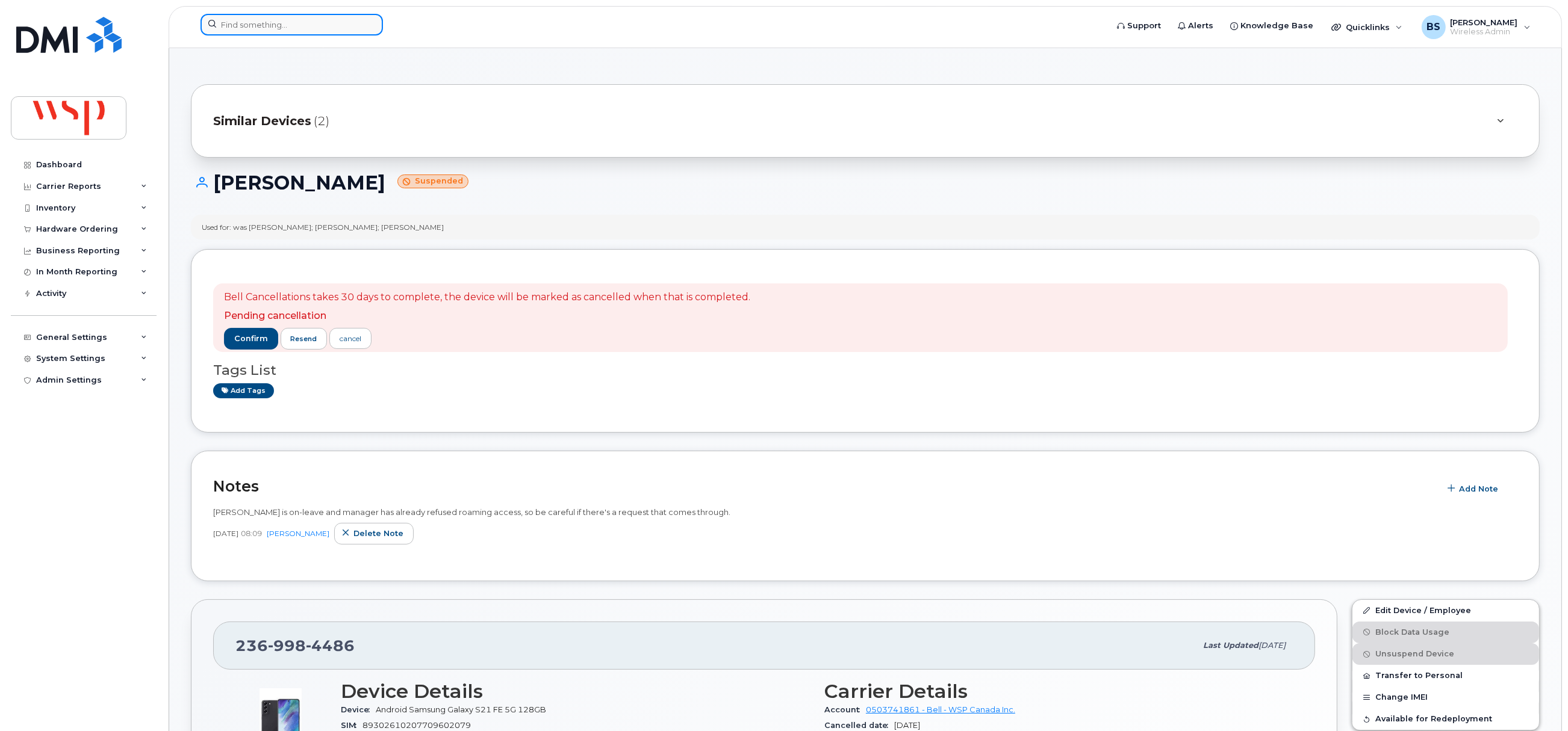
drag, startPoint x: 277, startPoint y: 27, endPoint x: 268, endPoint y: 27, distance: 9.0
click at [277, 27] on input at bounding box center [291, 24] width 183 height 21
paste input "2502991956"
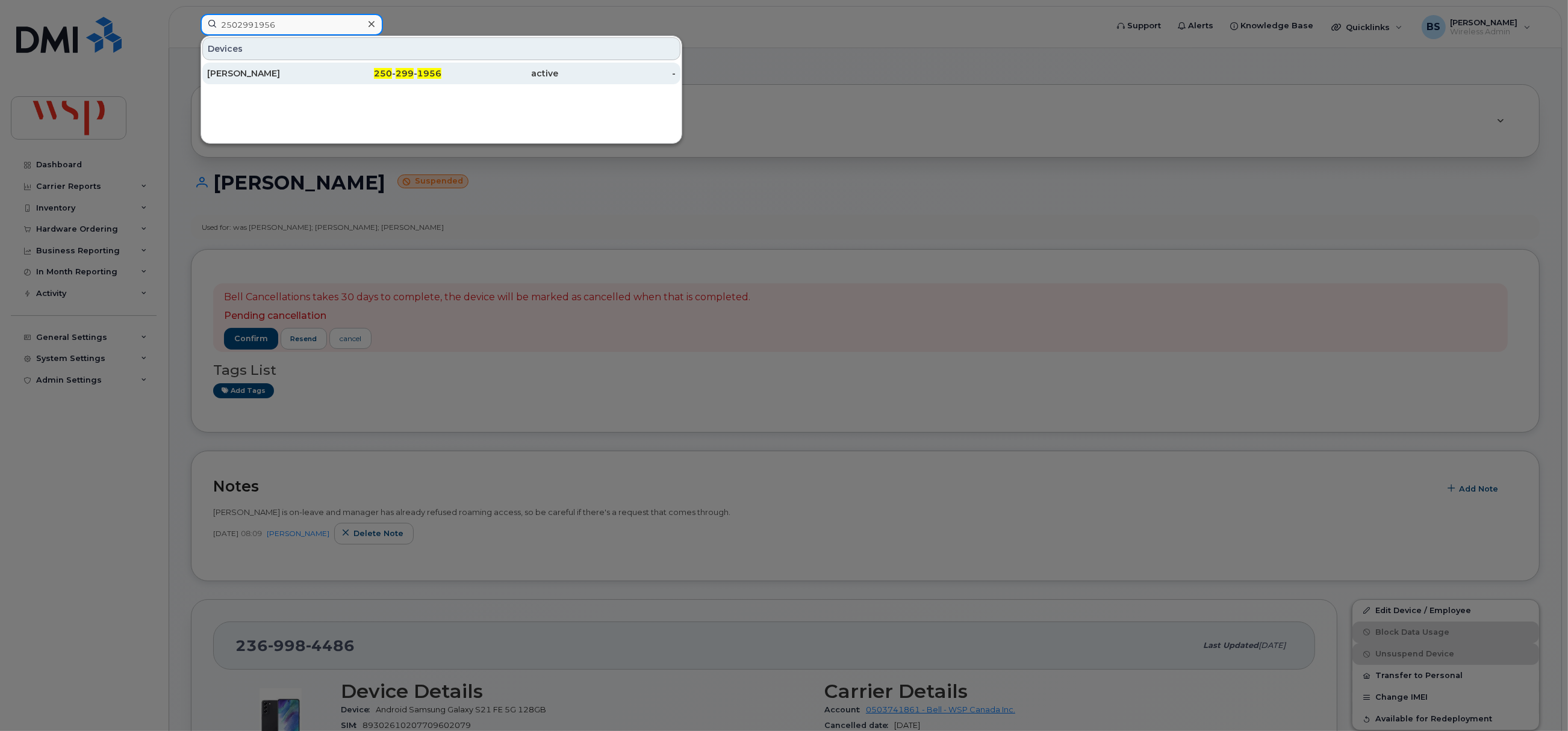
type input "2502991956"
click at [234, 71] on div "[PERSON_NAME]" at bounding box center [266, 73] width 118 height 12
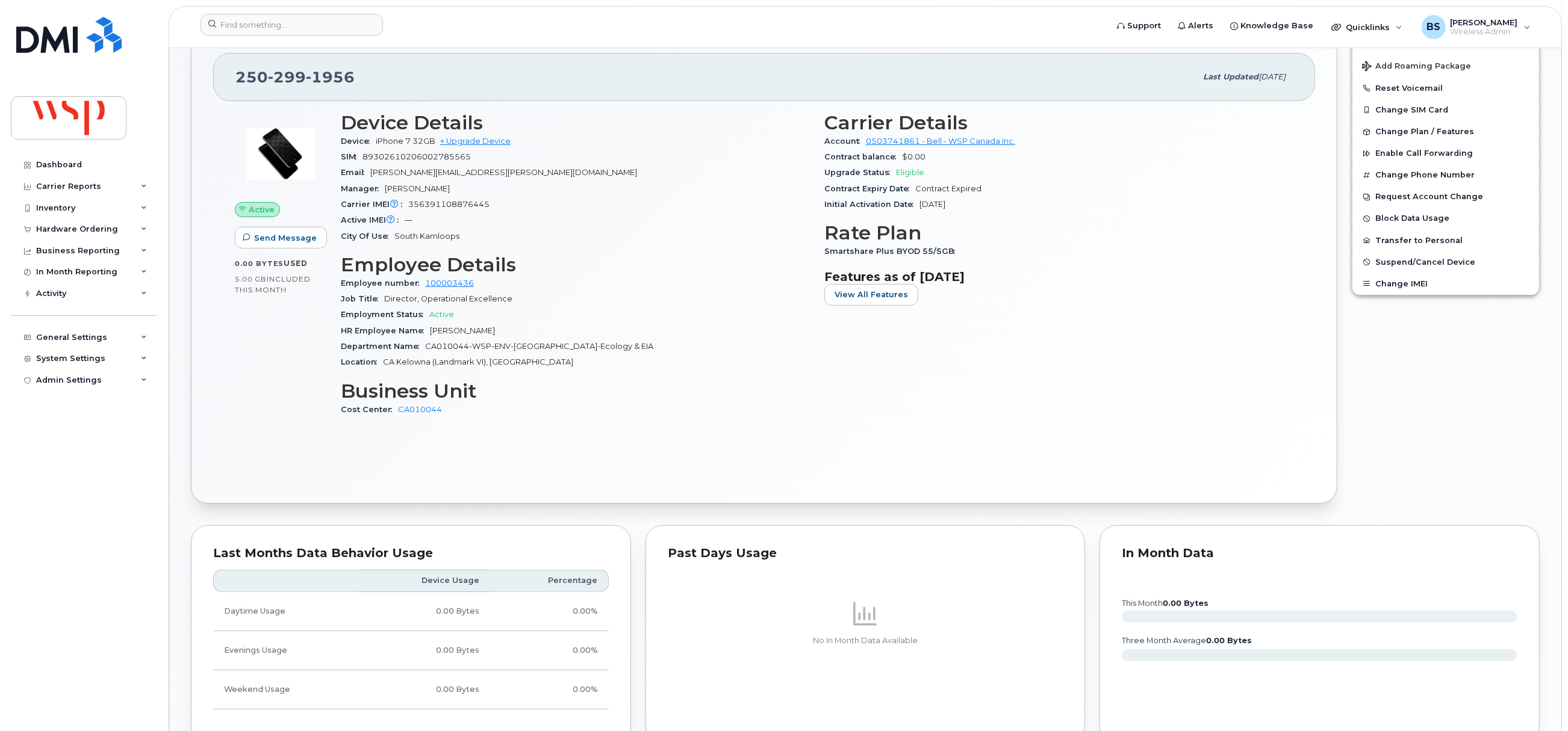
scroll to position [270, 0]
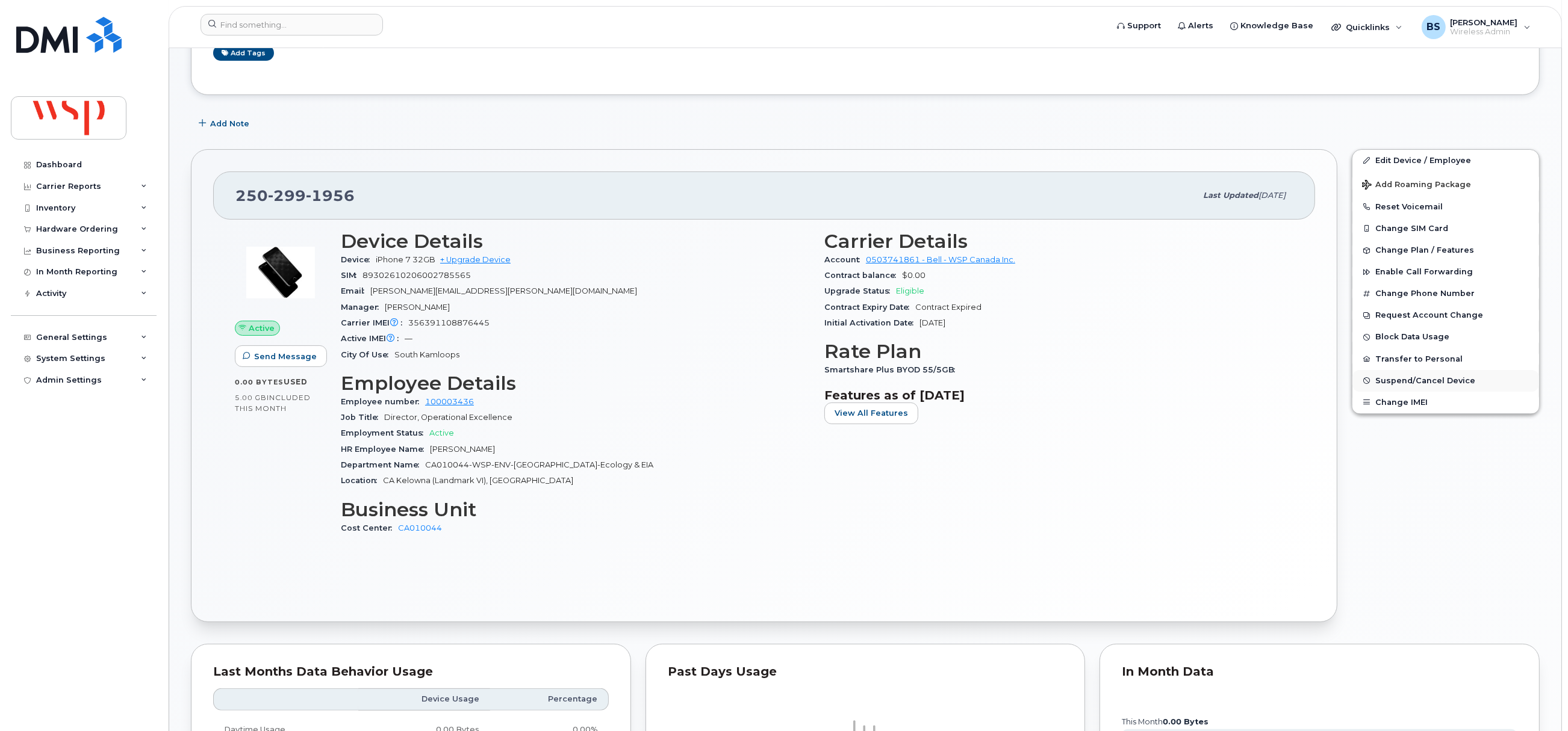
click at [1384, 381] on span "Suspend/Cancel Device" at bounding box center [1425, 381] width 100 height 9
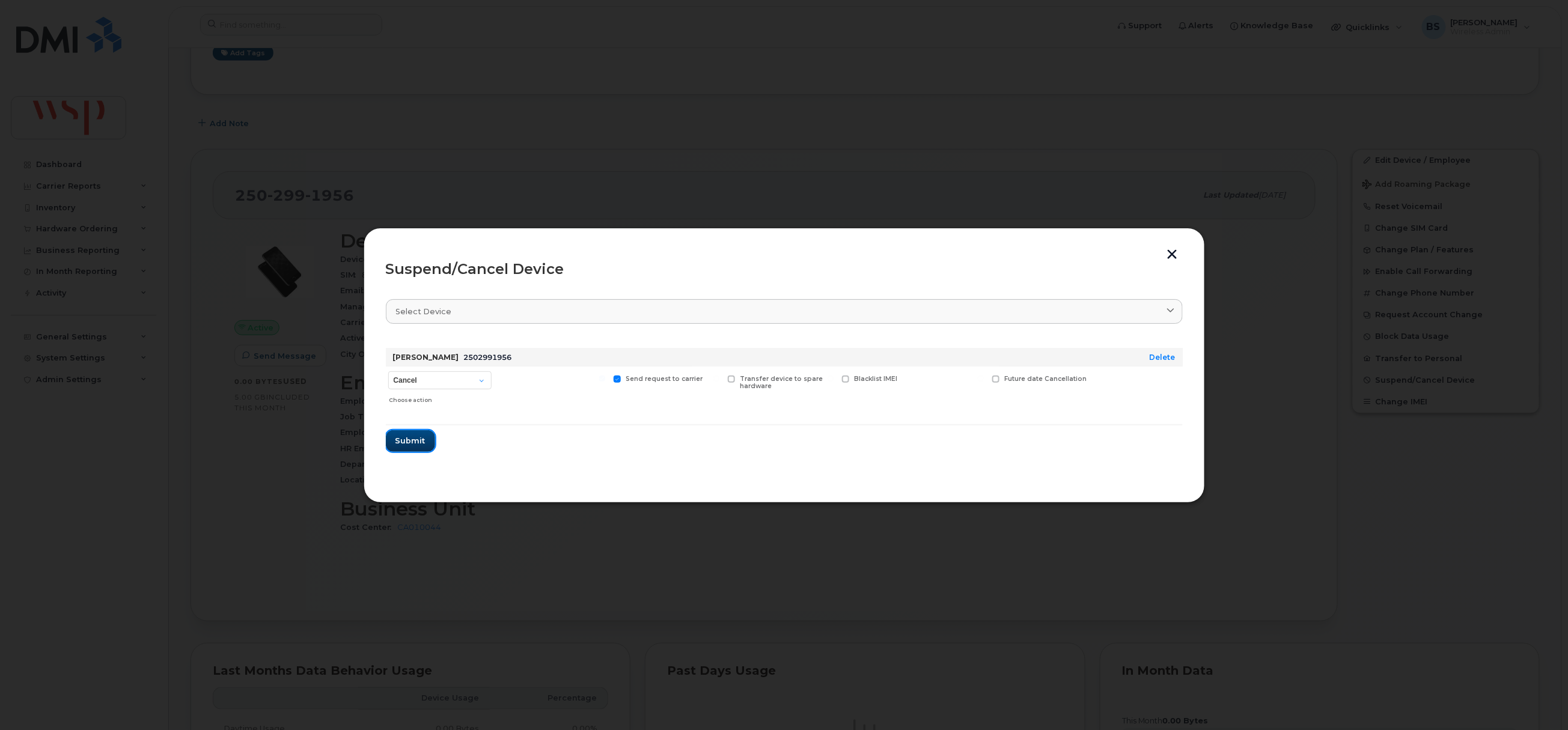
click at [406, 437] on span "Submit" at bounding box center [410, 441] width 30 height 12
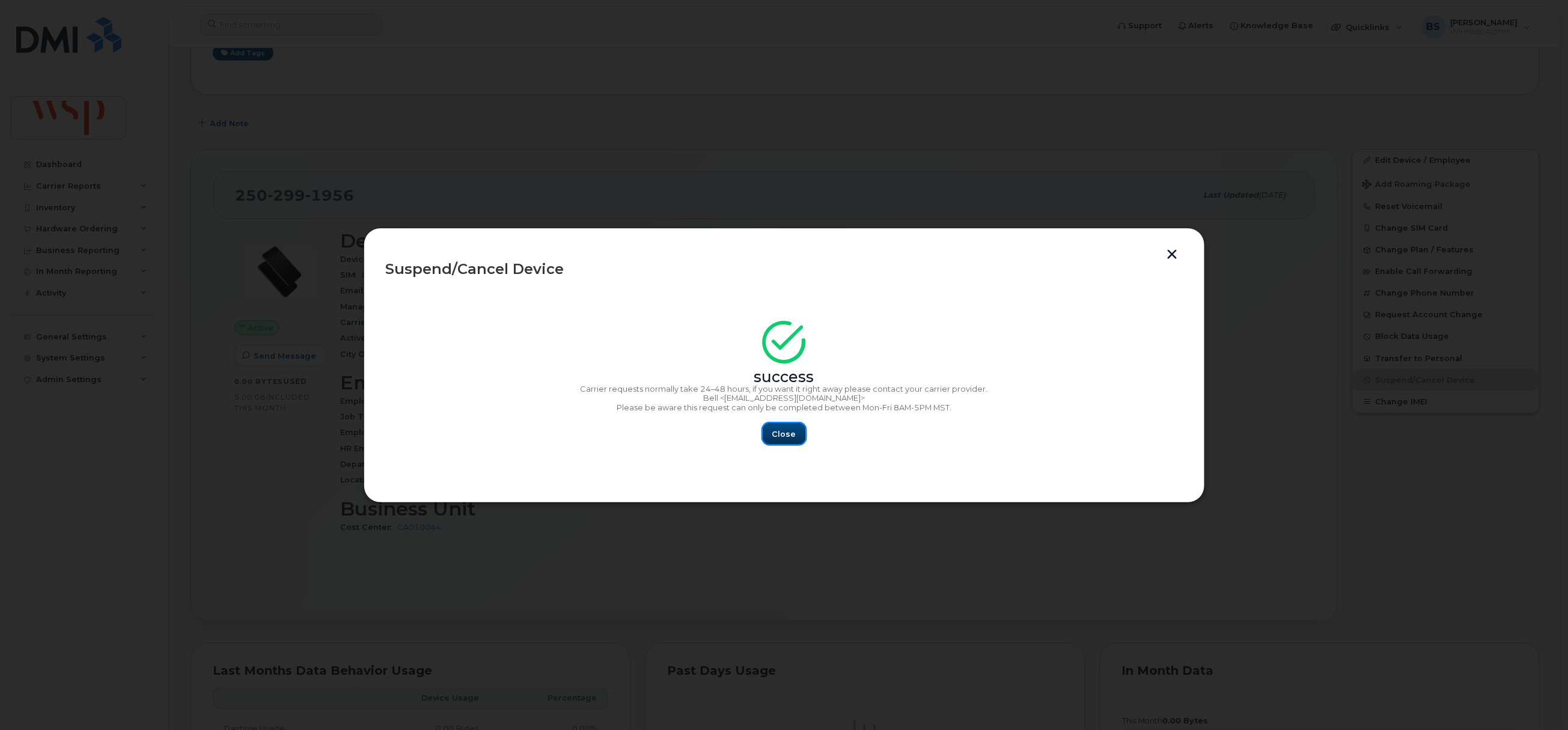
click at [783, 437] on span "Close" at bounding box center [784, 434] width 24 height 12
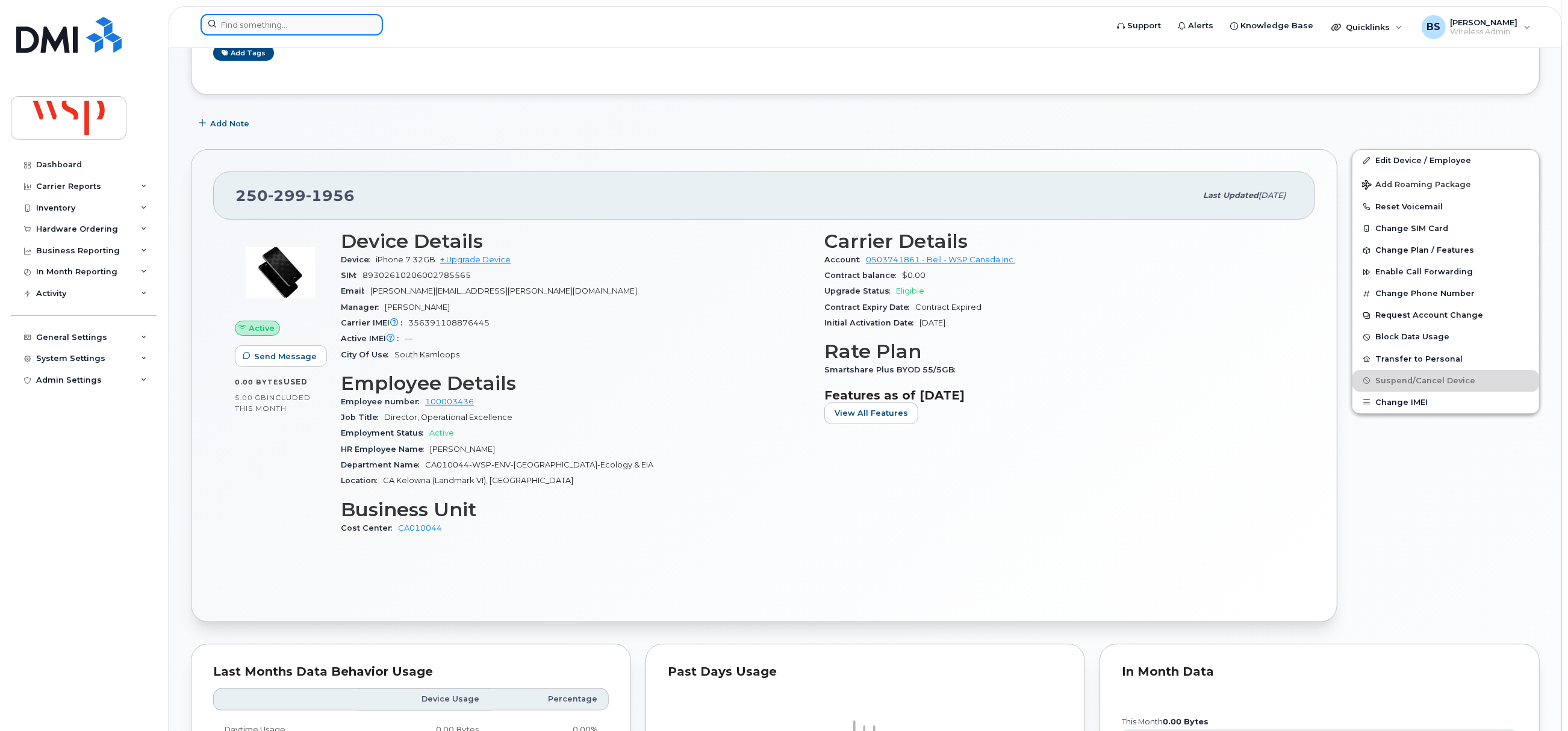
click at [236, 29] on input at bounding box center [291, 24] width 183 height 21
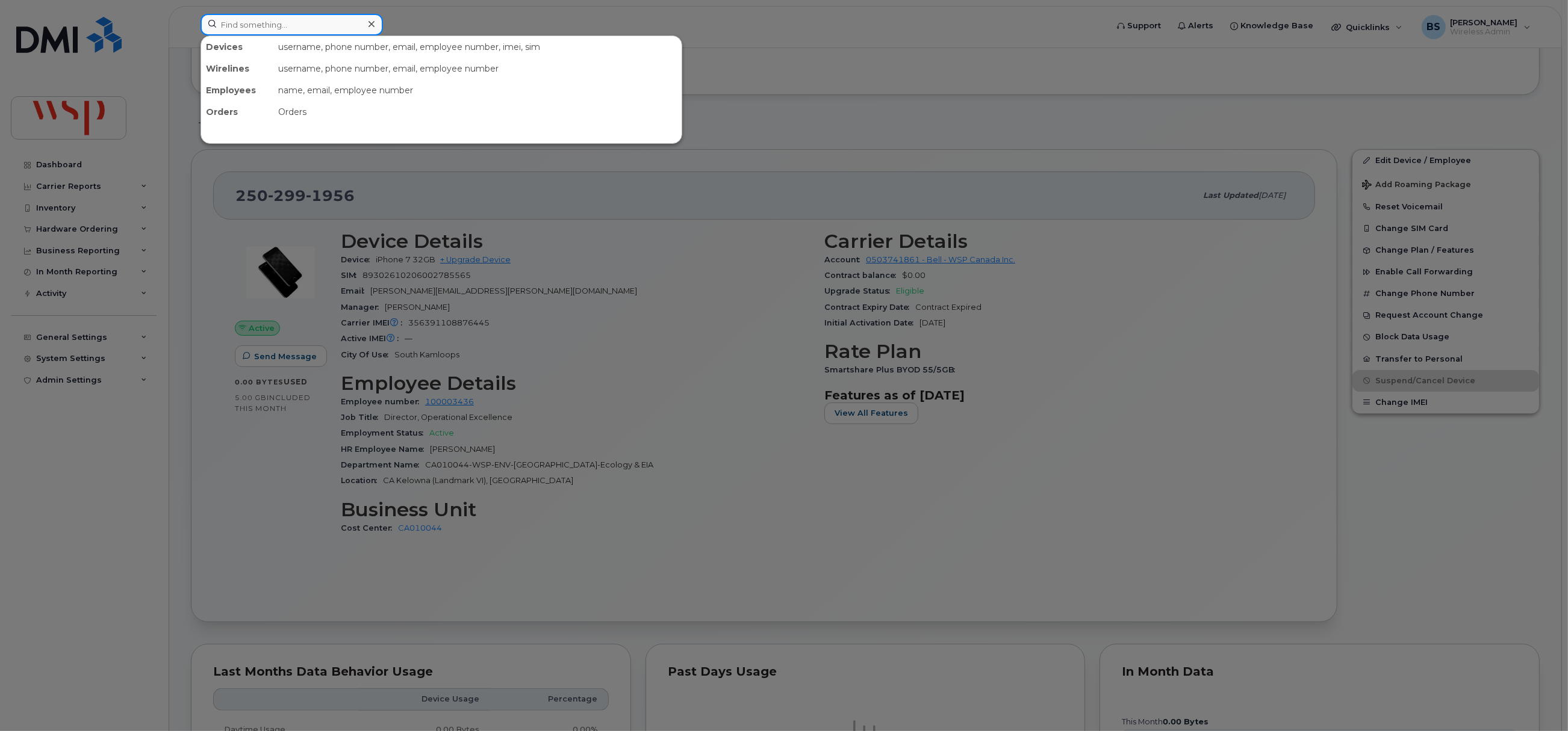
paste input "2505398155"
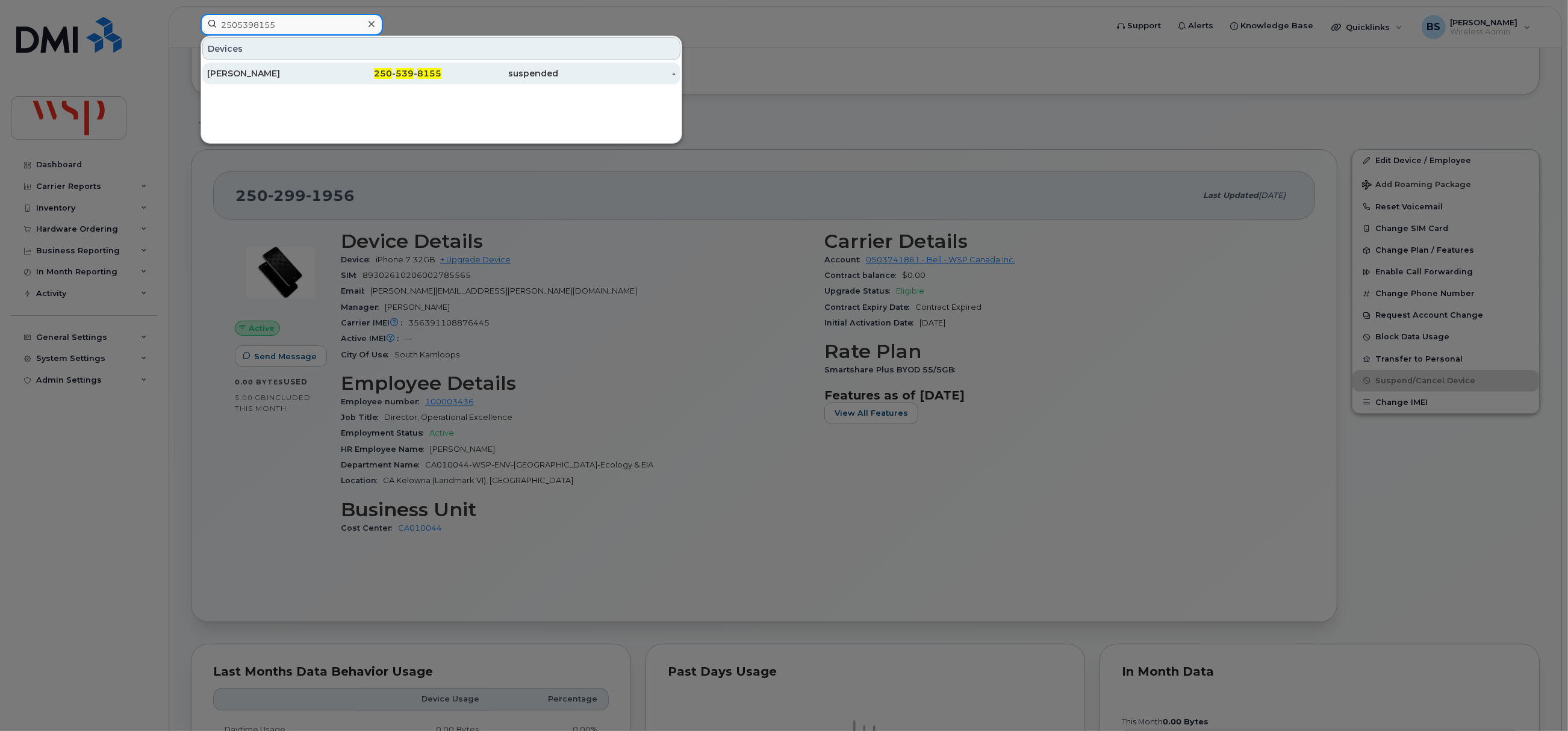
type input "2505398155"
click at [236, 70] on div "[PERSON_NAME]" at bounding box center [266, 73] width 118 height 12
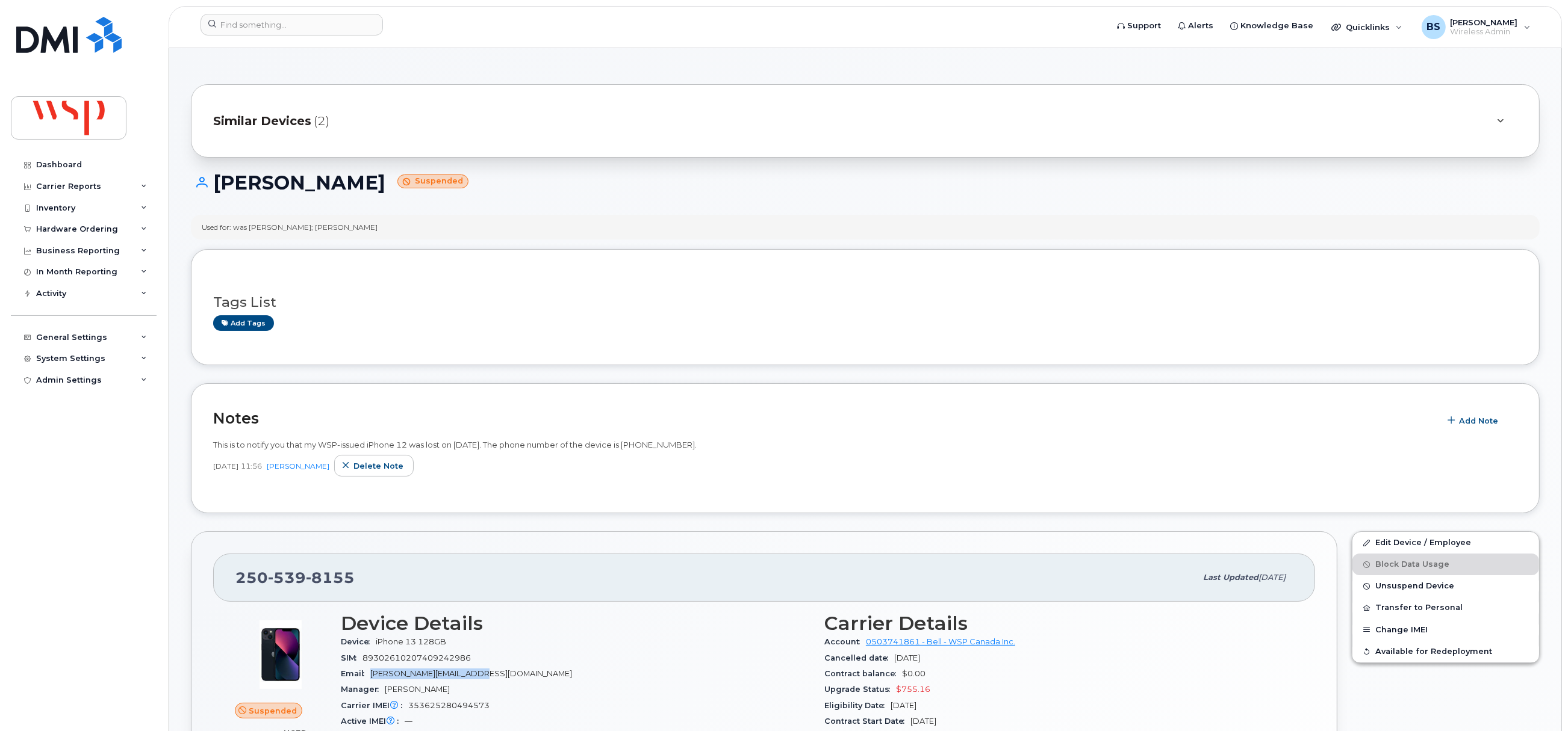
drag, startPoint x: 480, startPoint y: 680, endPoint x: 373, endPoint y: 681, distance: 107.0
click at [373, 681] on div "Email [PERSON_NAME][EMAIL_ADDRESS][DOMAIN_NAME]" at bounding box center [575, 674] width 469 height 16
copy span "[PERSON_NAME][EMAIL_ADDRESS][DOMAIN_NAME]"
drag, startPoint x: 290, startPoint y: 582, endPoint x: 235, endPoint y: 566, distance: 57.3
click at [237, 582] on div "[PHONE_NUMBER]" at bounding box center [715, 578] width 960 height 25
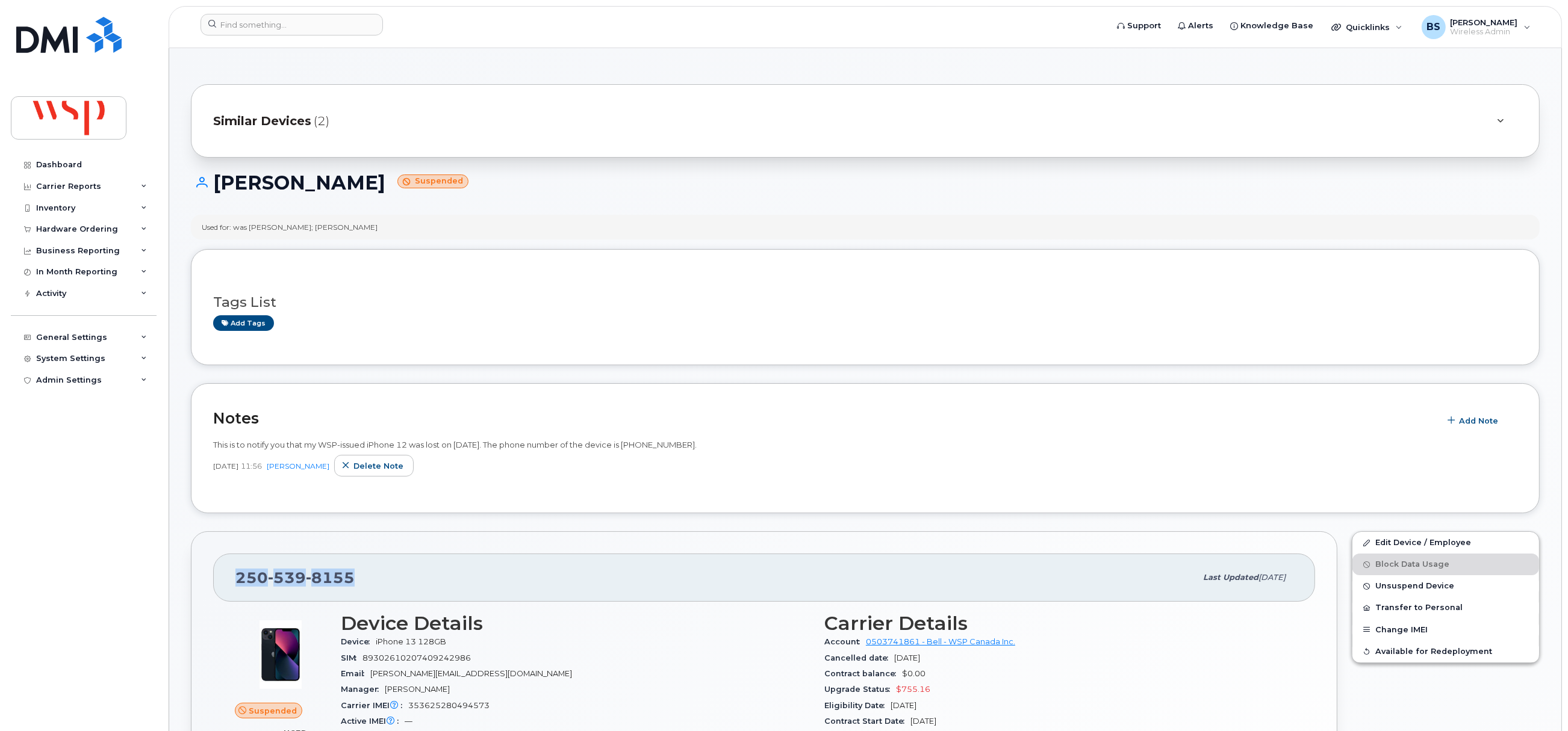
copy span "[PHONE_NUMBER]"
click at [1483, 426] on span "Add Note" at bounding box center [1478, 421] width 39 height 12
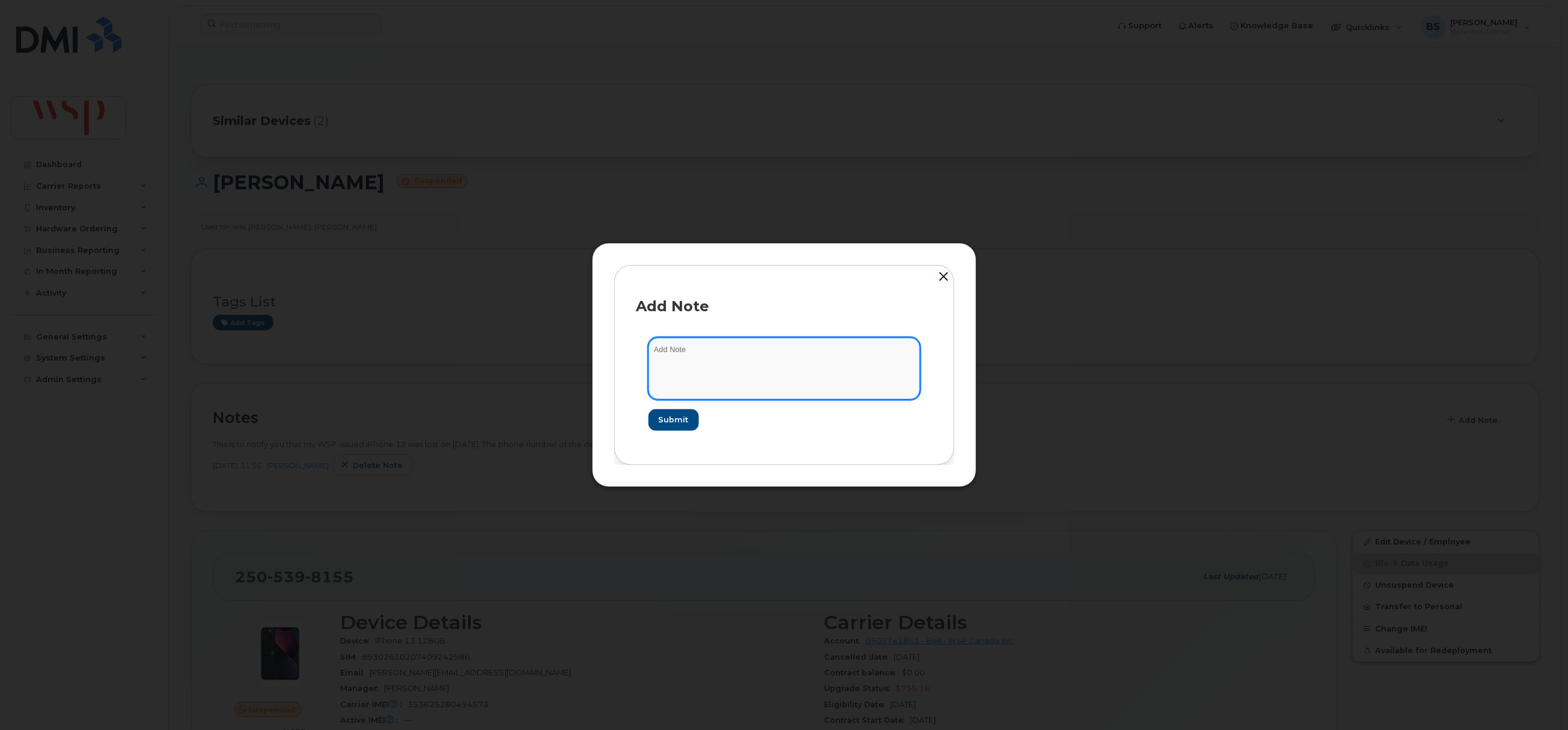
click at [799, 381] on textarea at bounding box center [784, 369] width 272 height 61
type textarea "asked about low usage"
click at [668, 416] on span "Submit" at bounding box center [673, 420] width 30 height 12
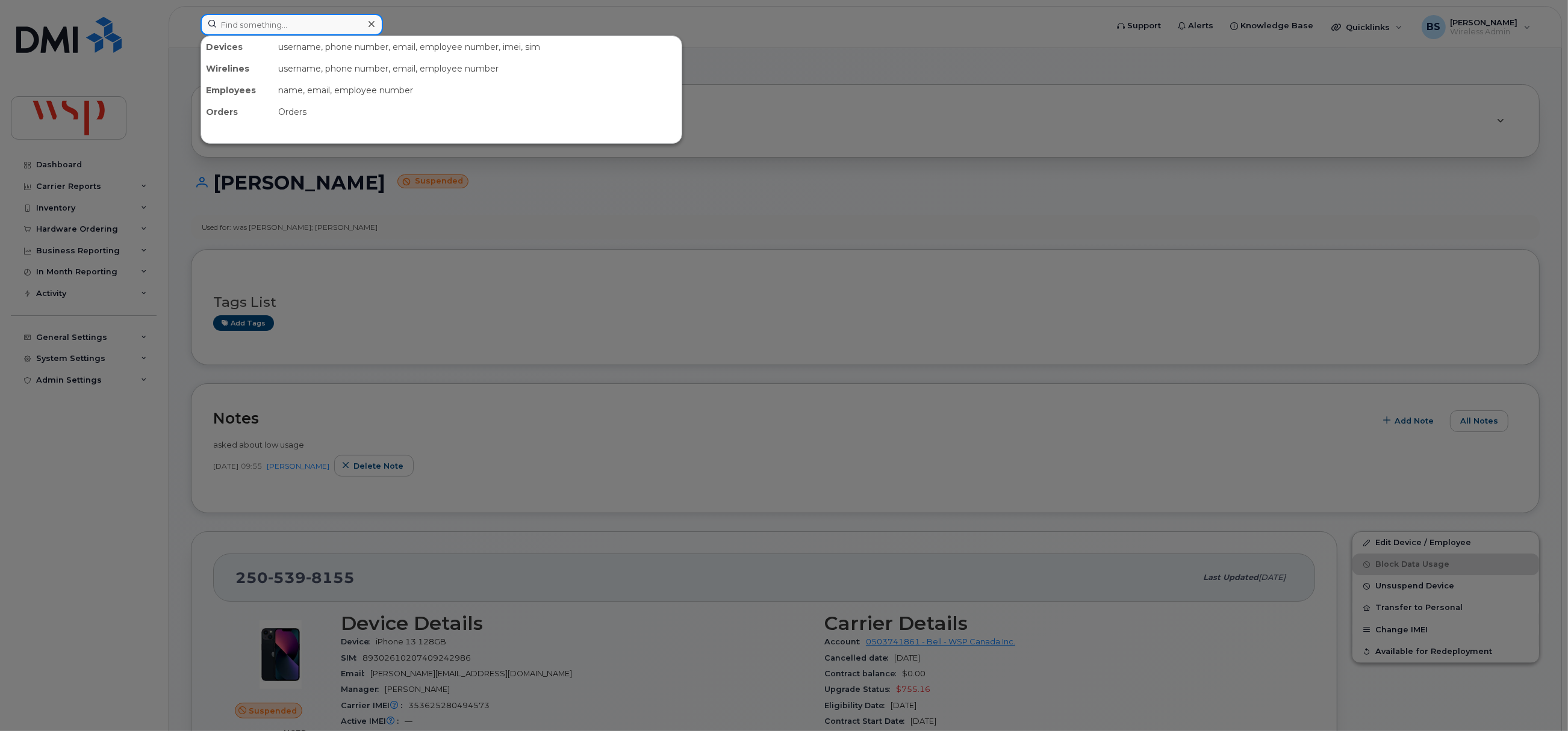
drag, startPoint x: 302, startPoint y: 27, endPoint x: 283, endPoint y: 45, distance: 26.2
click at [302, 27] on input at bounding box center [291, 24] width 183 height 21
paste input "2506617142"
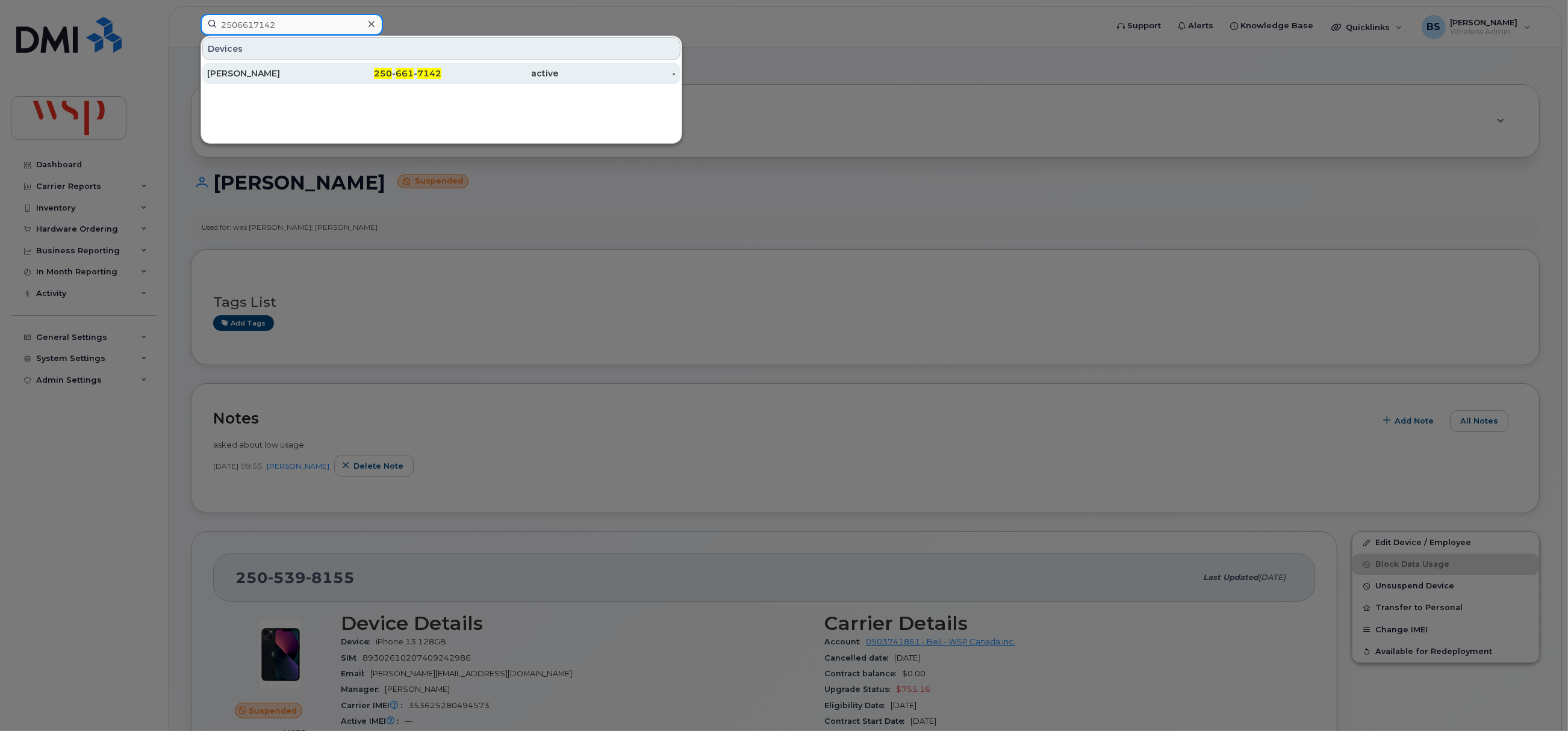
type input "2506617142"
drag, startPoint x: 232, startPoint y: 68, endPoint x: 270, endPoint y: 109, distance: 55.9
click at [324, 68] on div "[PERSON_NAME]" at bounding box center [383, 73] width 118 height 21
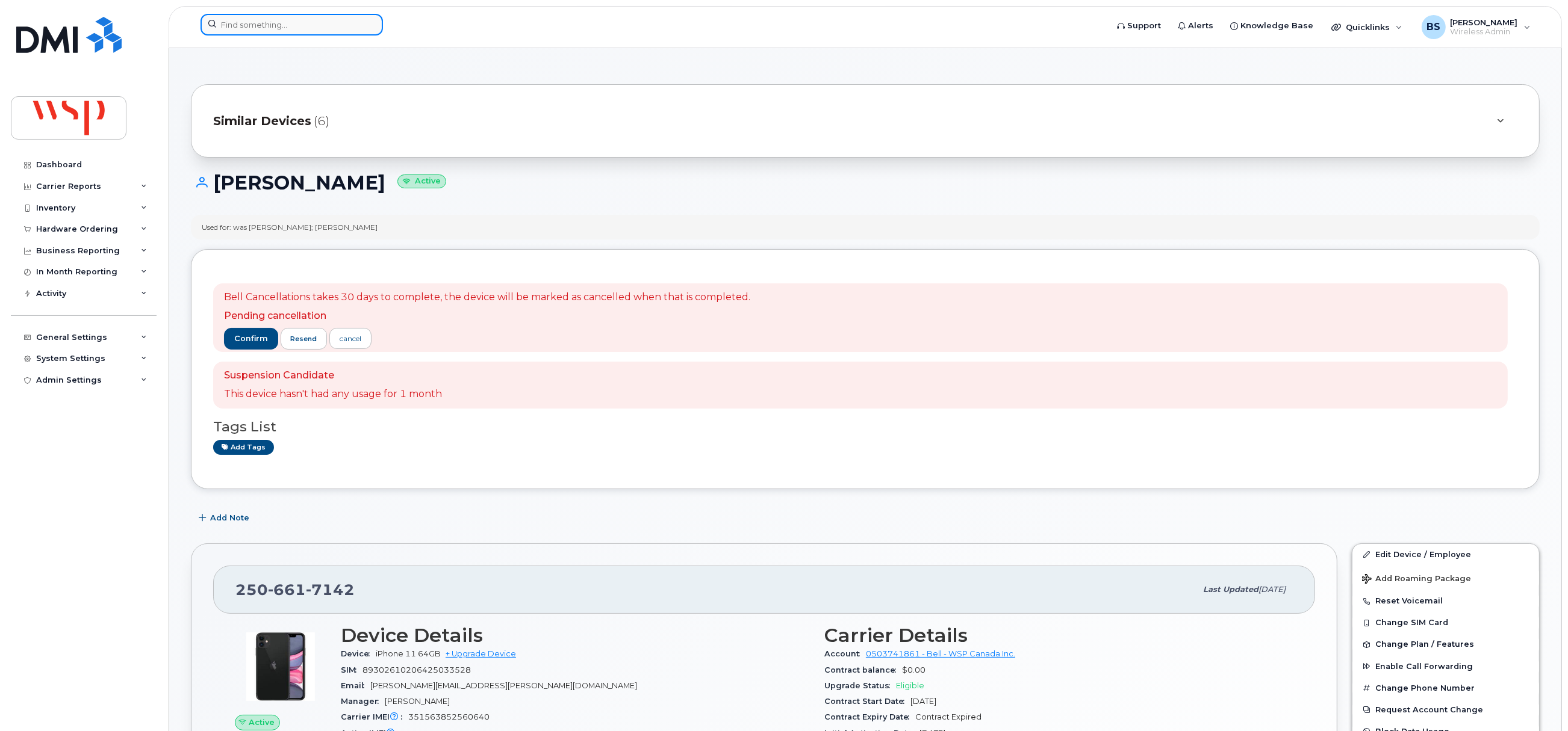
click at [265, 22] on input at bounding box center [291, 24] width 183 height 21
paste input "2505398155"
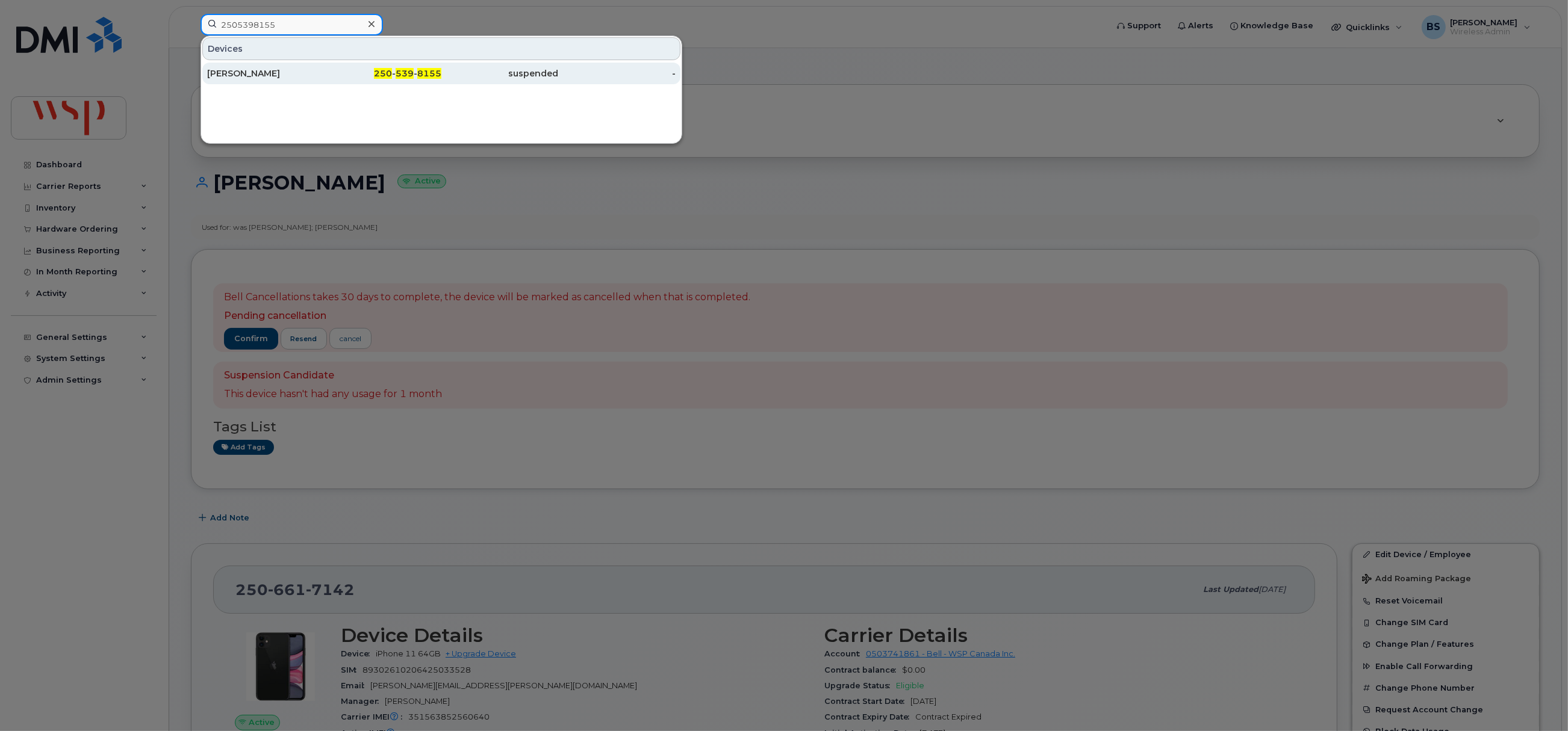
type input "2505398155"
click at [222, 69] on div "[PERSON_NAME]" at bounding box center [266, 73] width 118 height 12
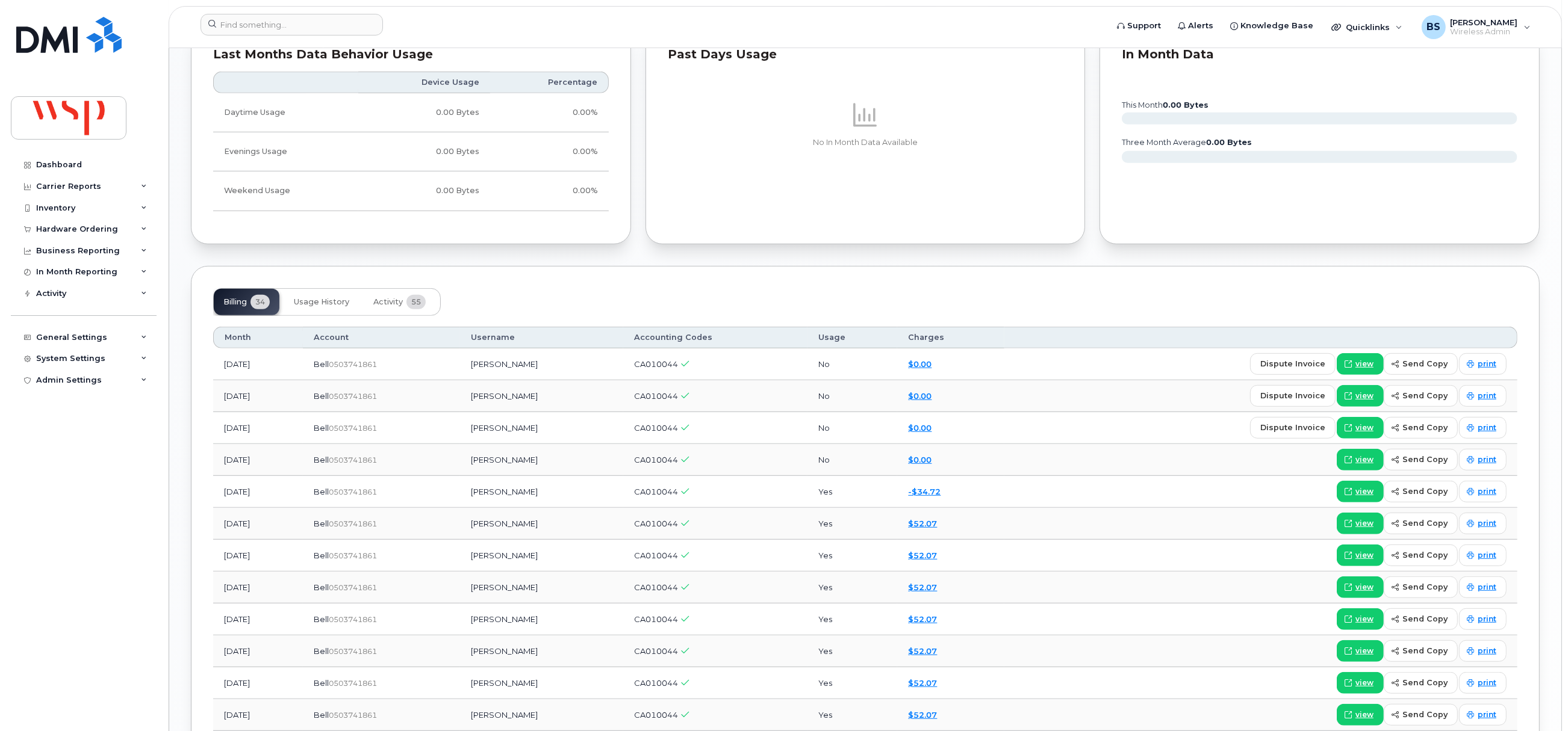
scroll to position [993, 0]
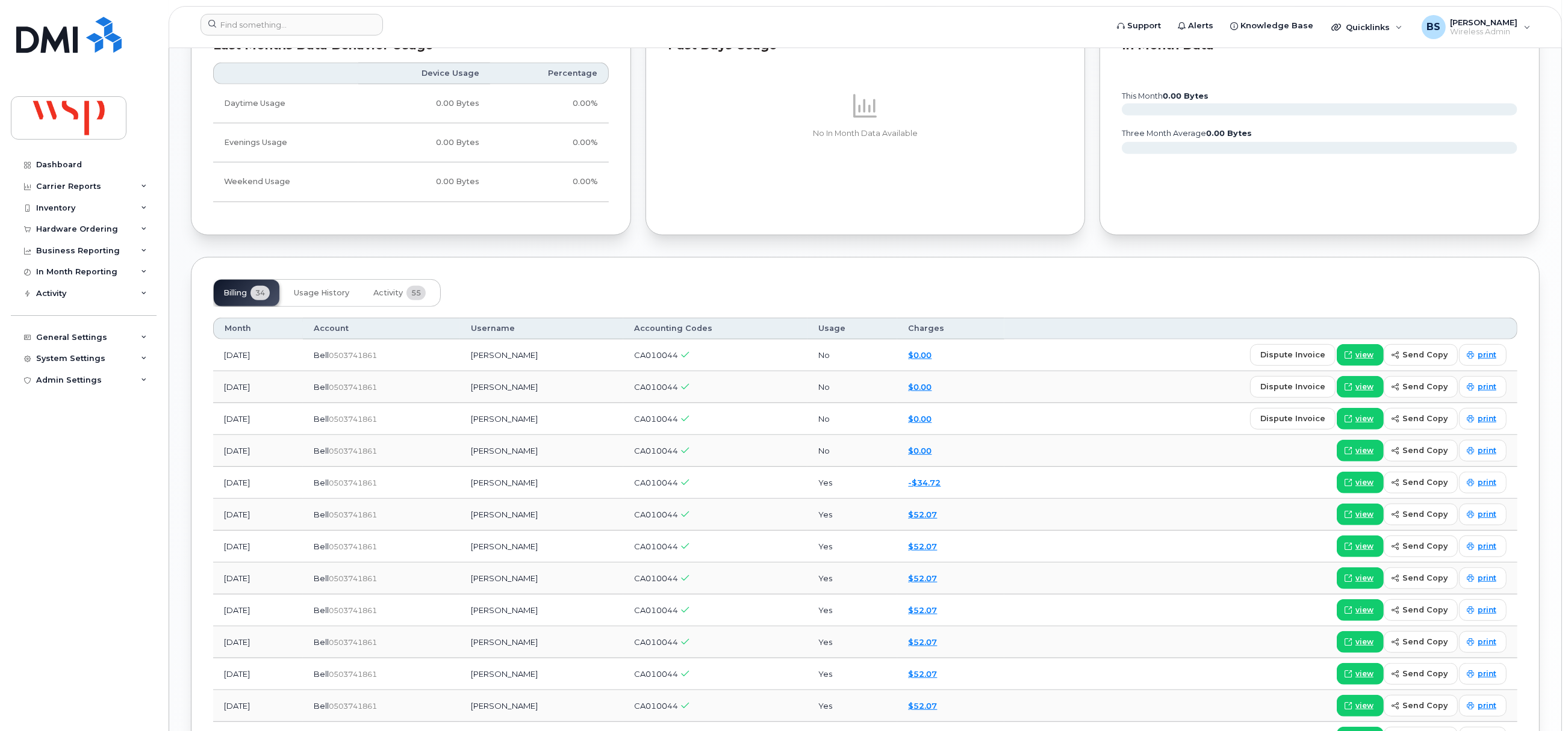
drag, startPoint x: 569, startPoint y: 547, endPoint x: 504, endPoint y: 552, distance: 65.2
click at [504, 552] on td "Peter Williams" at bounding box center [542, 546] width 163 height 32
copy td "Peter Williams"
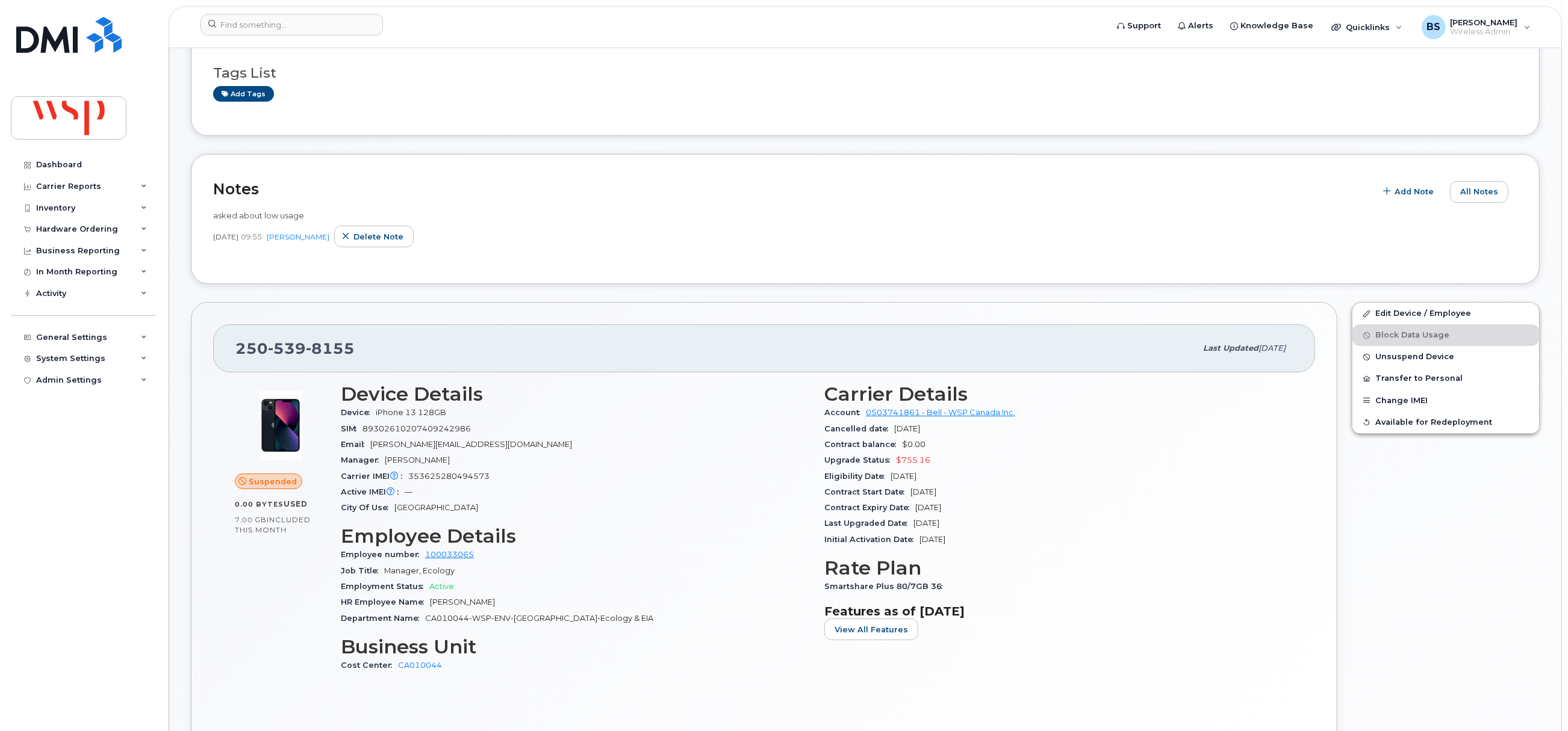
scroll to position [0, 0]
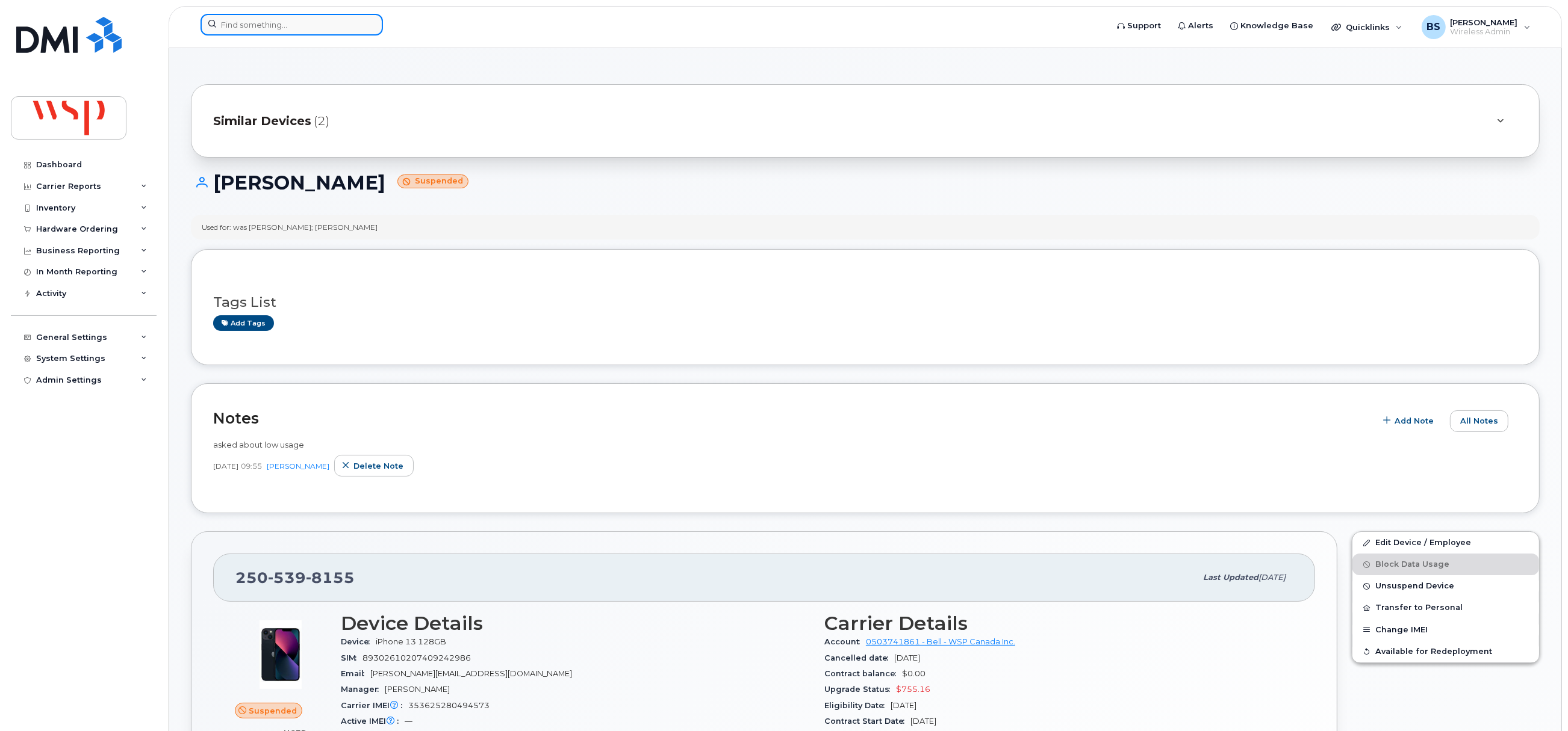
drag, startPoint x: 298, startPoint y: 20, endPoint x: 291, endPoint y: 25, distance: 8.6
click at [298, 20] on input at bounding box center [291, 24] width 183 height 21
paste input "2506617142"
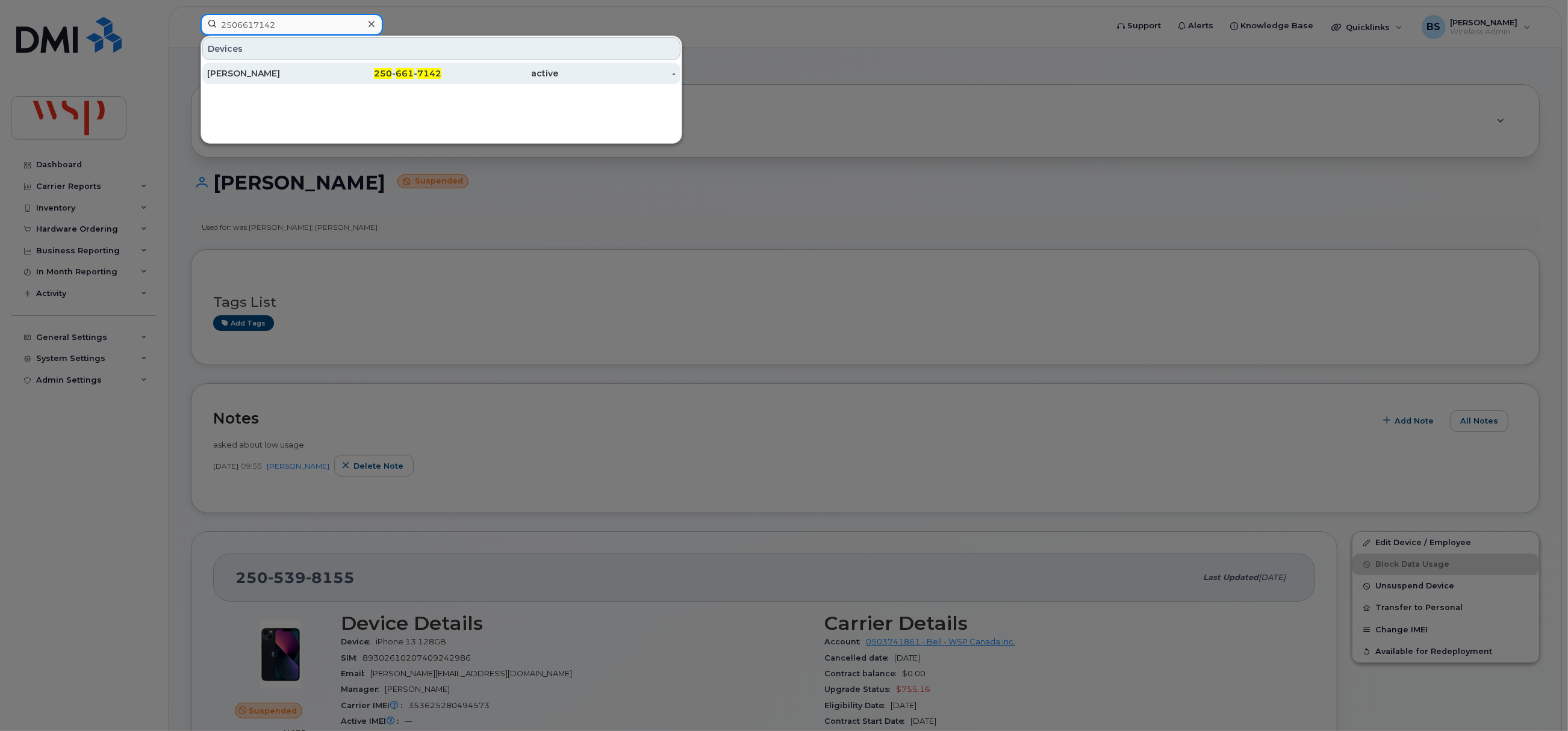
type input "2506617142"
drag, startPoint x: 242, startPoint y: 73, endPoint x: 266, endPoint y: 70, distance: 24.2
click at [242, 73] on div "Gail Schultze" at bounding box center [266, 73] width 118 height 12
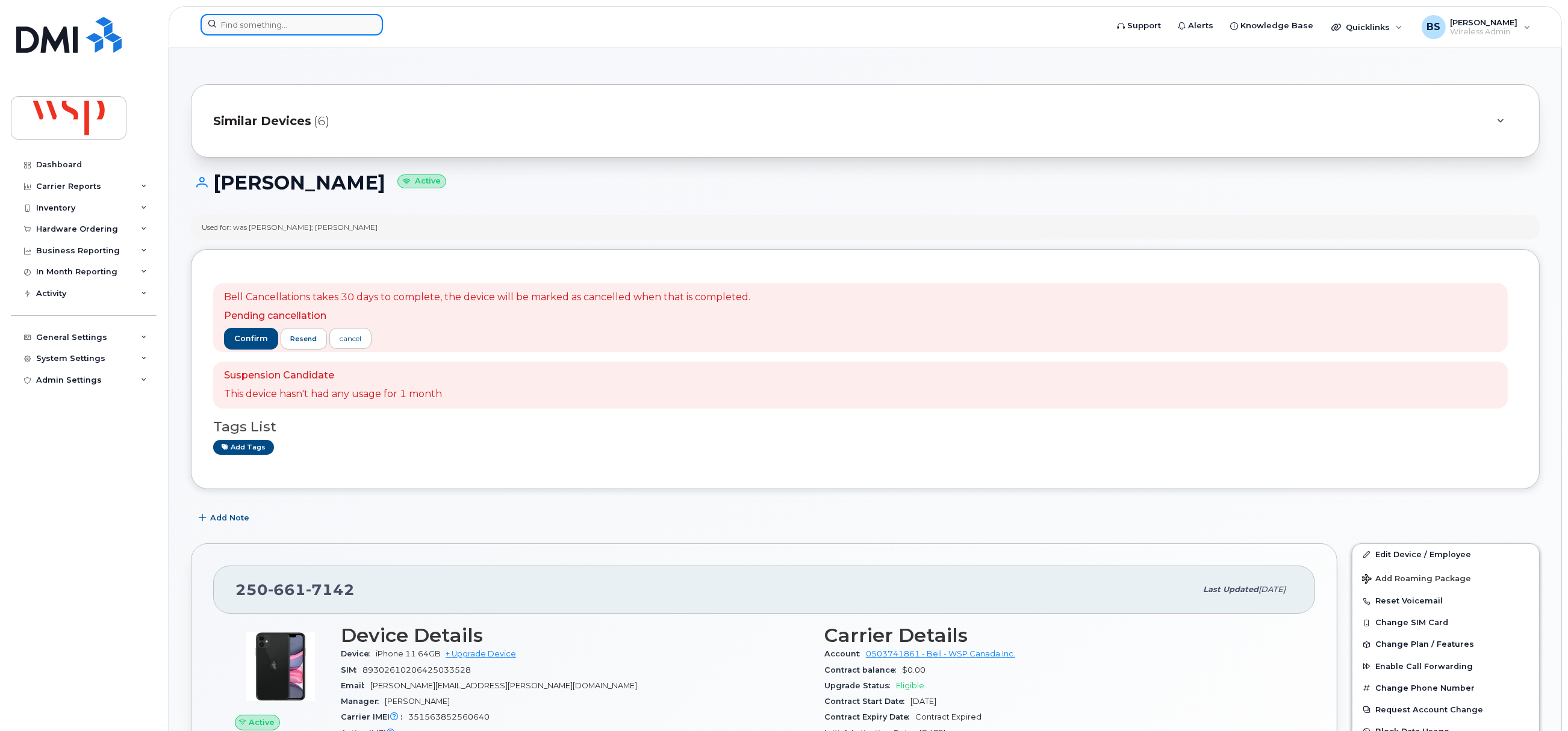
drag, startPoint x: 248, startPoint y: 18, endPoint x: 249, endPoint y: 29, distance: 11.0
click at [248, 21] on input at bounding box center [291, 24] width 183 height 21
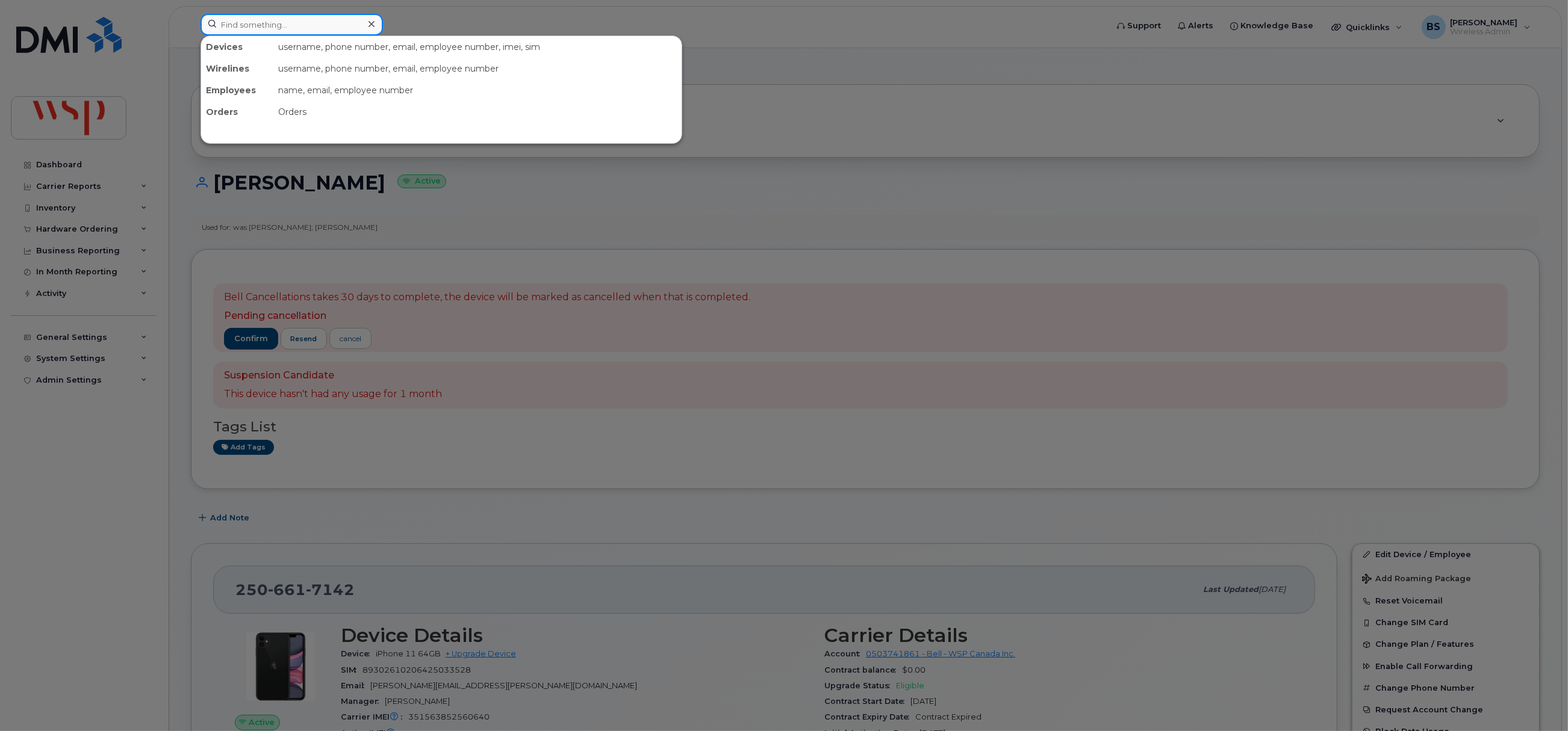
paste input "2508692310"
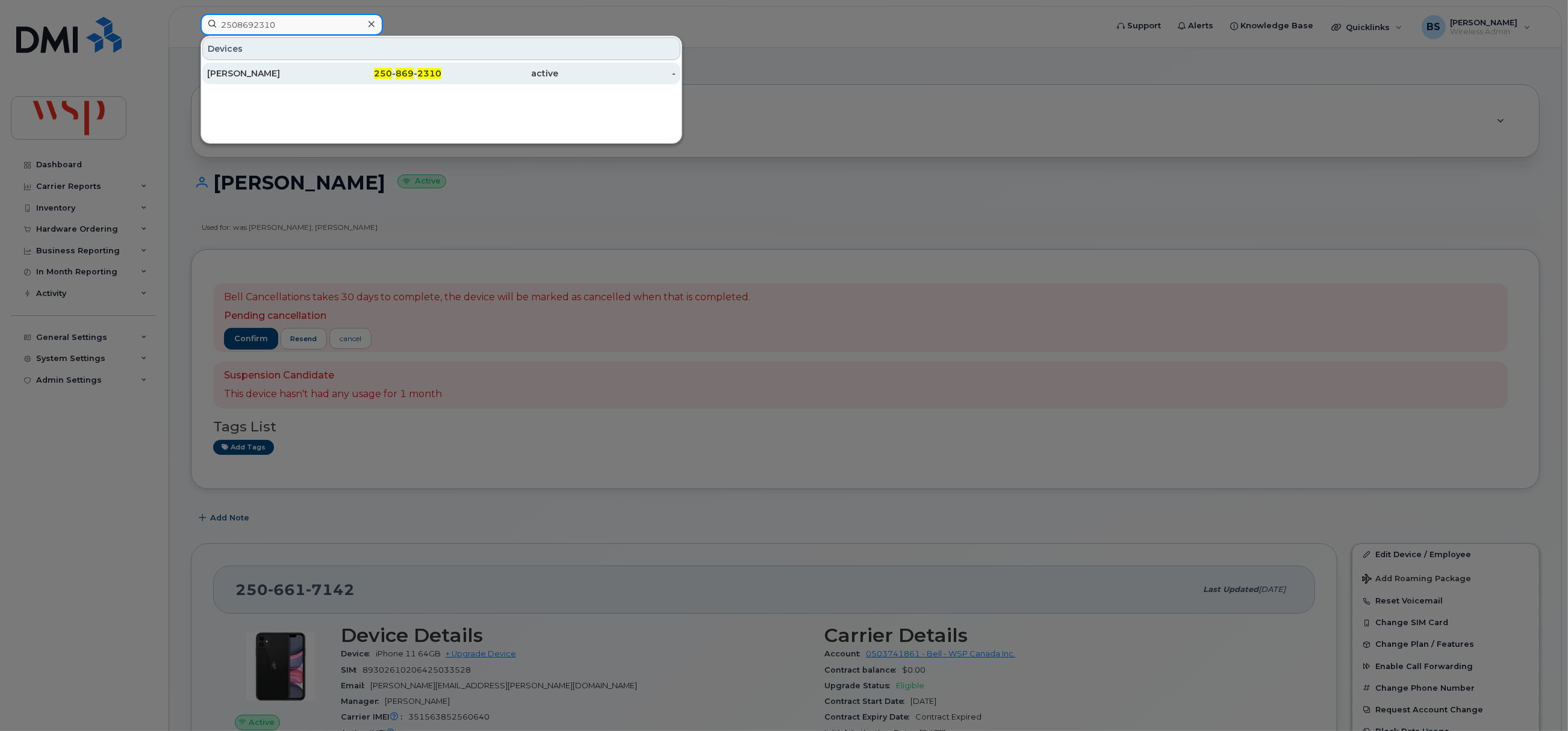
type input "2508692310"
click at [239, 73] on div "[PERSON_NAME]" at bounding box center [266, 73] width 118 height 12
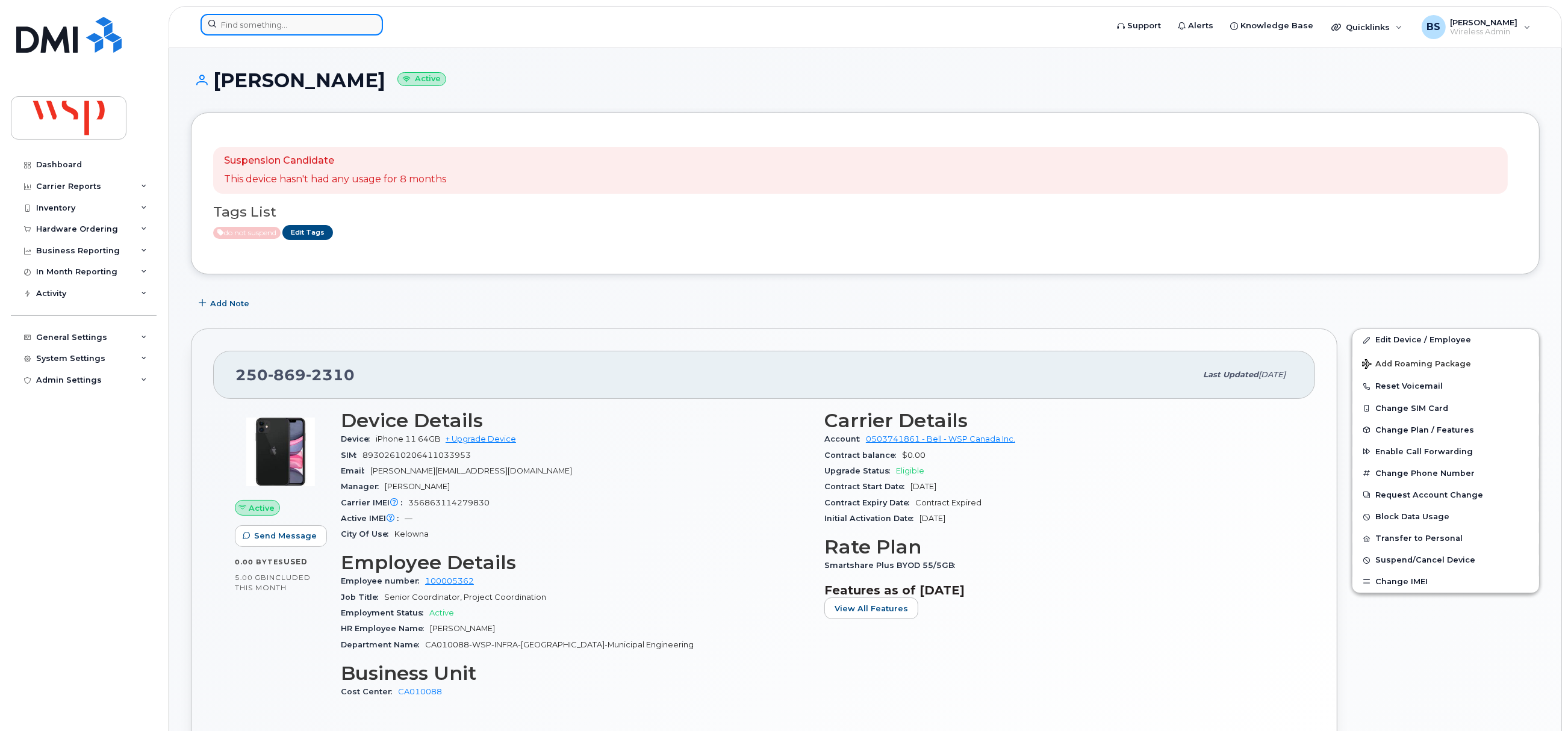
click at [330, 21] on input at bounding box center [291, 24] width 183 height 21
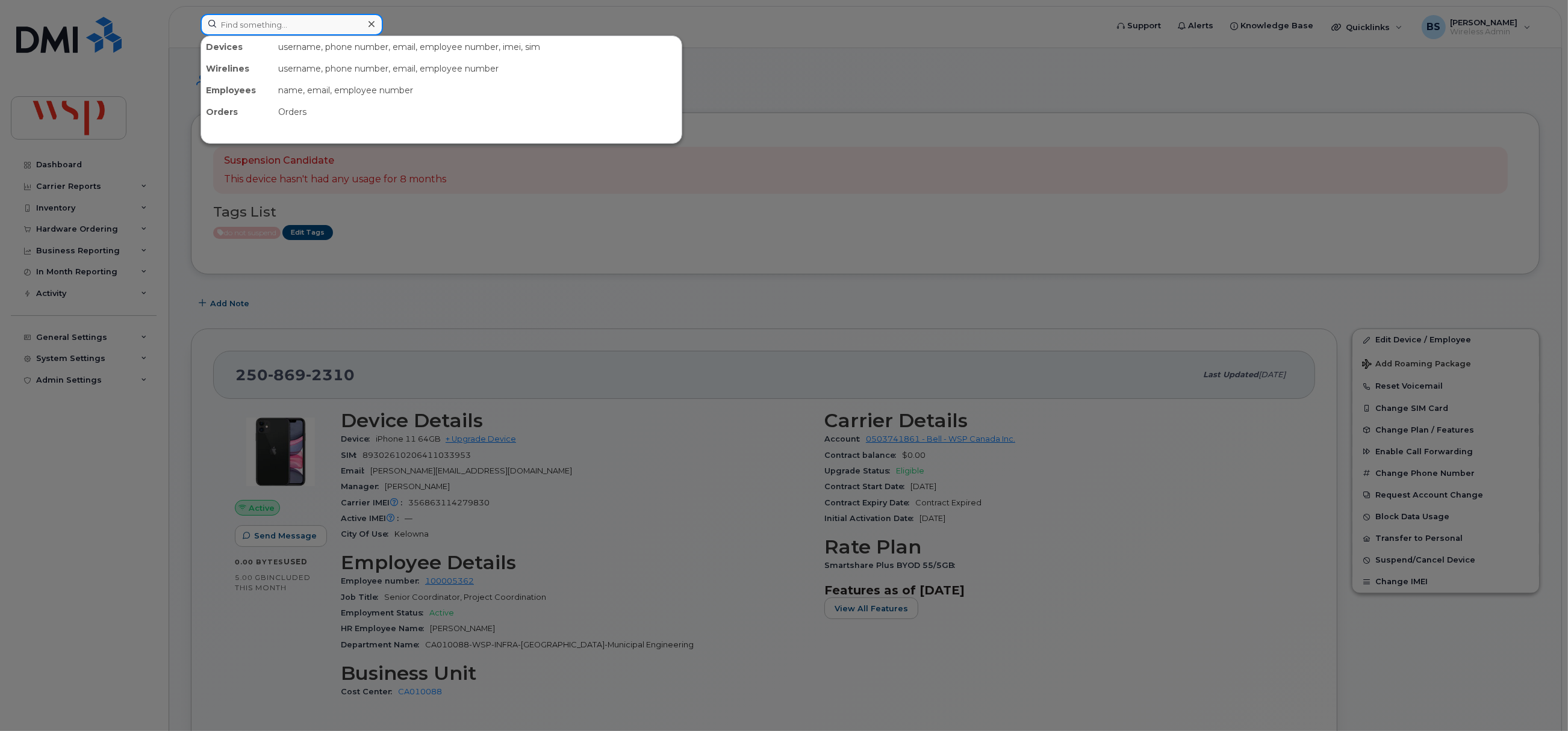
paste input "2892539396"
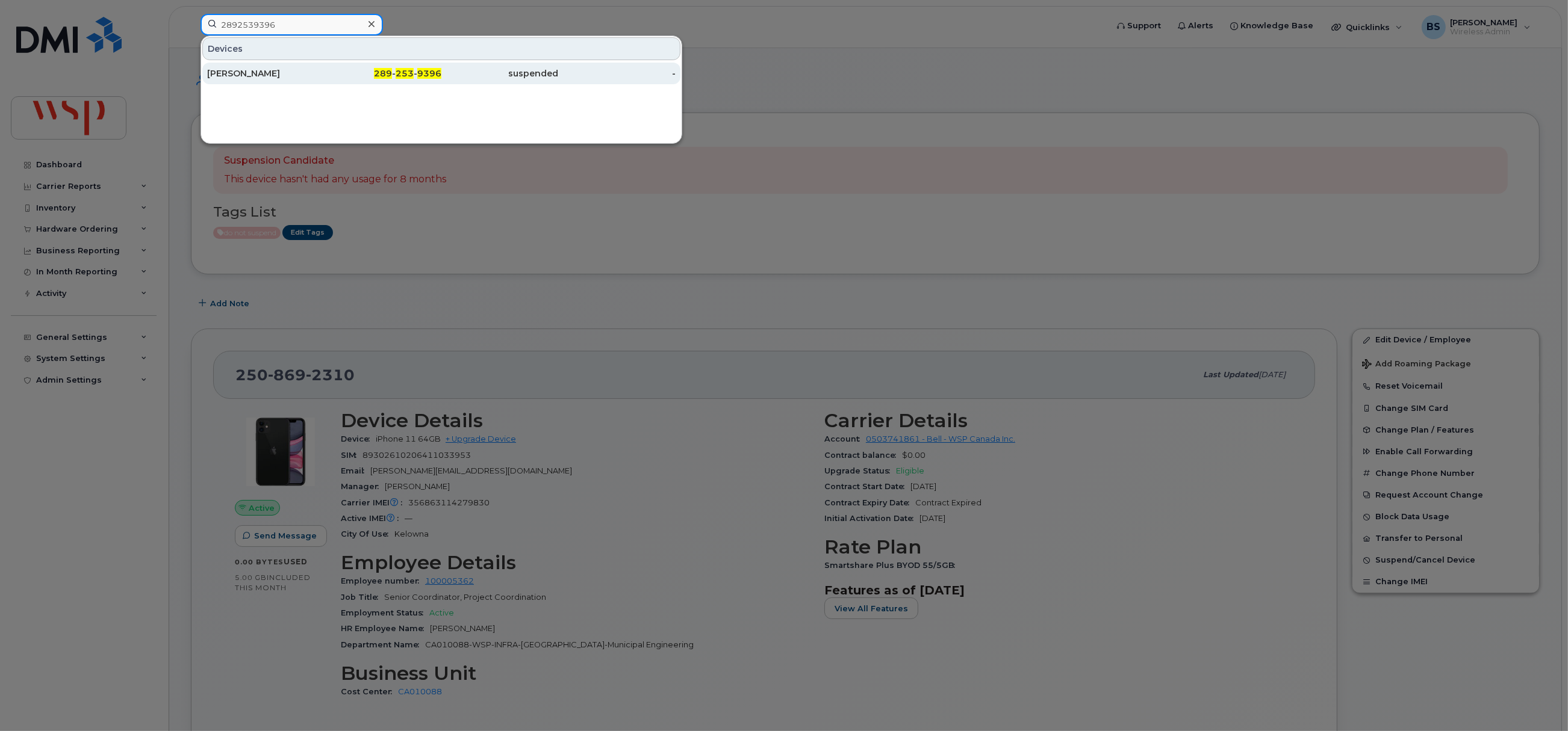
type input "2892539396"
click at [235, 73] on div "[PERSON_NAME]" at bounding box center [266, 73] width 118 height 12
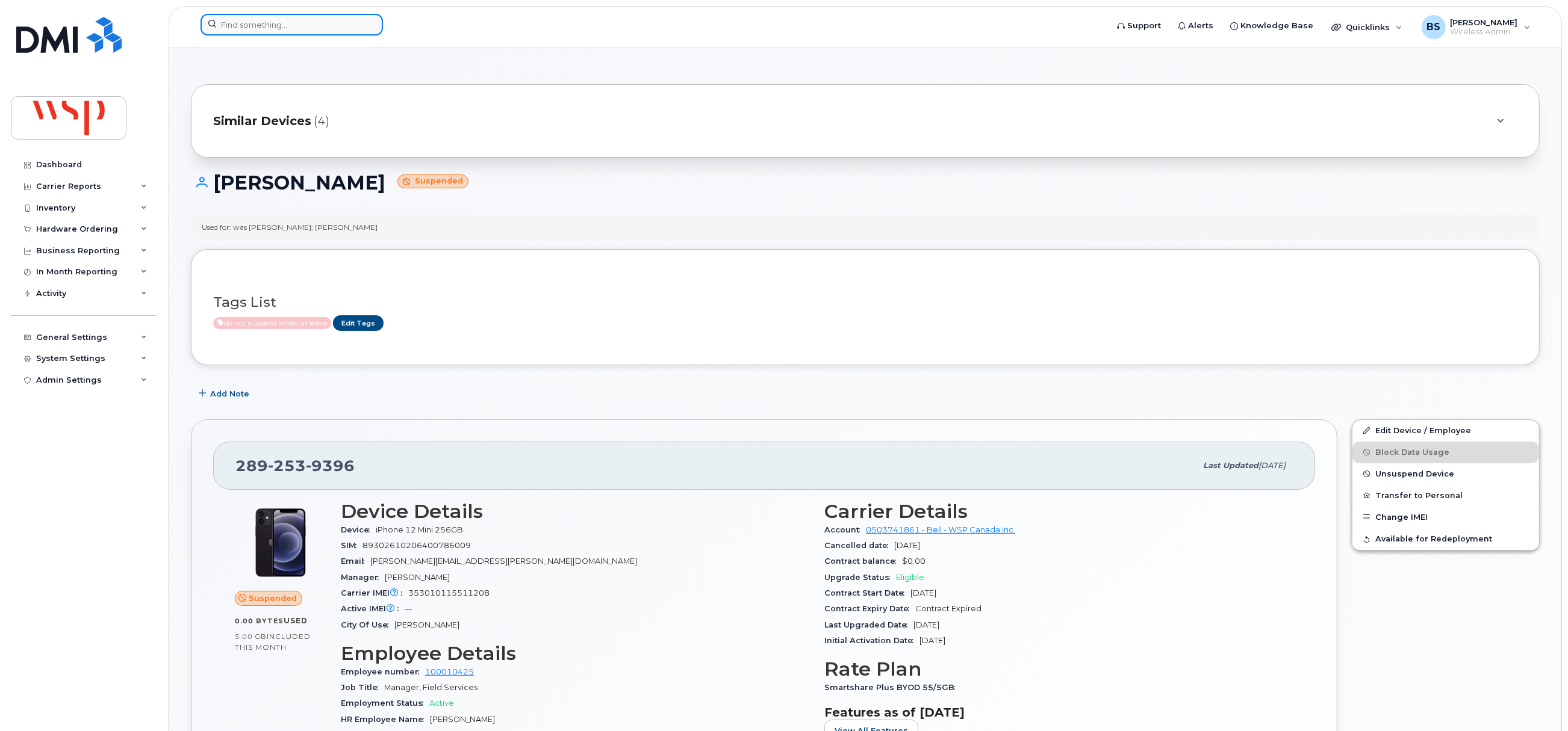
drag, startPoint x: 258, startPoint y: 21, endPoint x: 249, endPoint y: 25, distance: 9.8
click at [258, 21] on input at bounding box center [291, 24] width 183 height 21
paste input "2893870738"
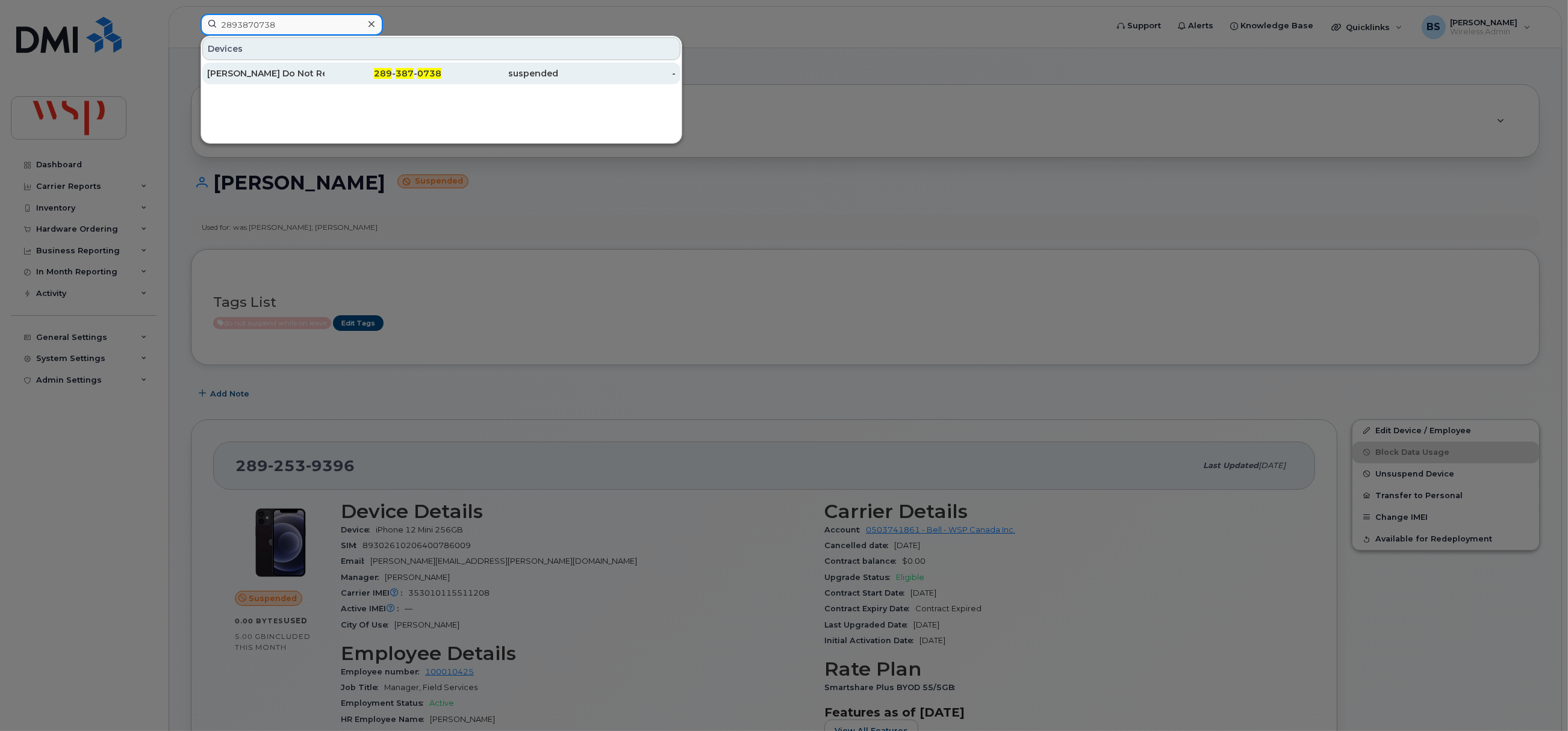
type input "2893870738"
click at [252, 70] on div "[PERSON_NAME] Do Not Reuse" at bounding box center [266, 73] width 118 height 12
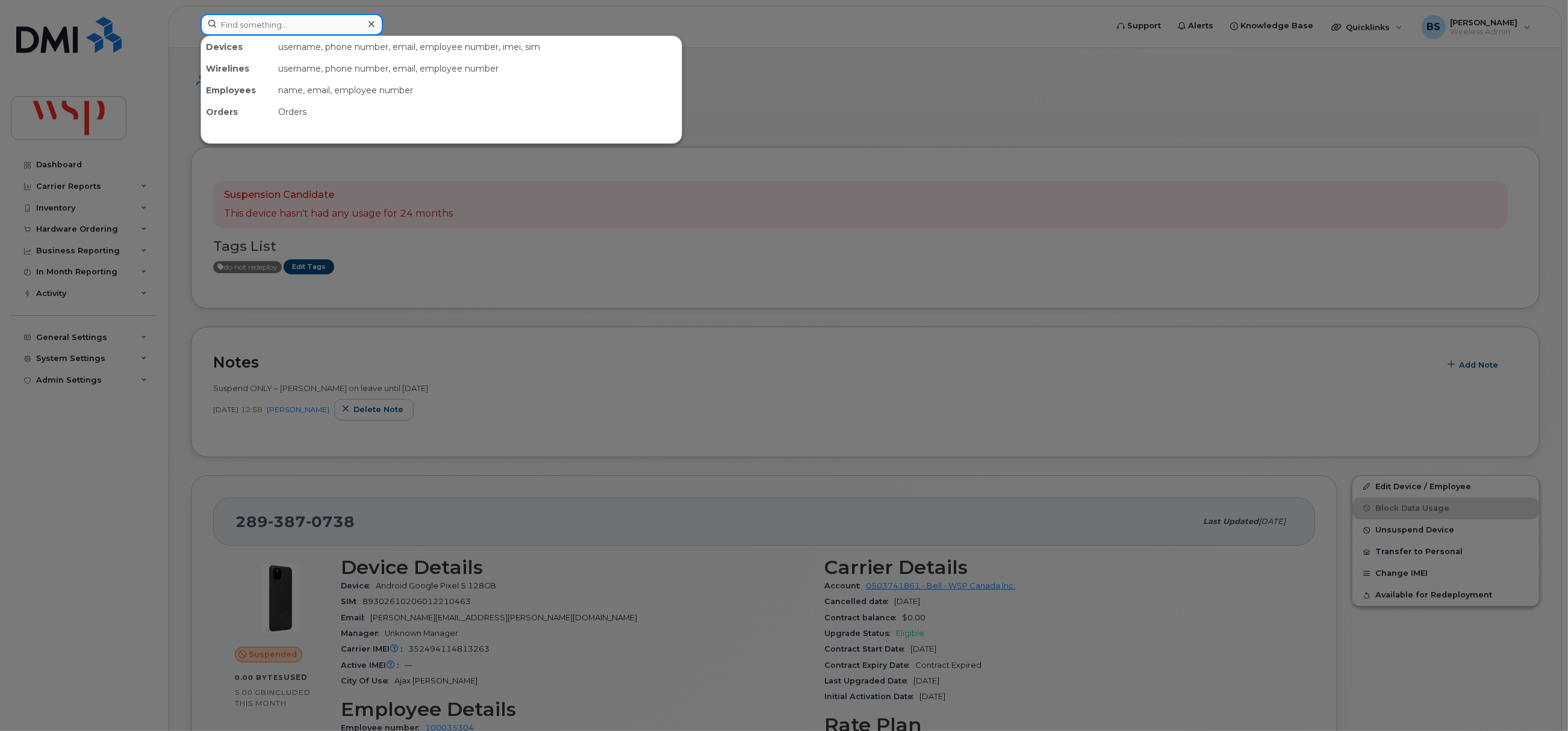
drag, startPoint x: 260, startPoint y: 28, endPoint x: 249, endPoint y: 42, distance: 17.8
click at [260, 28] on input at bounding box center [291, 24] width 183 height 21
paste input "2895446360"
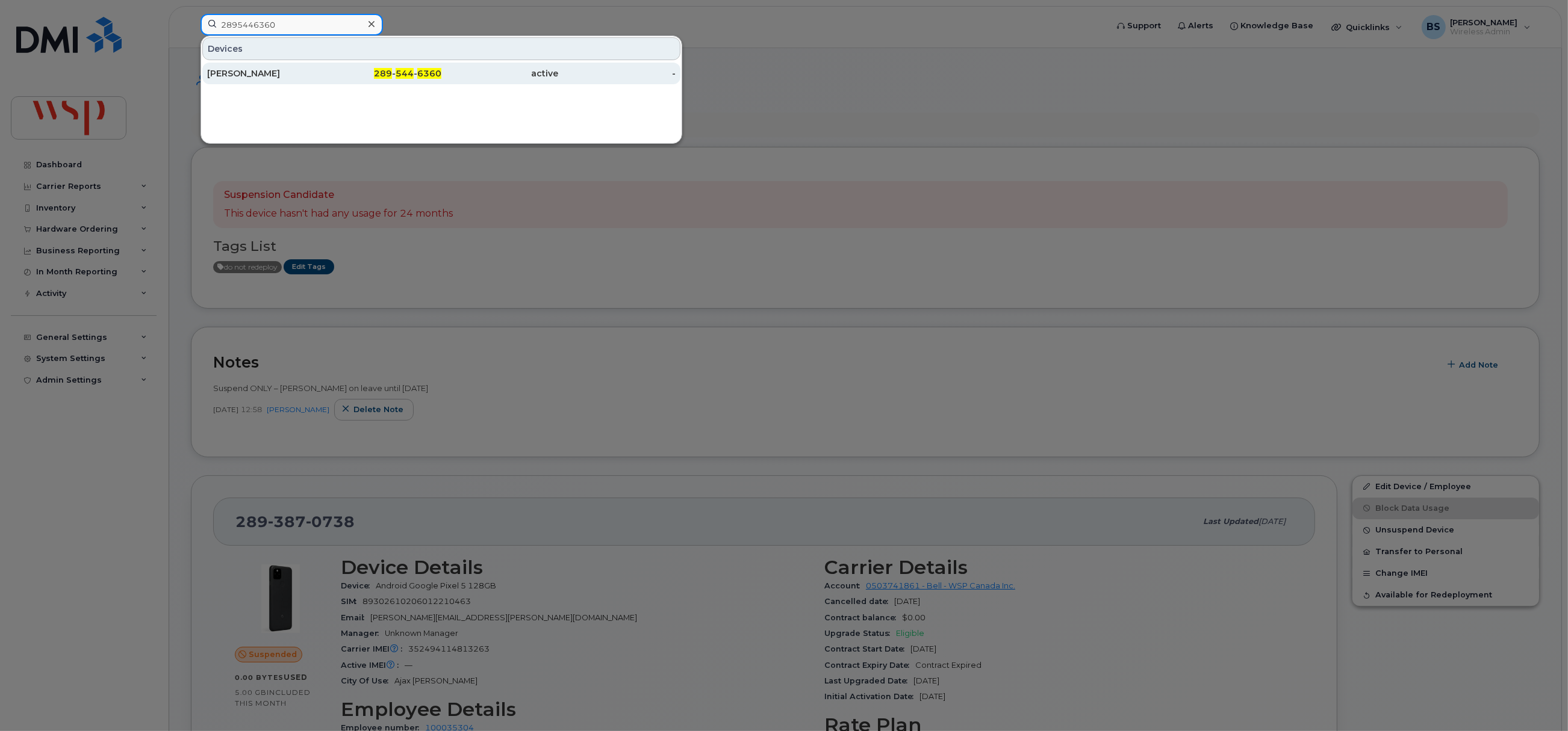
type input "2895446360"
click at [229, 70] on div "[PERSON_NAME]" at bounding box center [266, 73] width 118 height 12
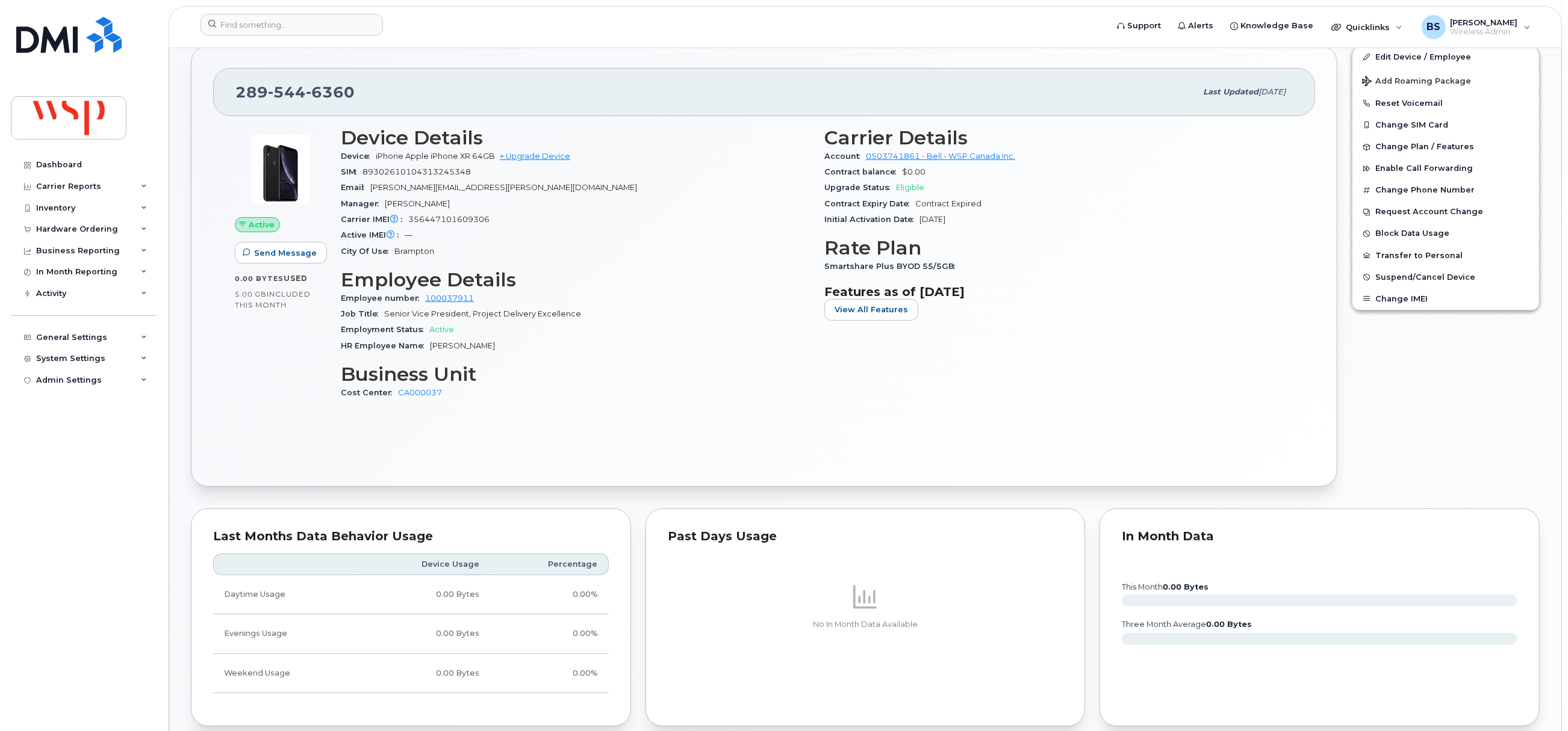
scroll to position [90, 0]
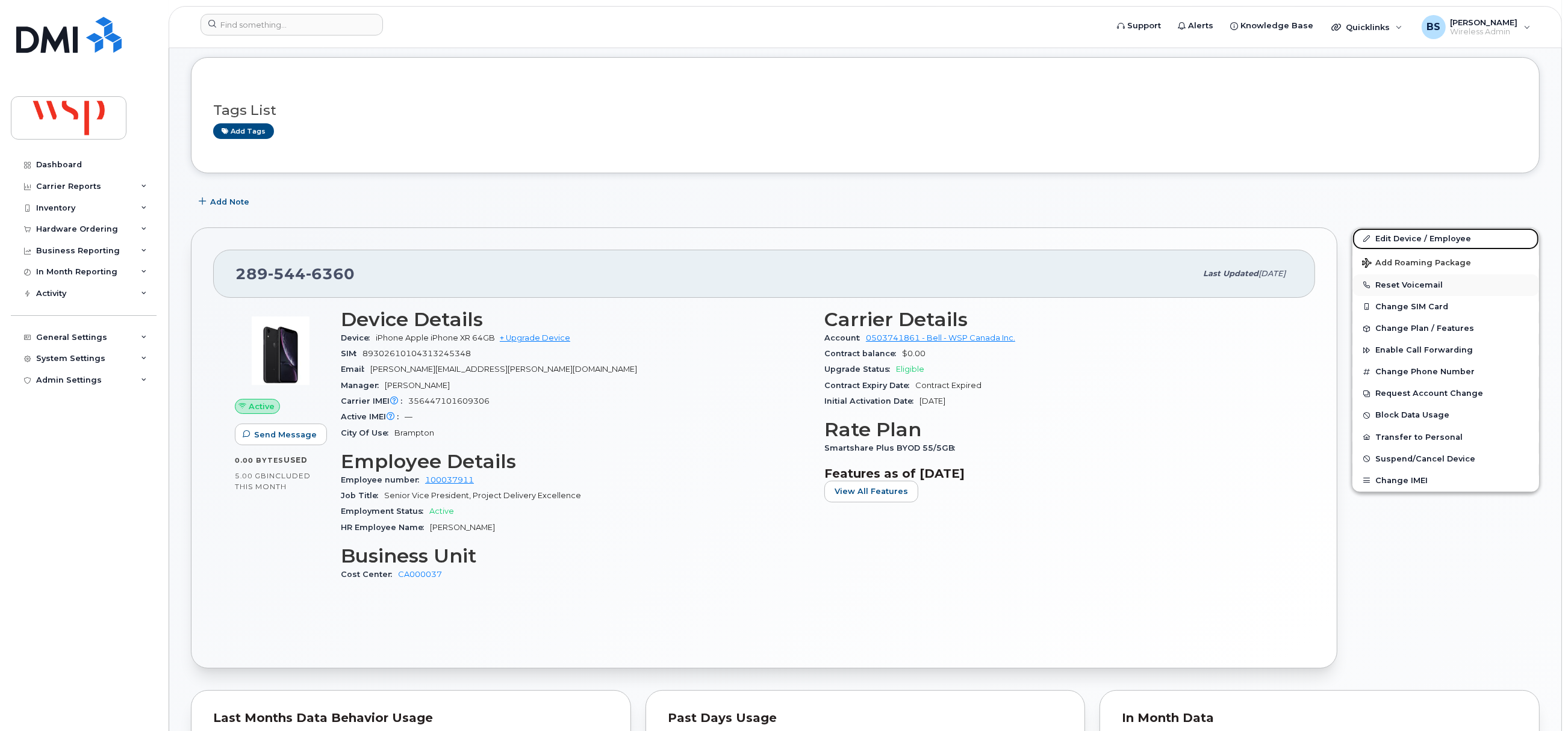
drag, startPoint x: 1387, startPoint y: 237, endPoint x: 1386, endPoint y: 281, distance: 44.0
click at [1387, 237] on link "Edit Device / Employee" at bounding box center [1445, 238] width 187 height 21
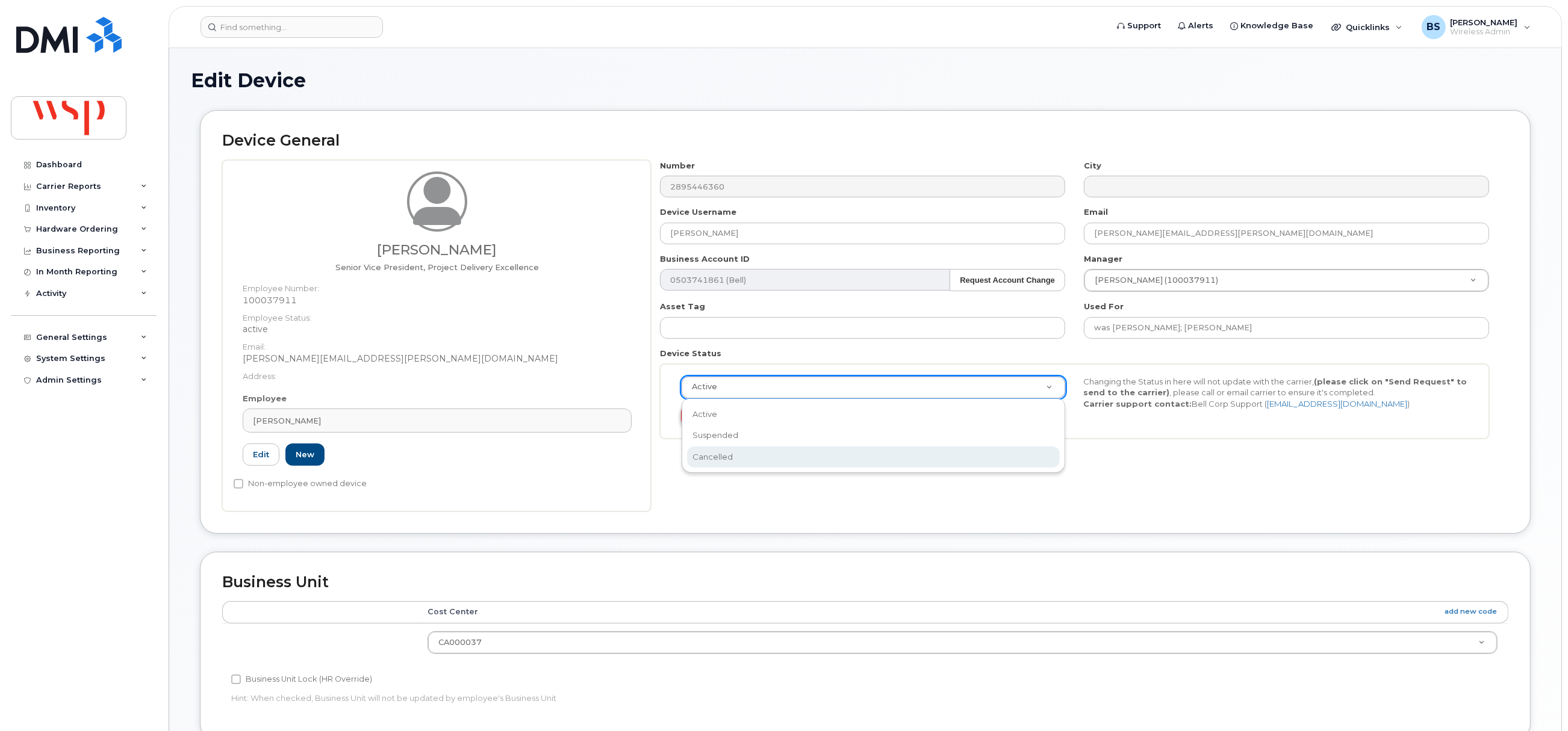
drag, startPoint x: 747, startPoint y: 452, endPoint x: 720, endPoint y: 425, distance: 38.2
select select "cancelled"
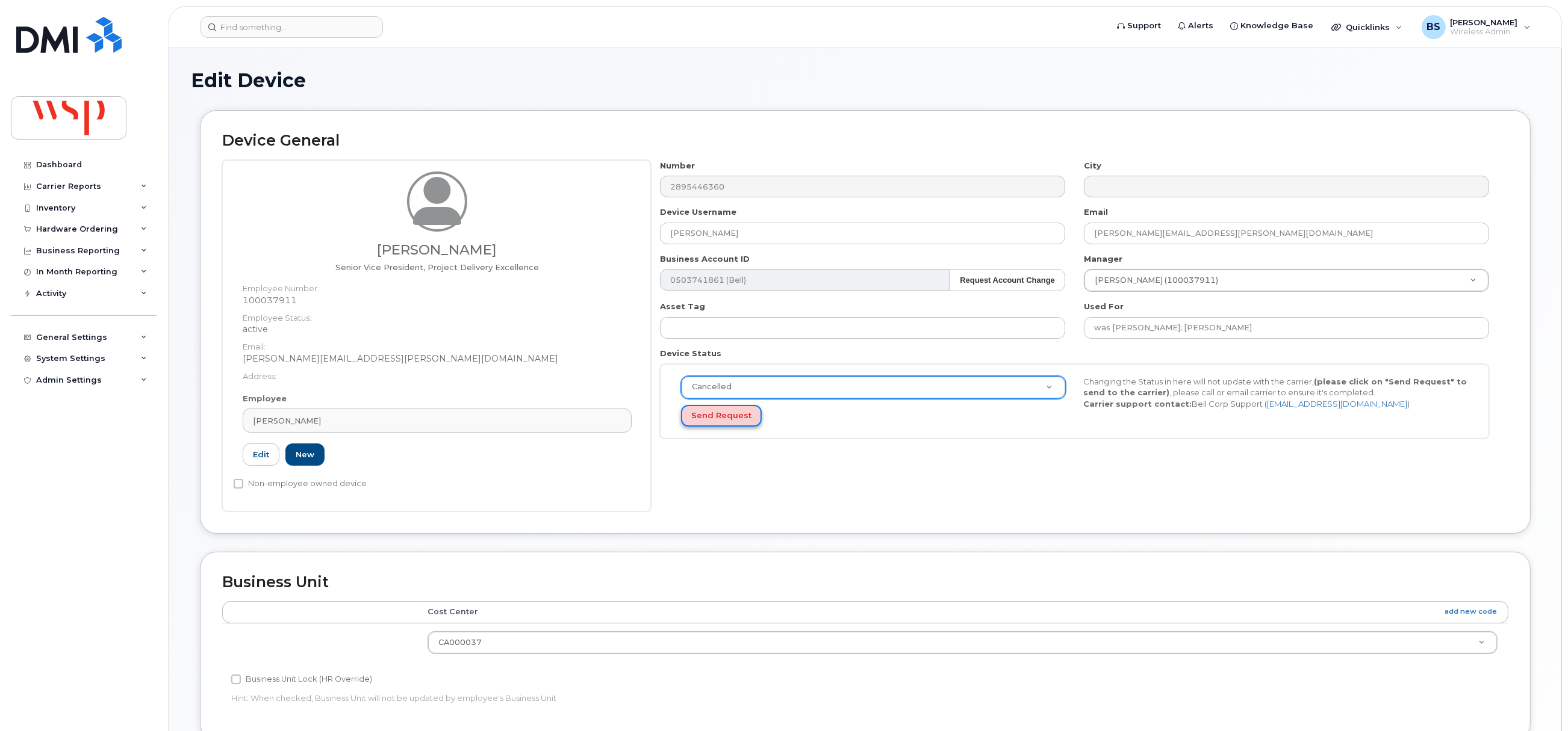
click at [711, 412] on button "Send Request" at bounding box center [721, 416] width 81 height 22
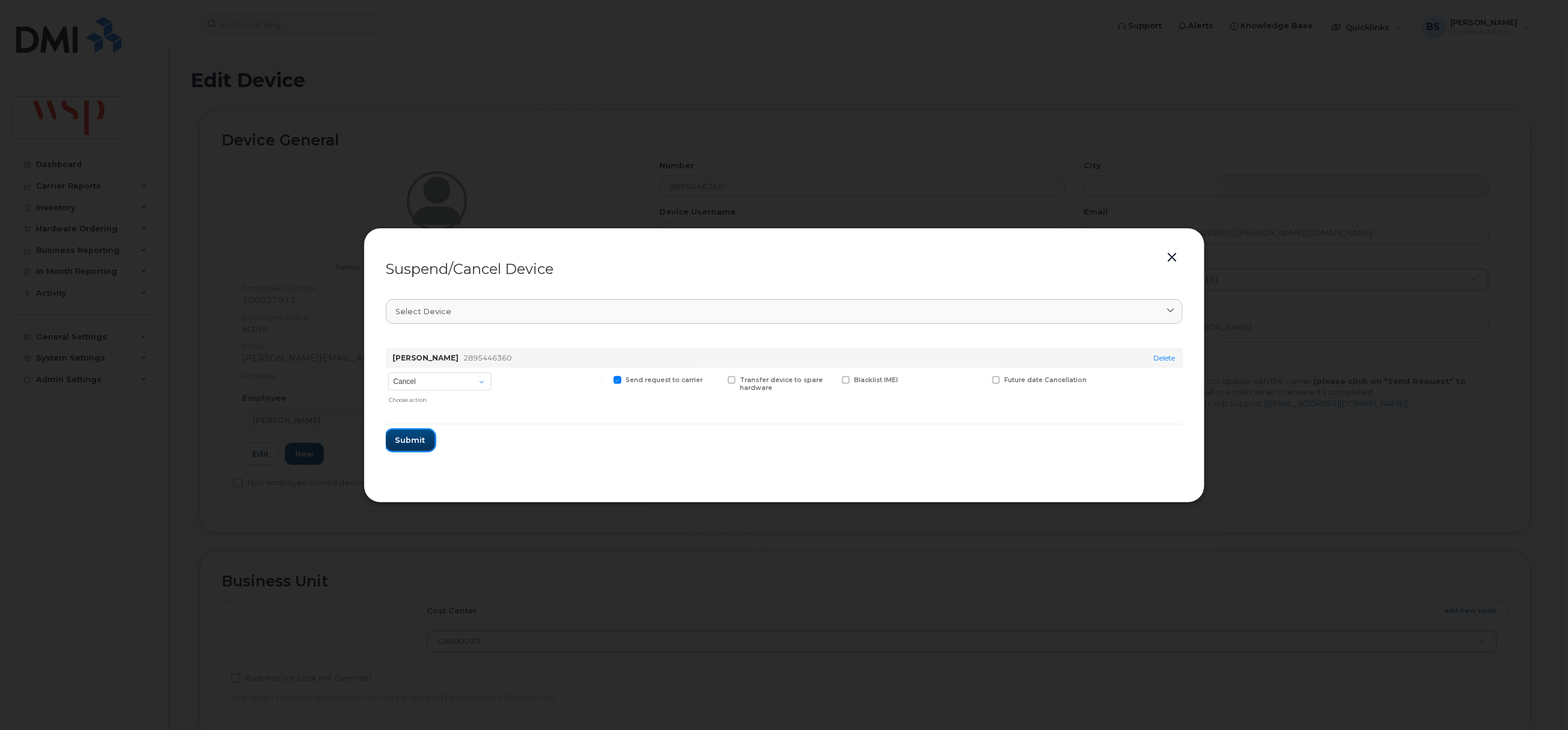
click at [410, 435] on span "Submit" at bounding box center [410, 441] width 30 height 12
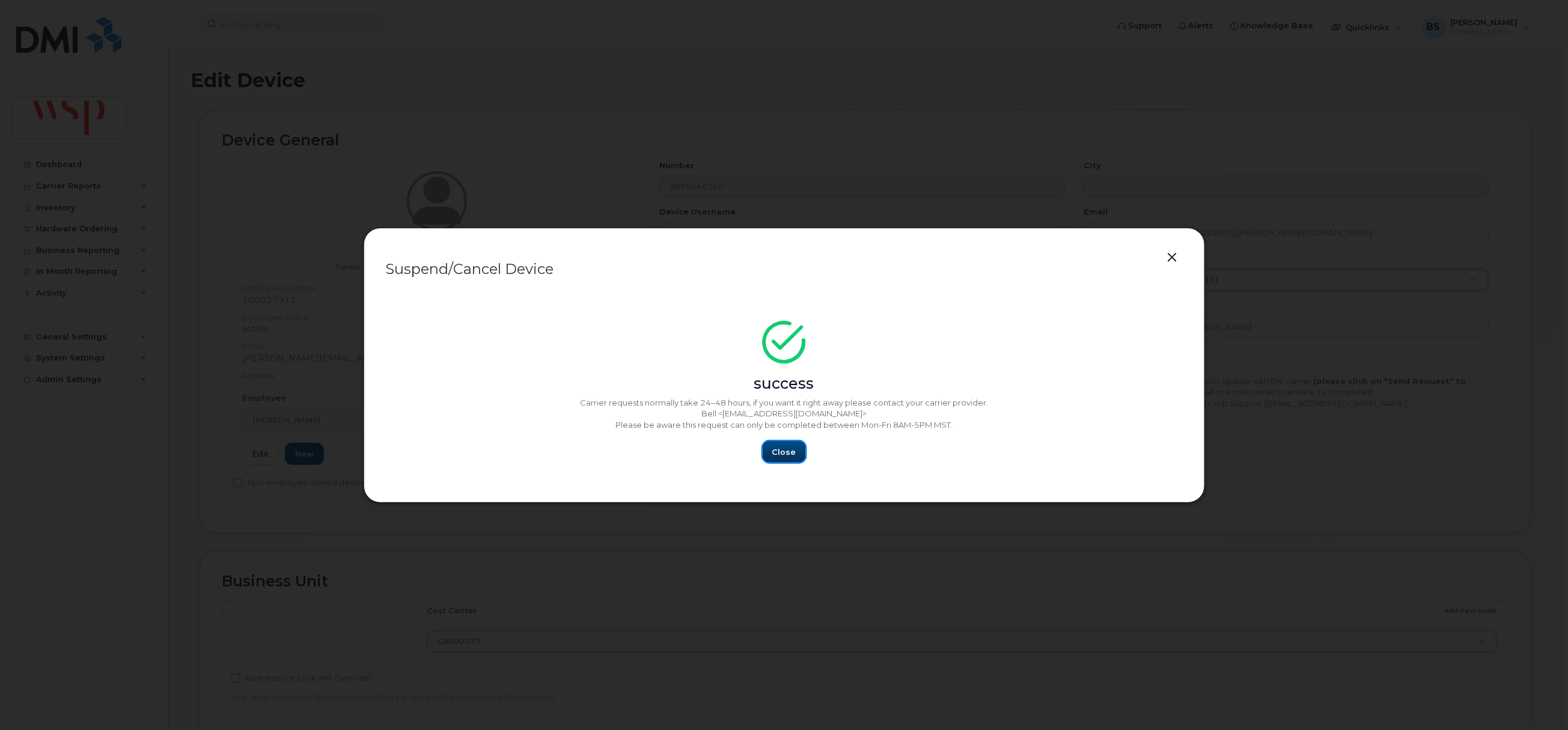
click at [778, 444] on button "Close" at bounding box center [784, 452] width 43 height 21
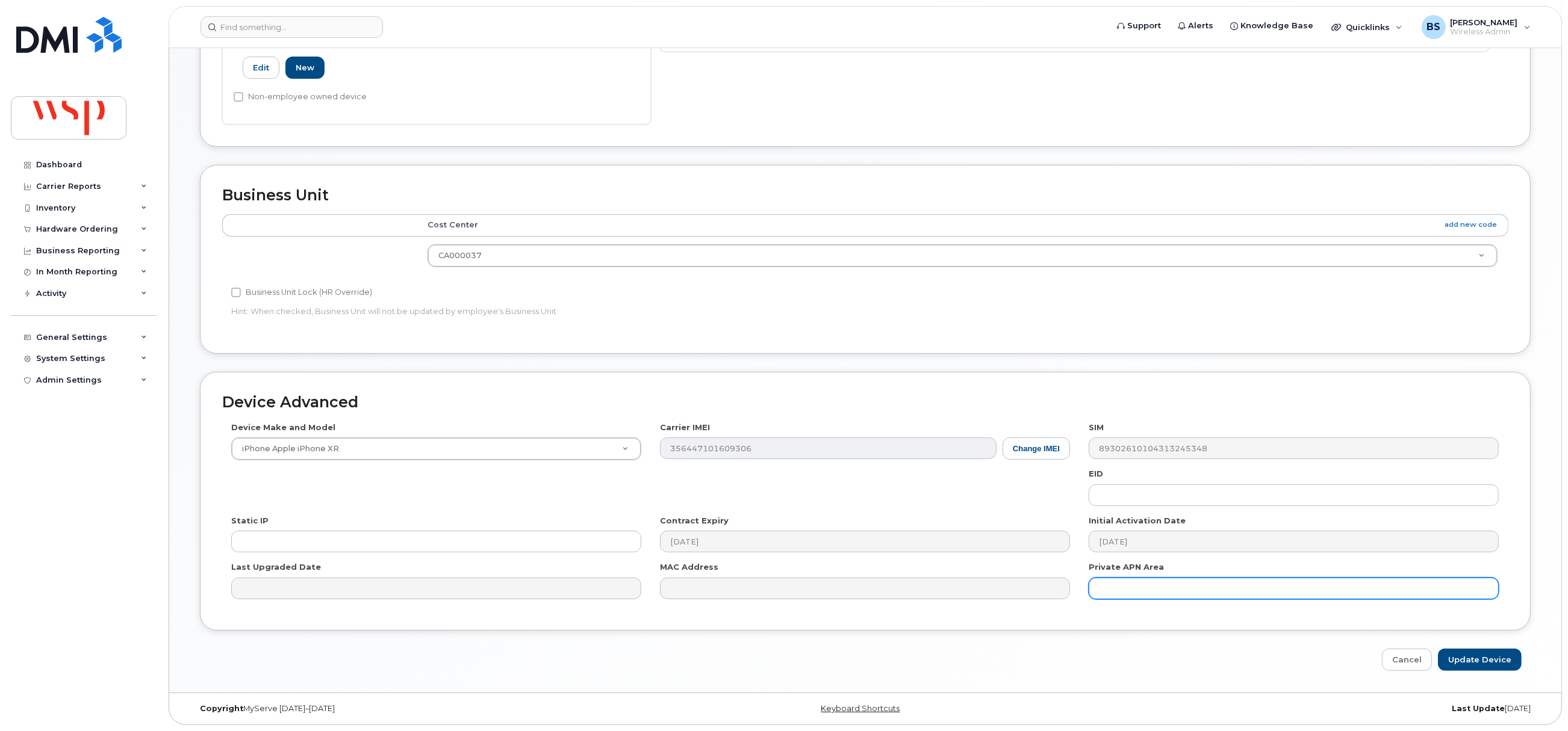
scroll to position [390, 0]
click at [1462, 653] on input "Update Device" at bounding box center [1480, 660] width 84 height 22
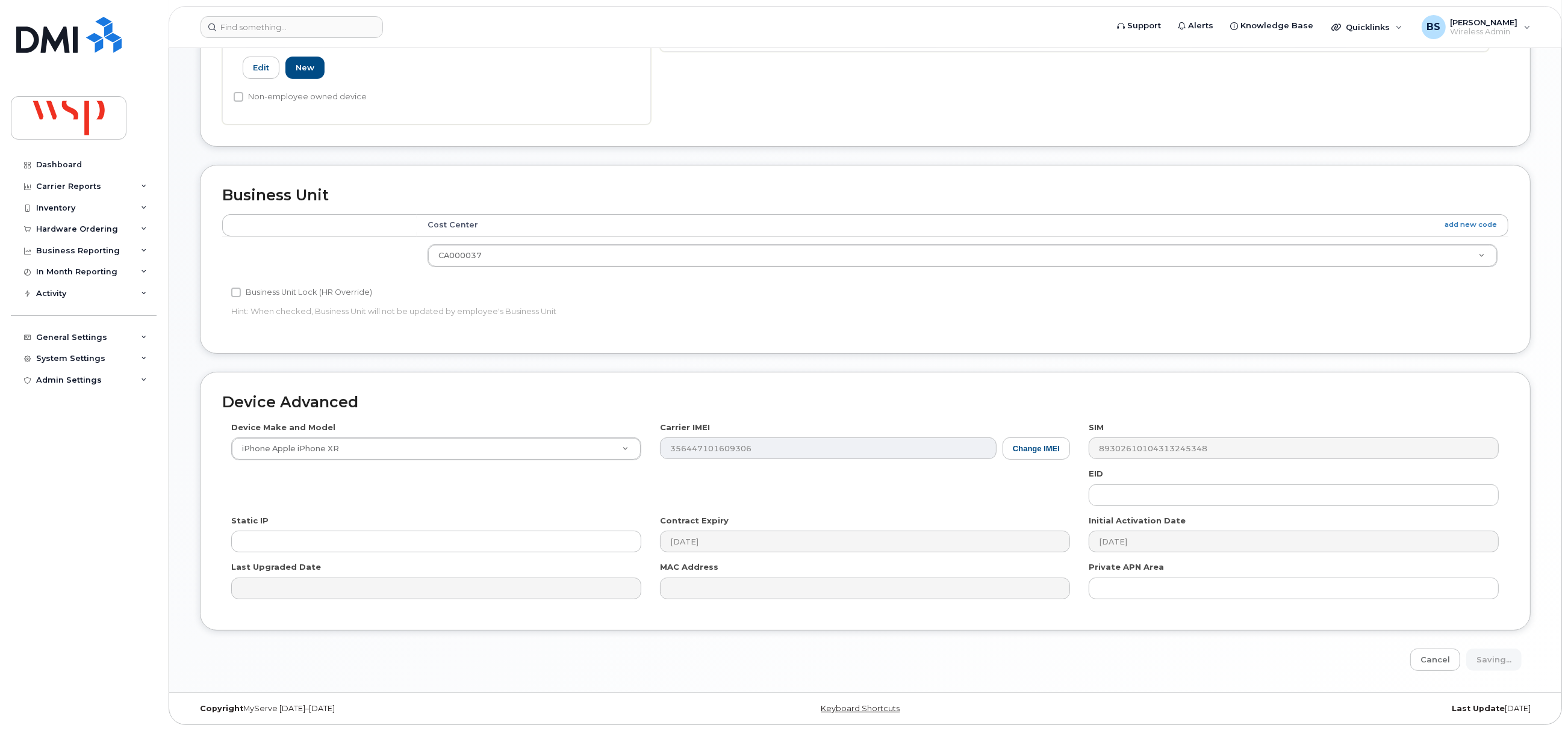
type input "Saving..."
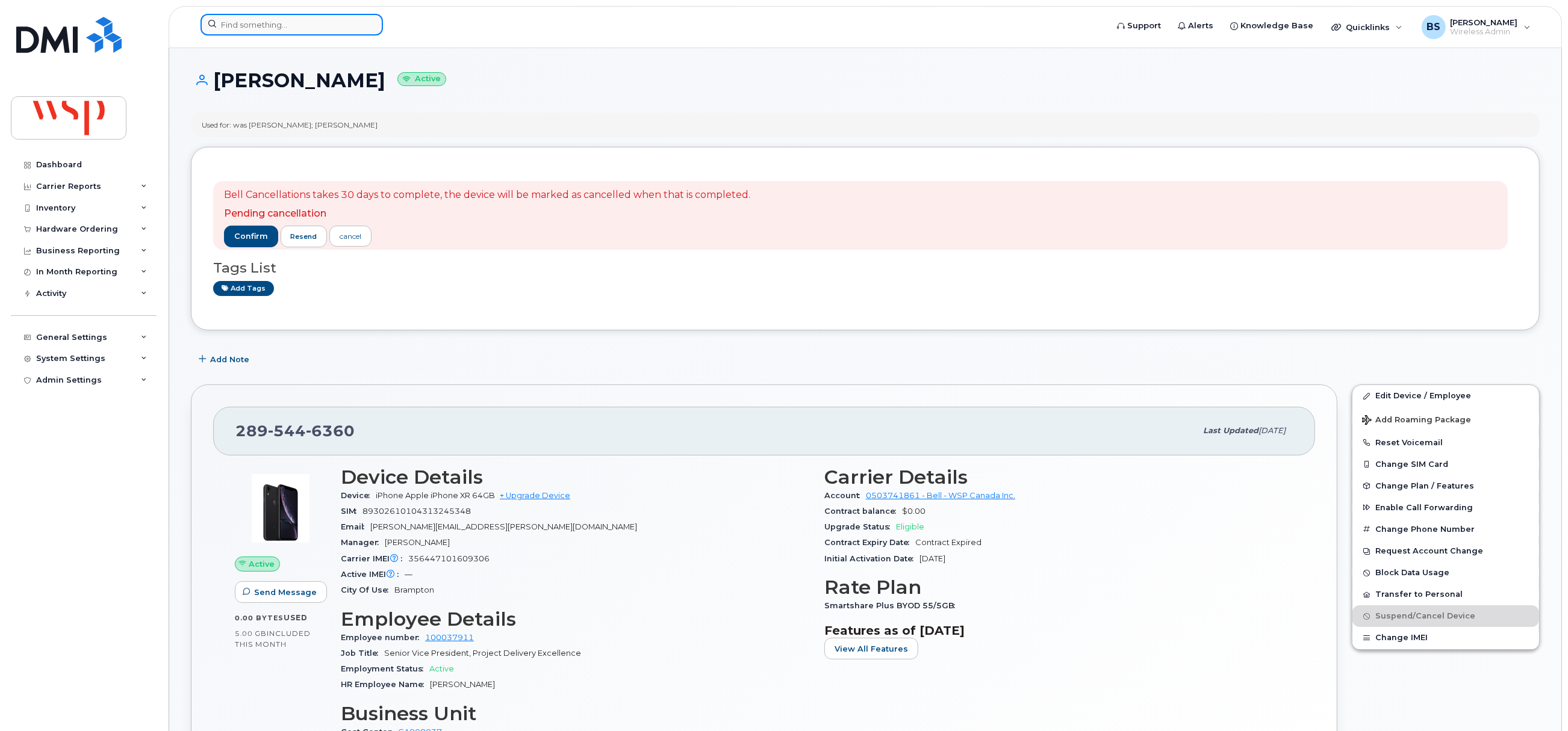
click at [254, 23] on input at bounding box center [291, 24] width 183 height 21
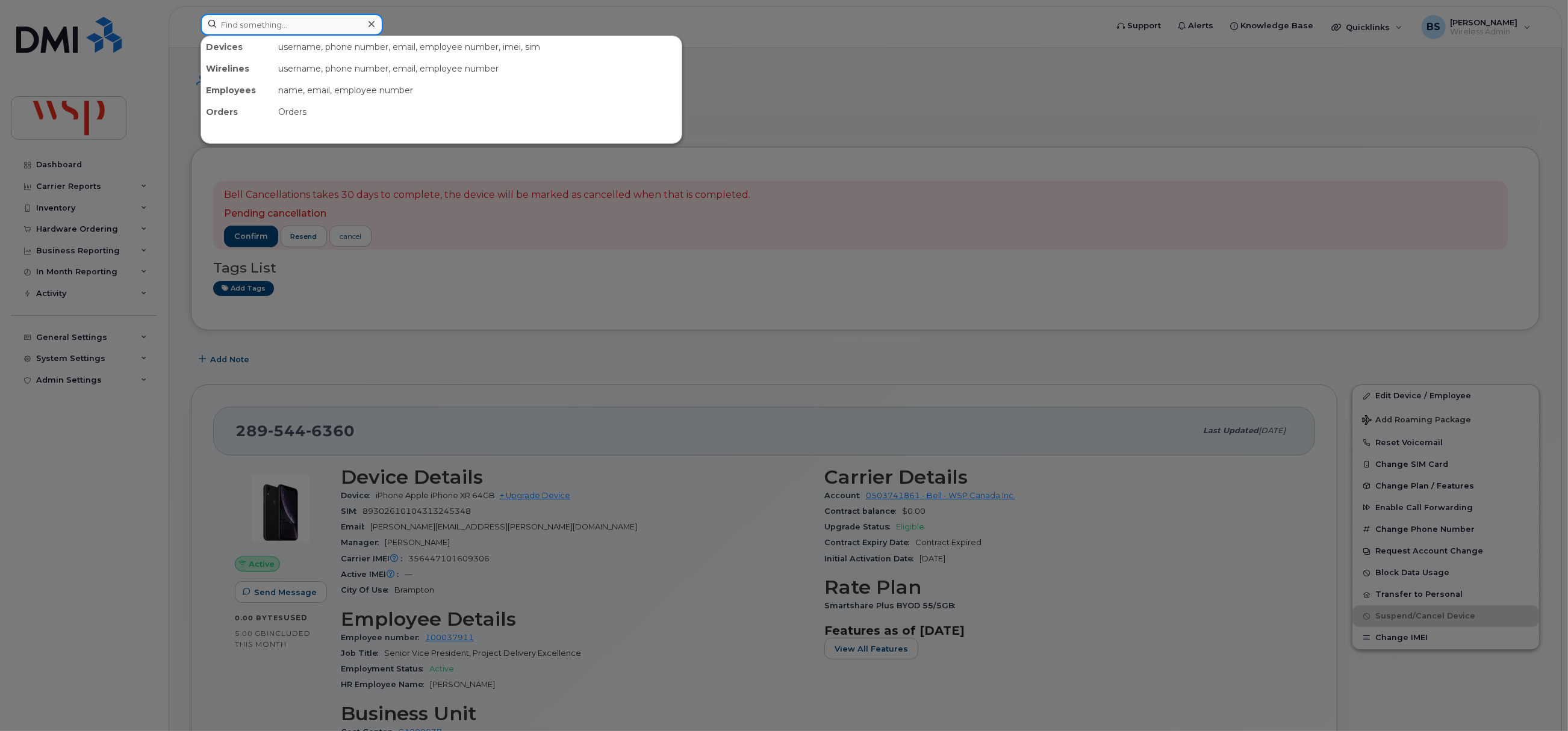
paste input "3062014960"
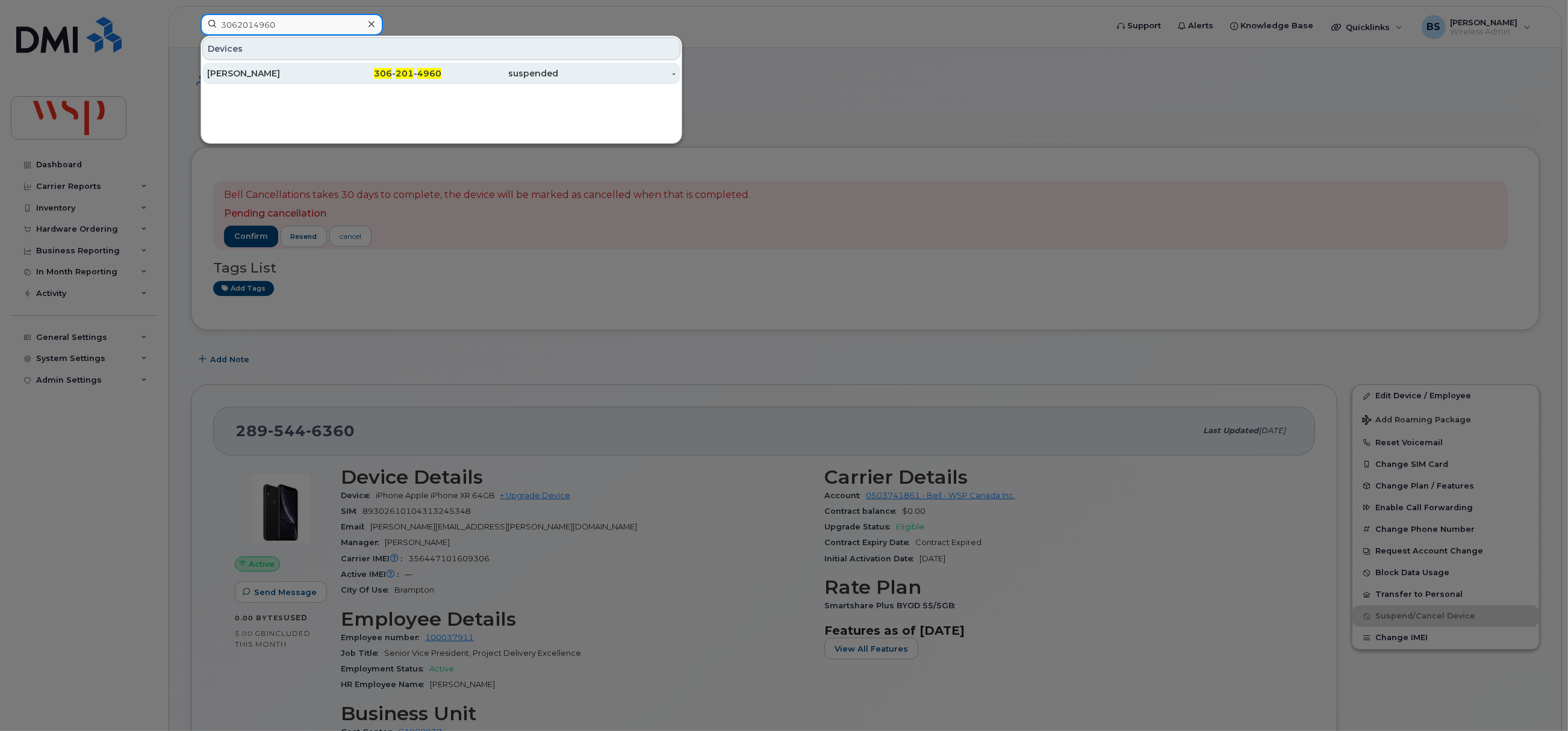
type input "3062014960"
click at [229, 71] on div "Dwain Bisgaard" at bounding box center [266, 73] width 118 height 12
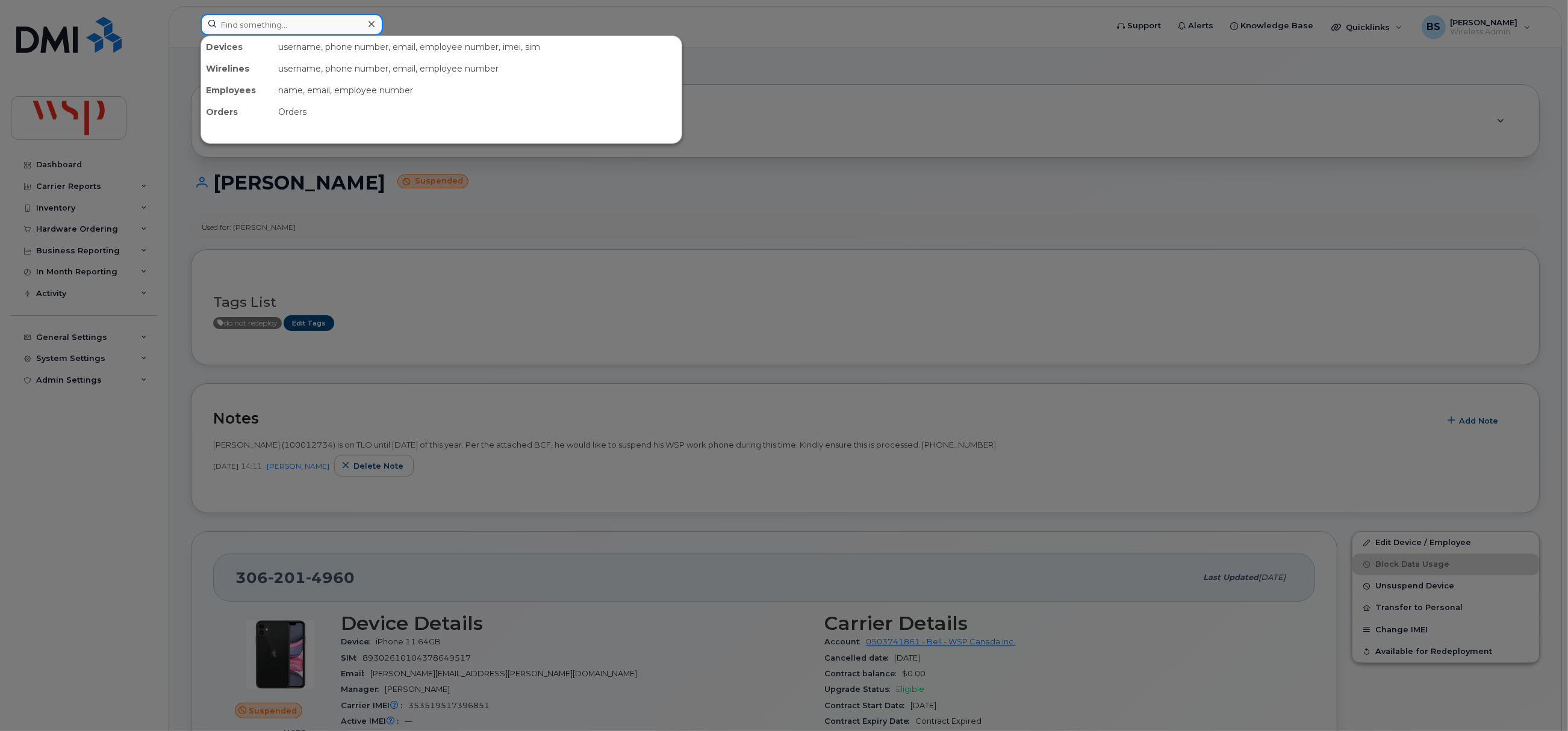
paste input "3062029328"
drag, startPoint x: 302, startPoint y: 23, endPoint x: 302, endPoint y: 32, distance: 9.0
click at [304, 25] on input at bounding box center [291, 24] width 183 height 21
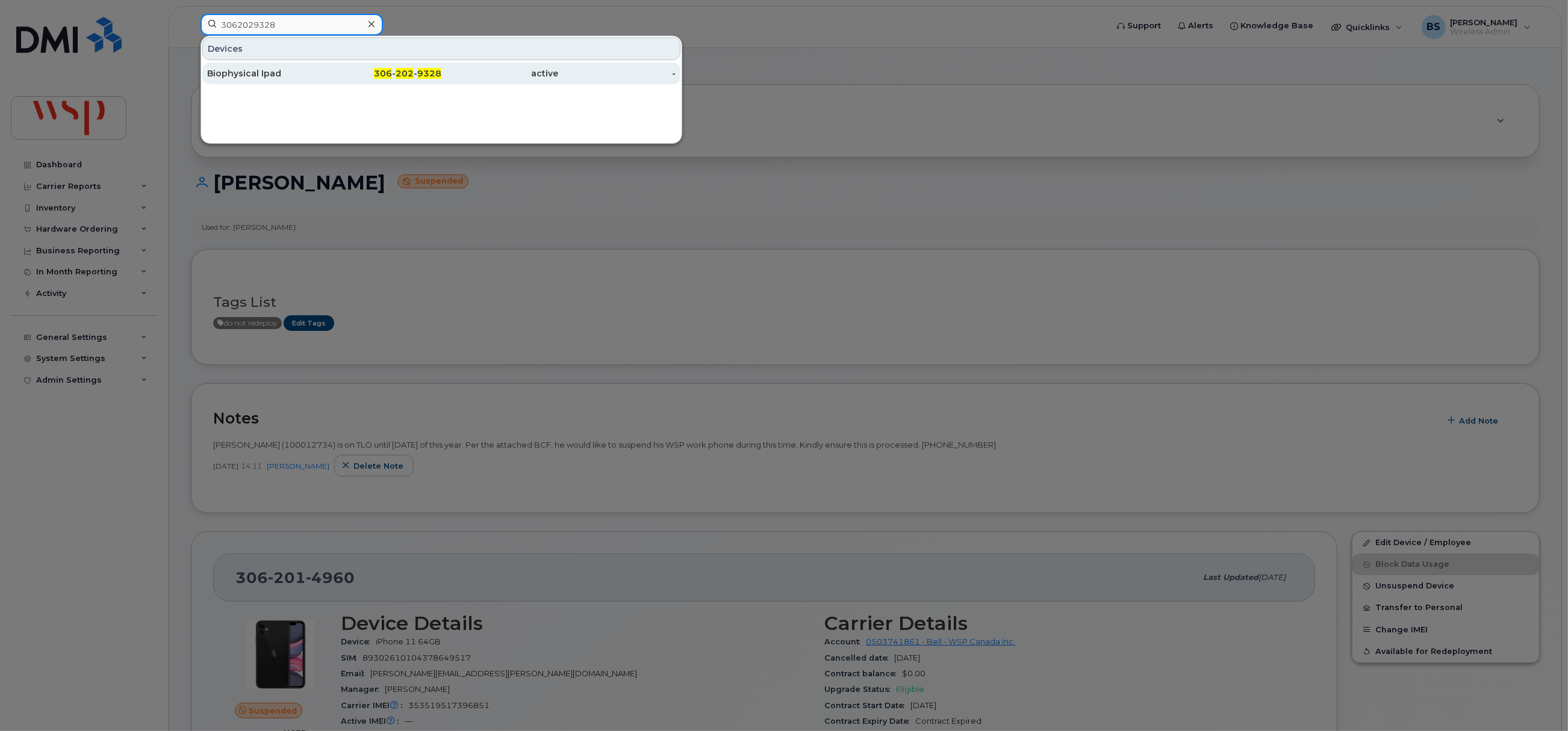
type input "3062029328"
click at [244, 70] on div "Biophysical Ipad" at bounding box center [266, 73] width 118 height 12
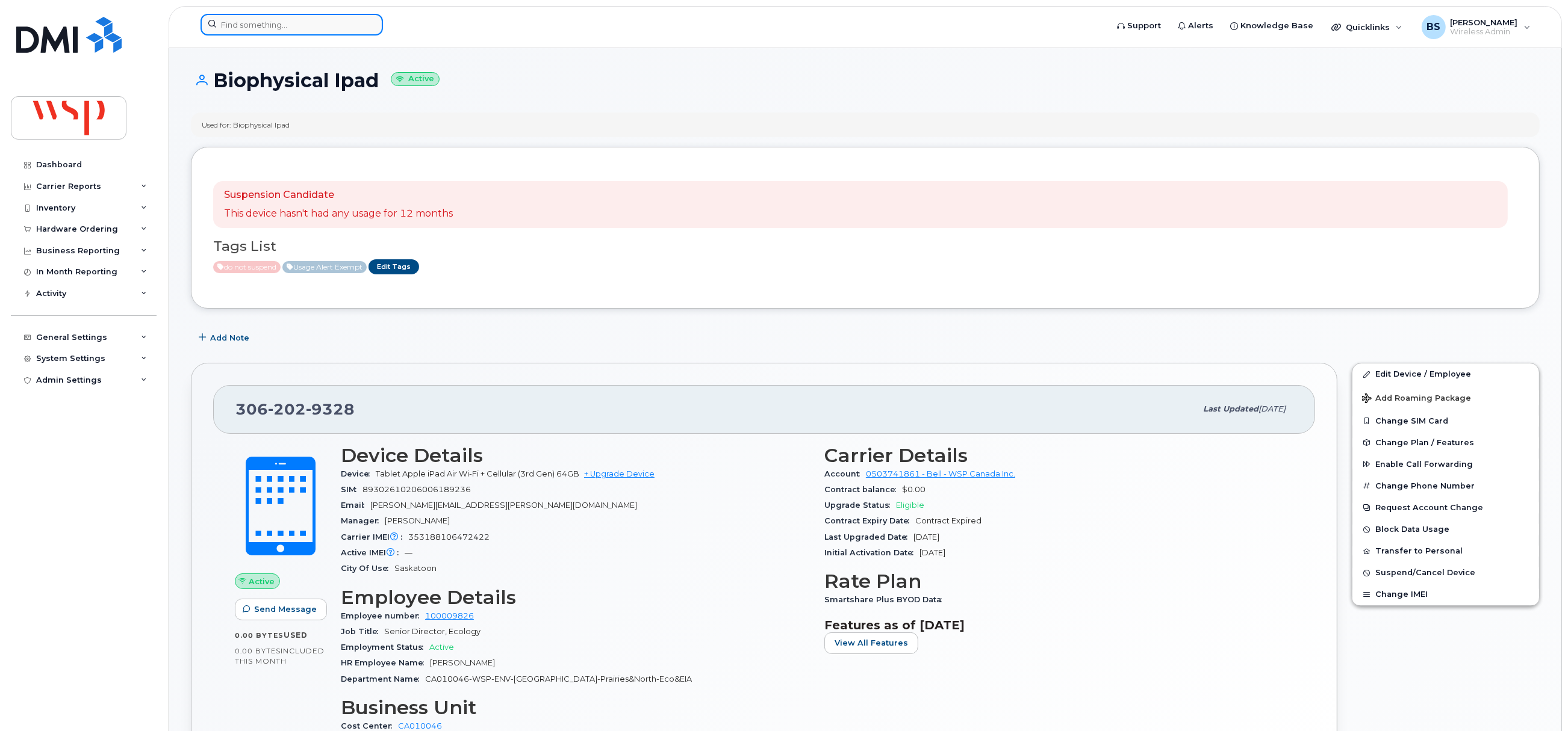
paste input "9022191702"
click at [324, 32] on input at bounding box center [291, 24] width 183 height 21
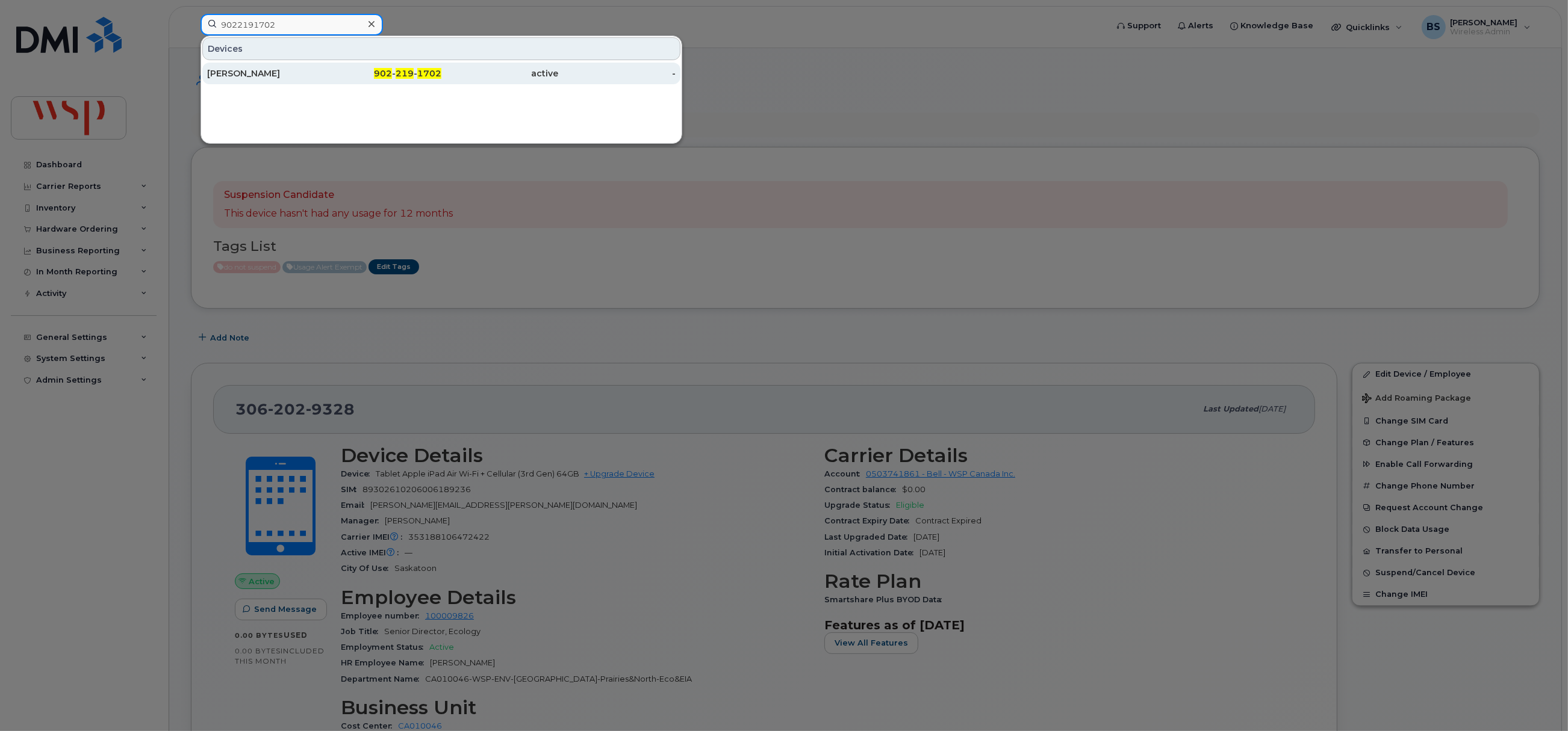
type input "9022191702"
click at [257, 75] on div "[PERSON_NAME]" at bounding box center [266, 73] width 118 height 12
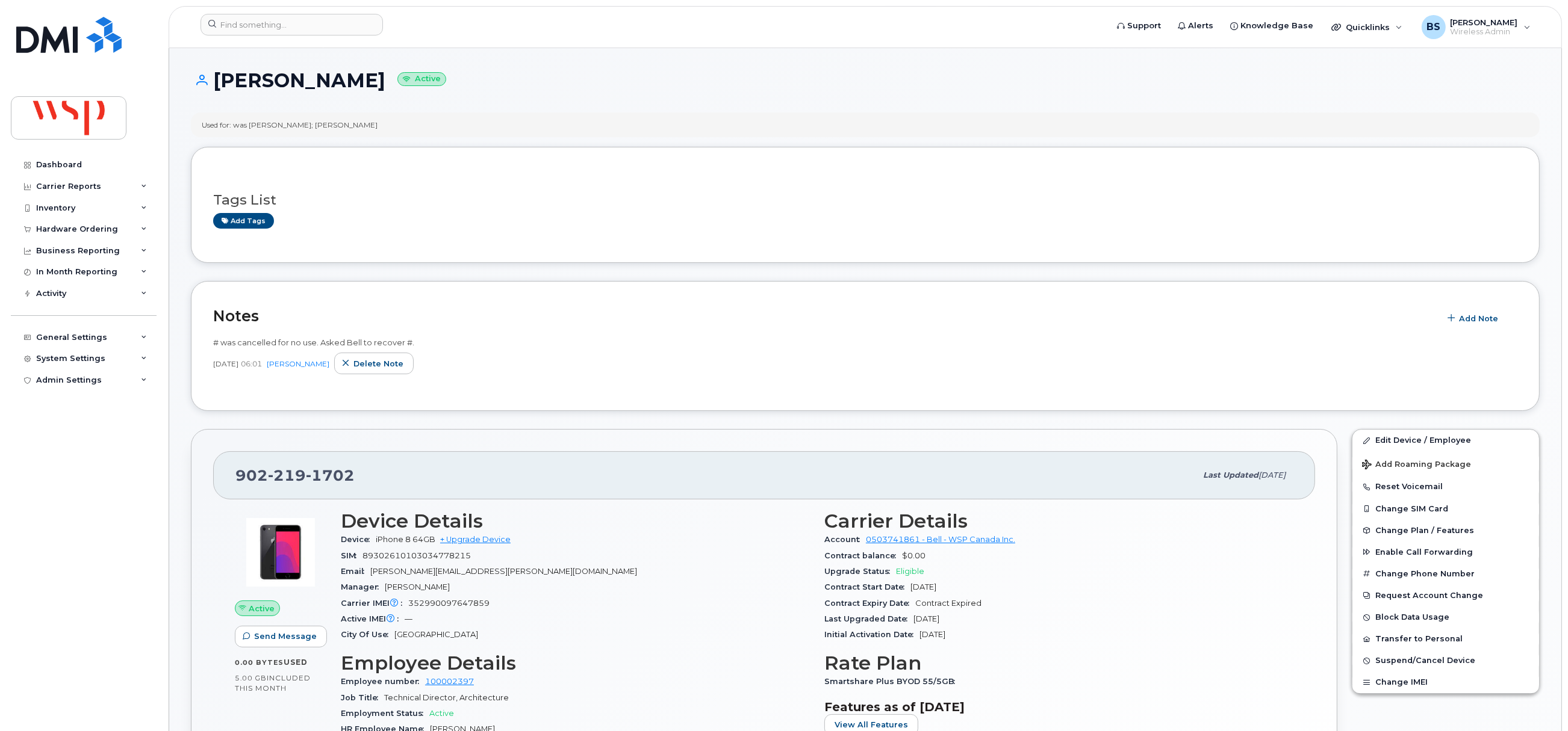
click at [828, 238] on div "Tags List Add tags" at bounding box center [865, 204] width 1304 height 71
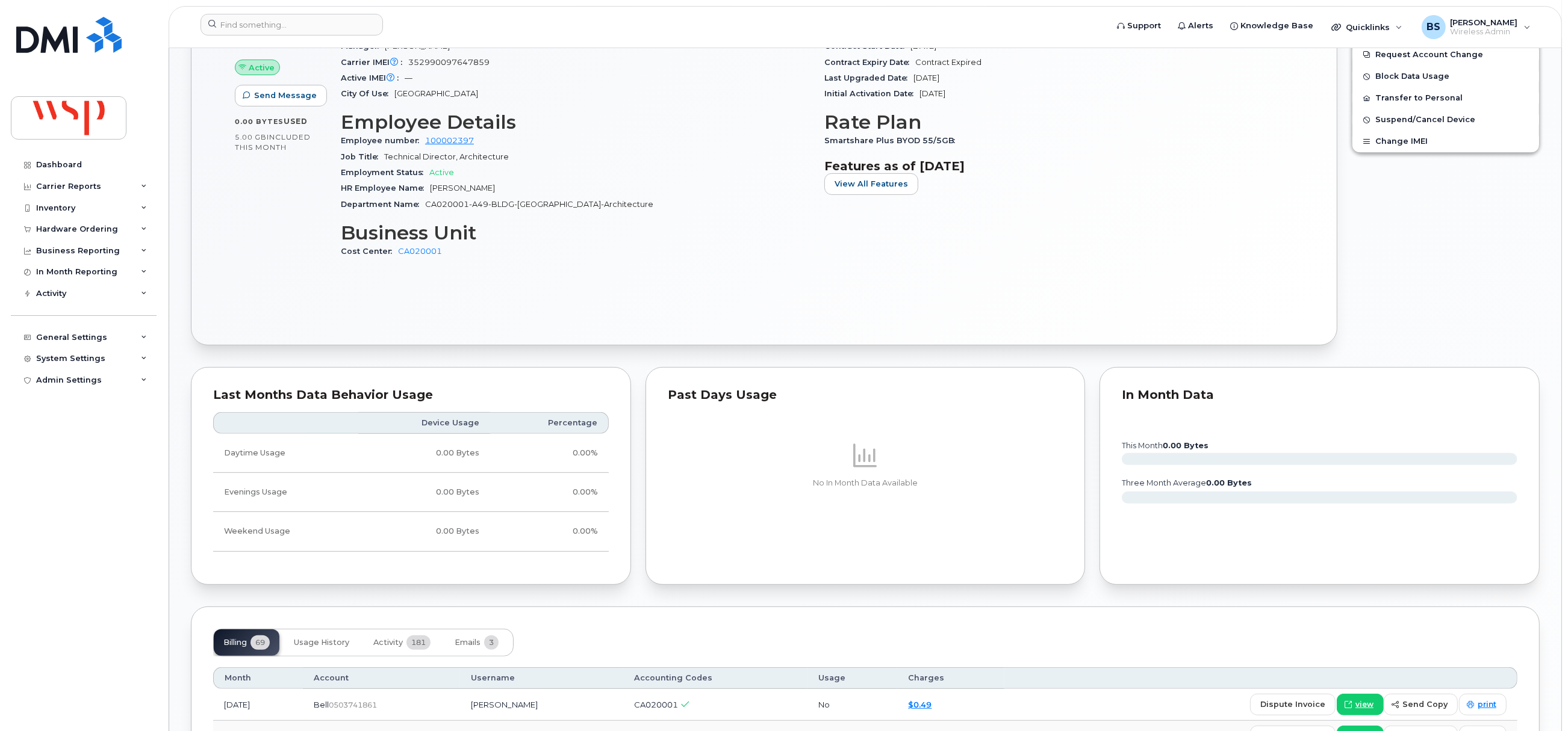
scroll to position [90, 0]
